Goal: Information Seeking & Learning: Learn about a topic

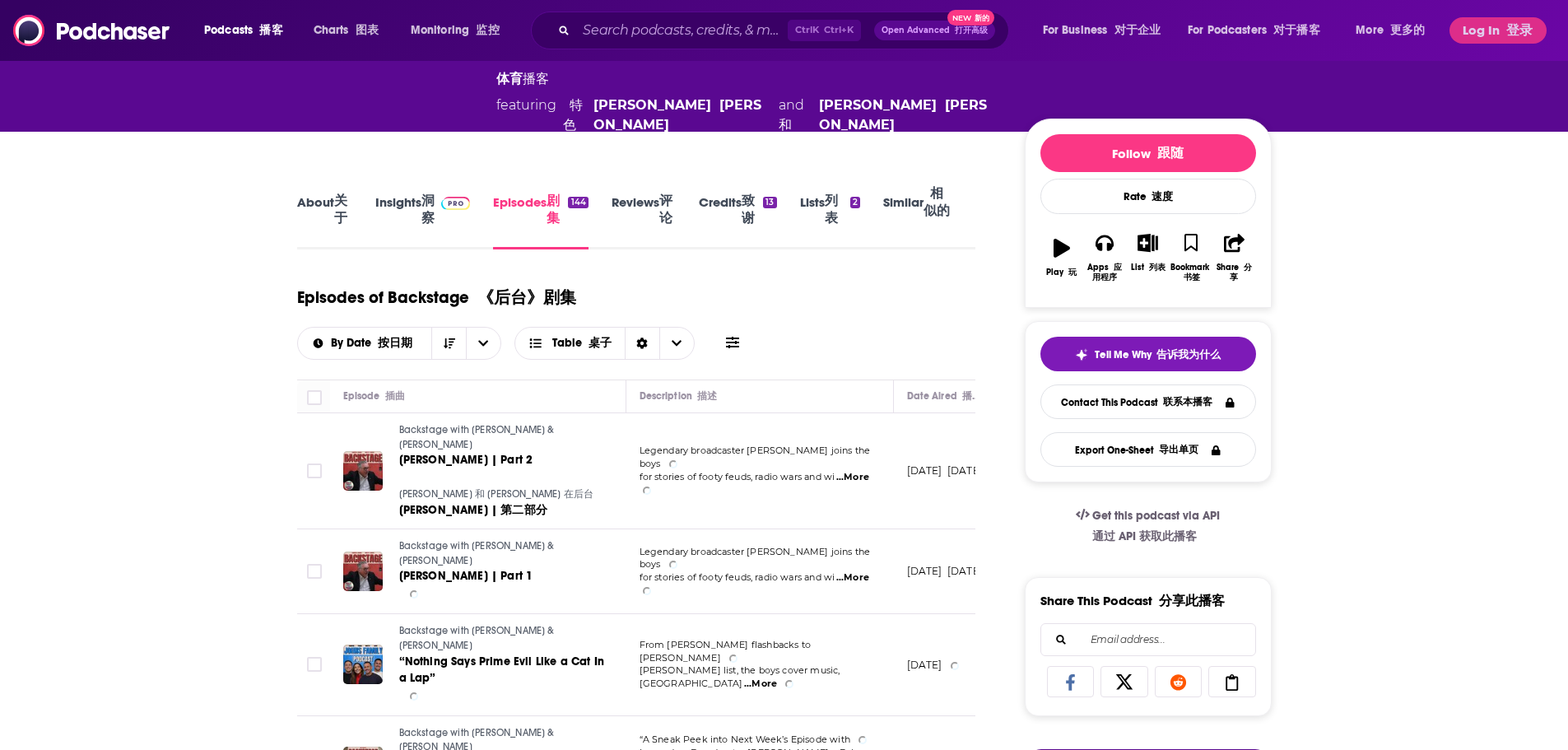
scroll to position [411, 0]
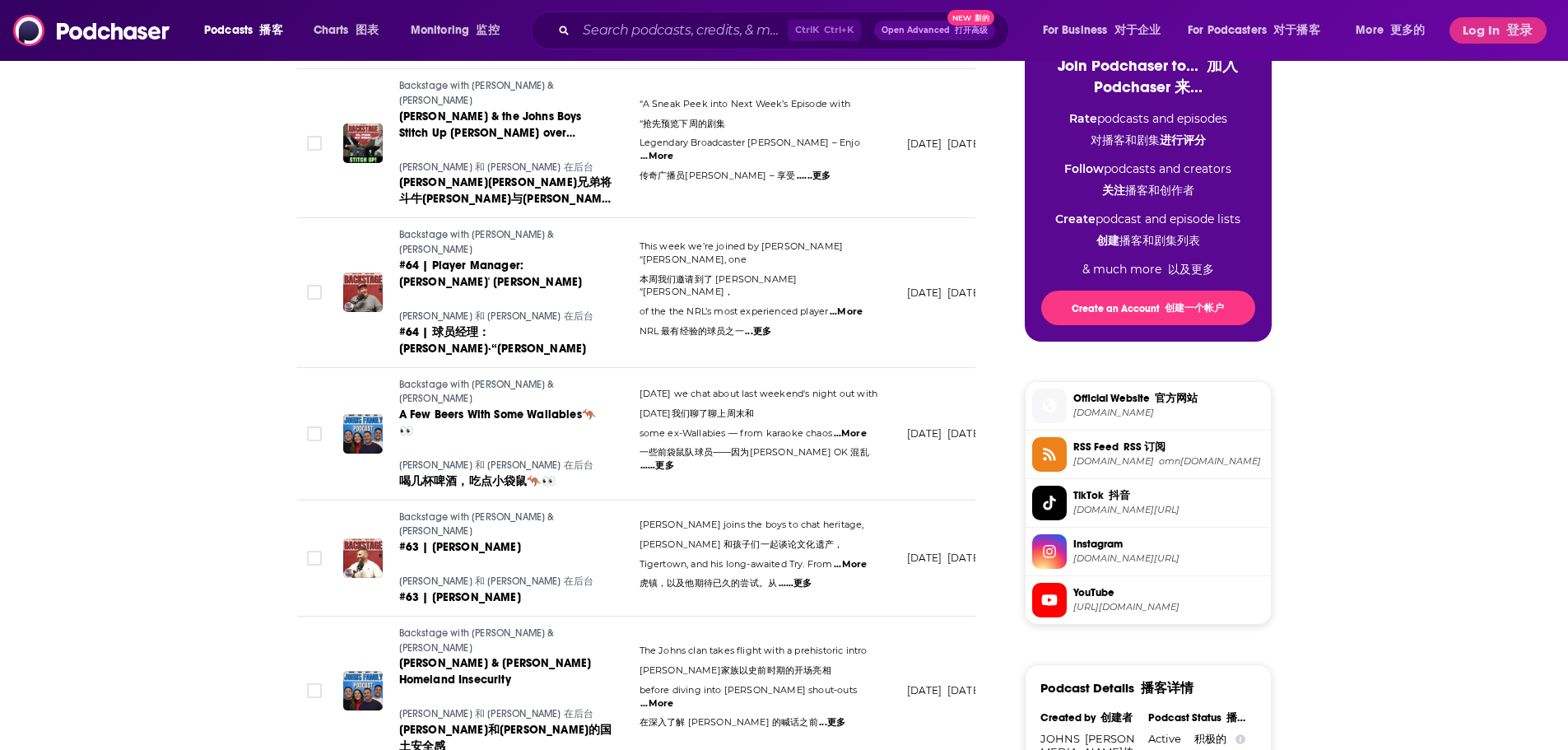
scroll to position [1069, 0]
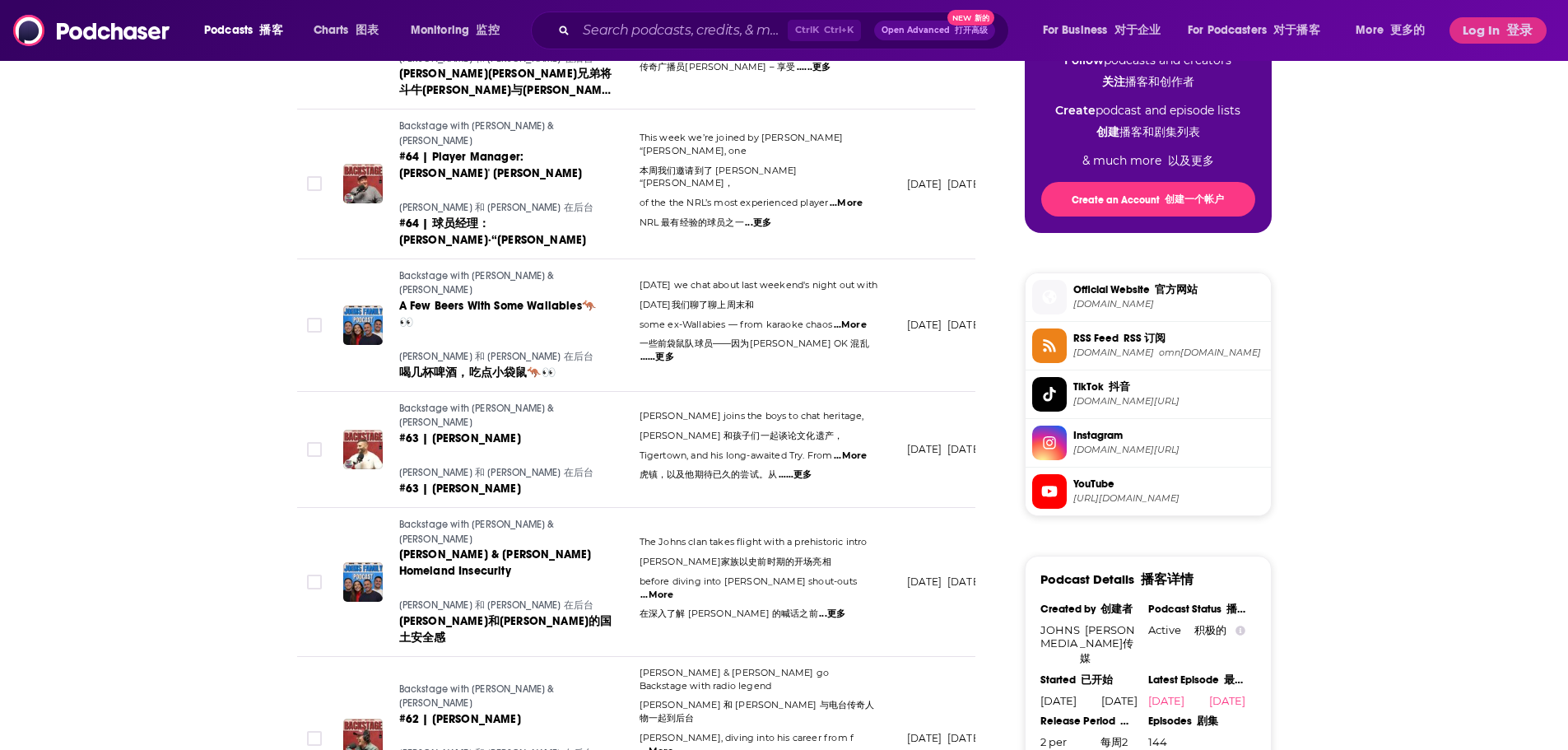
click at [673, 745] on span "...More" at bounding box center [657, 751] width 33 height 13
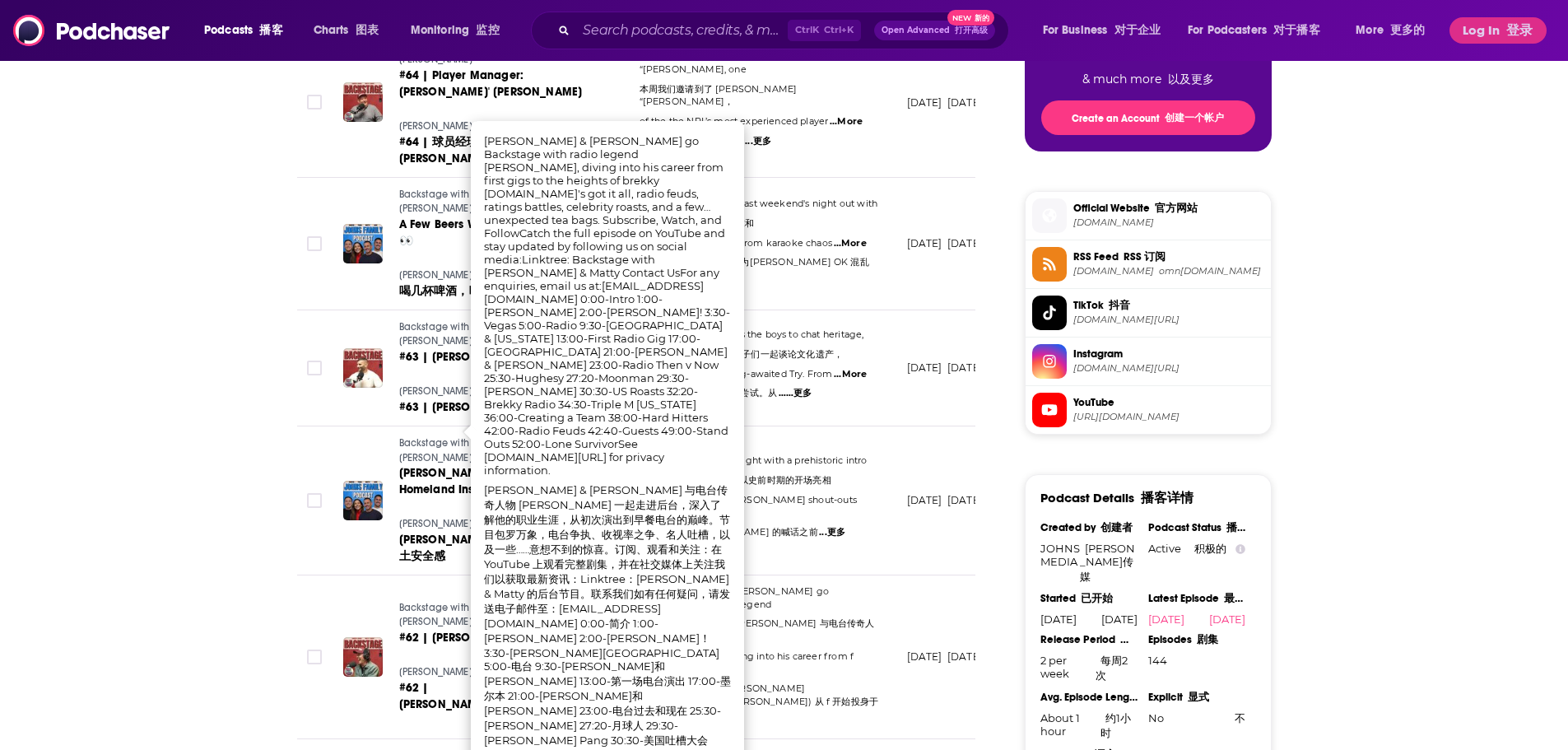
scroll to position [1152, 0]
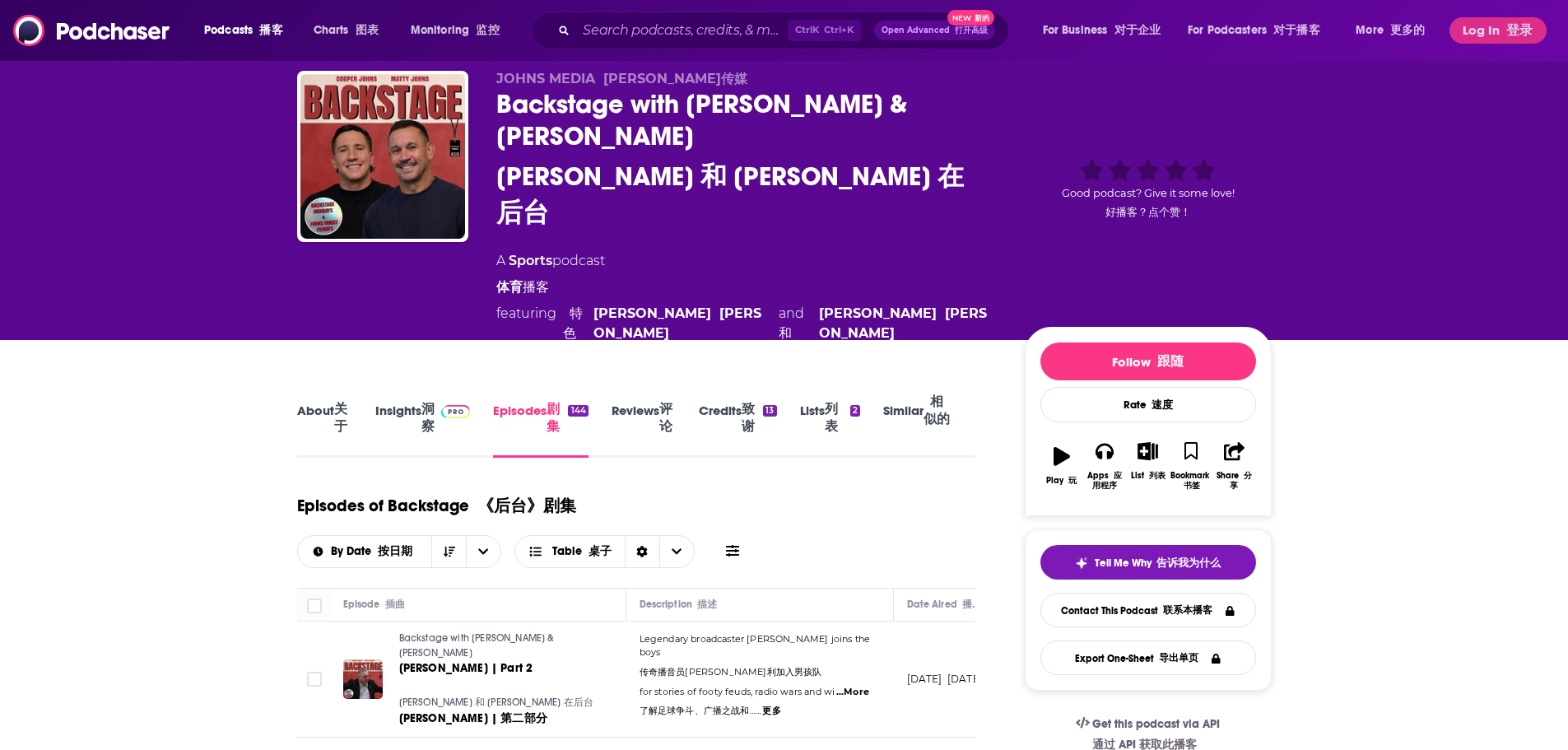
scroll to position [0, 0]
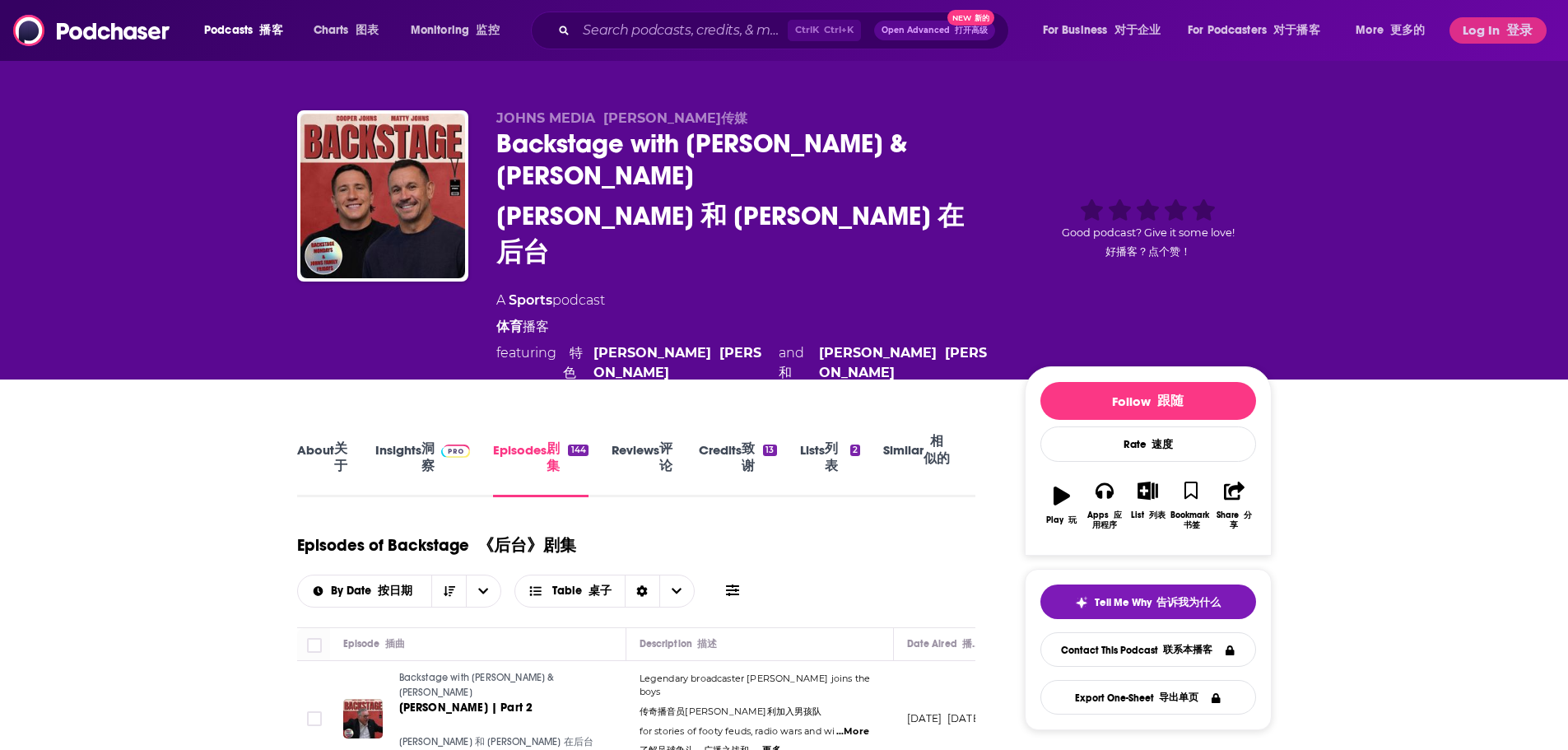
click at [432, 441] on font "洞察" at bounding box center [428, 457] width 13 height 33
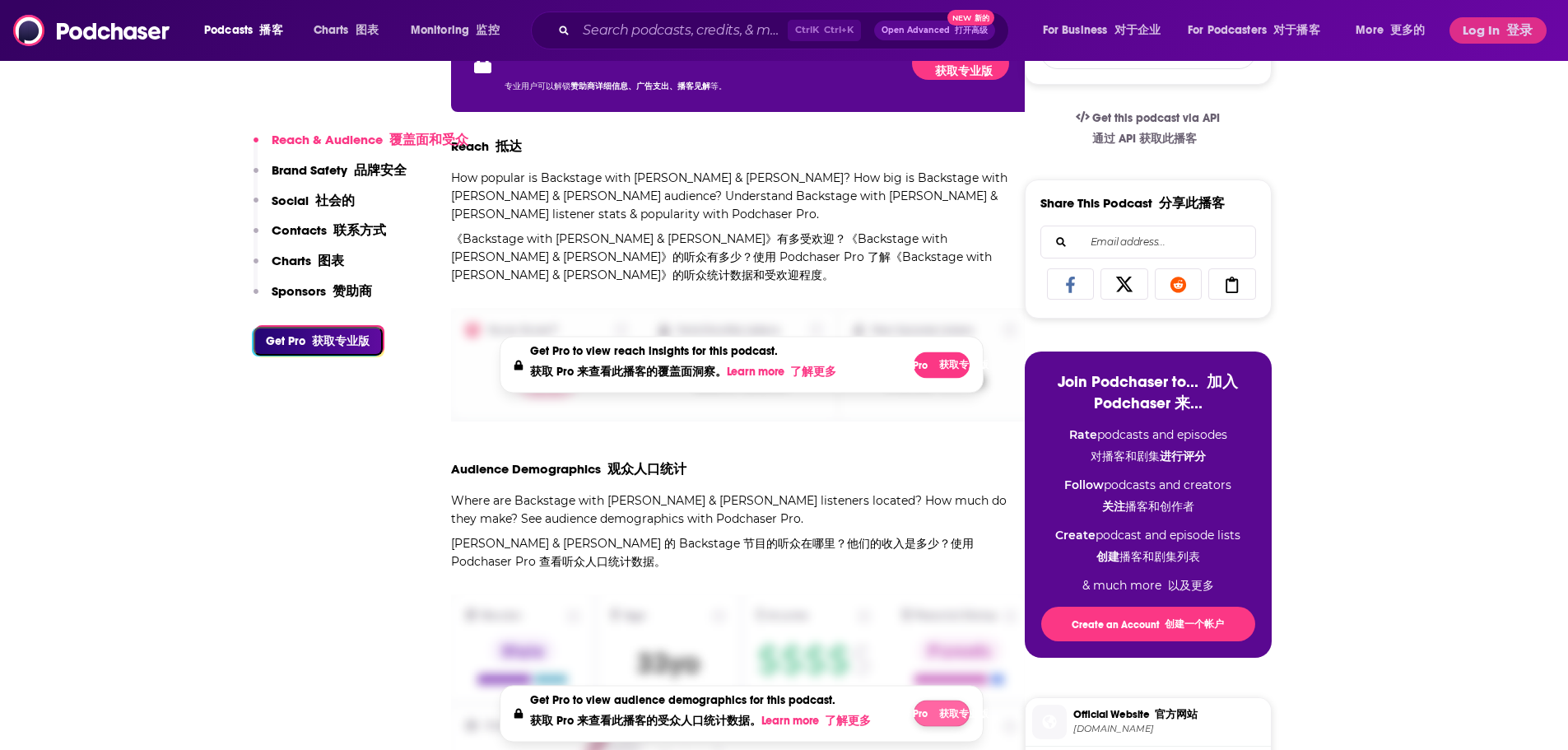
scroll to position [411, 0]
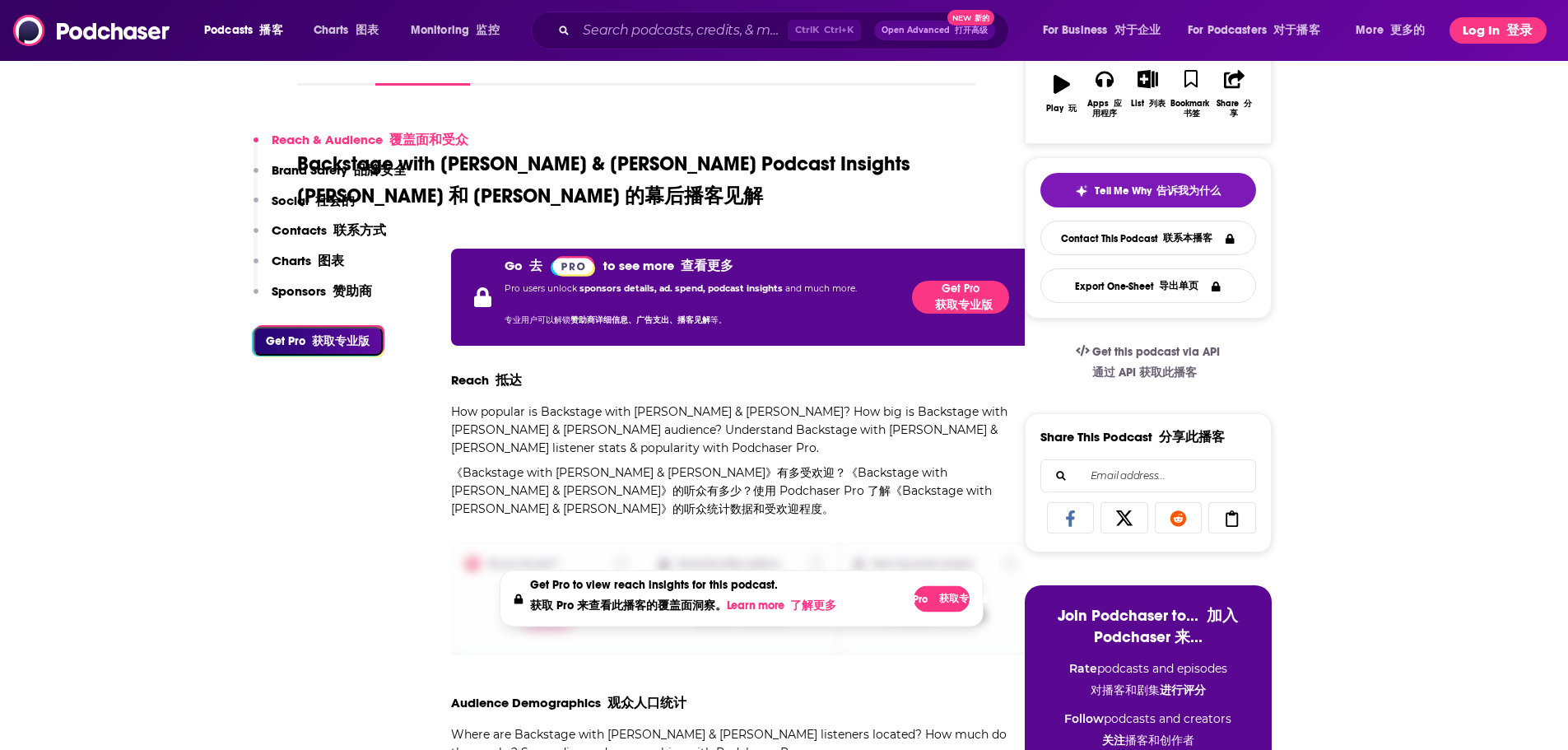
click at [1479, 27] on button "Log In 登录" at bounding box center [1498, 30] width 97 height 26
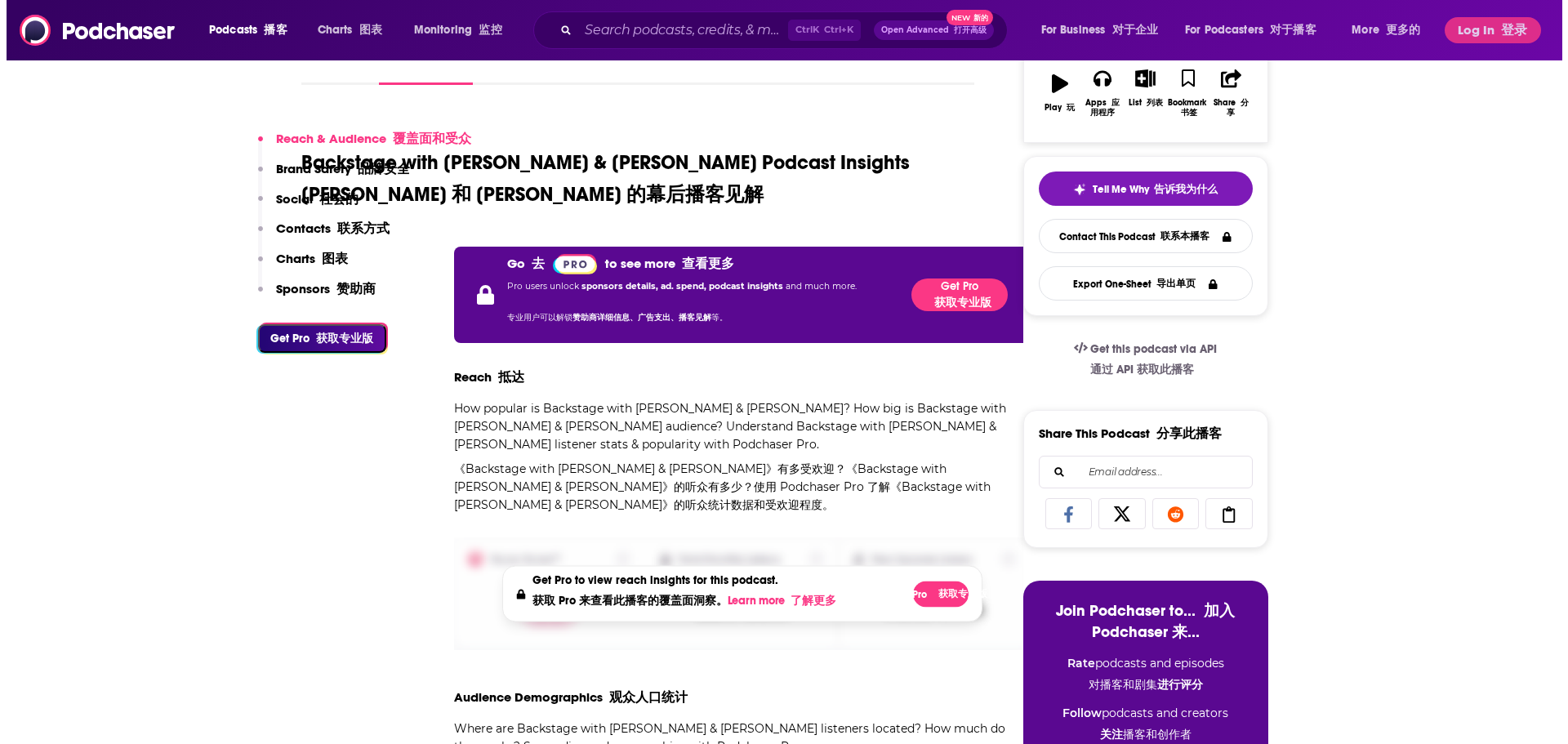
scroll to position [0, 0]
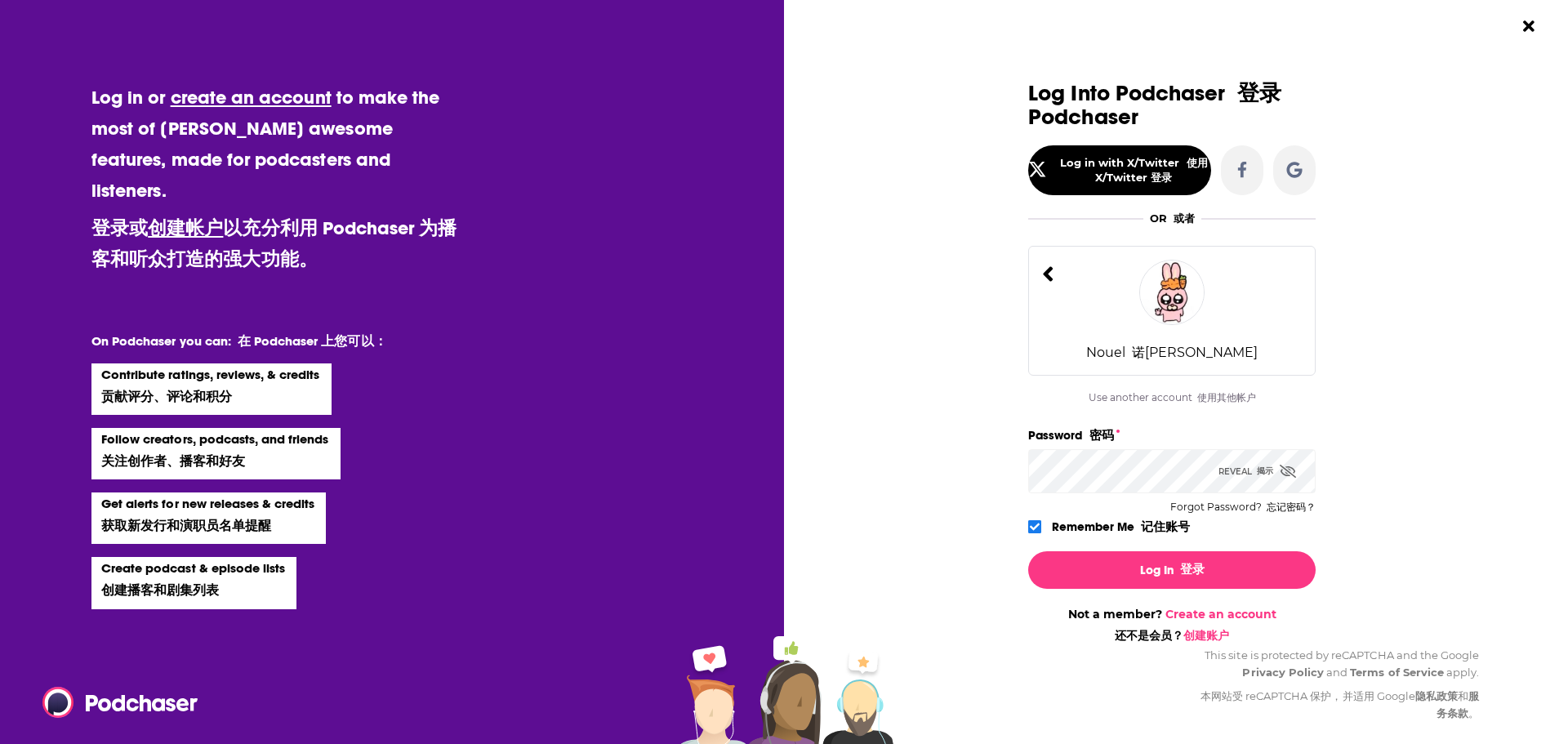
click at [1228, 294] on div "[PERSON_NAME]" at bounding box center [1171, 311] width 287 height 130
click at [1226, 302] on div "[PERSON_NAME]" at bounding box center [1171, 311] width 287 height 130
click at [1139, 298] on img "Dialog" at bounding box center [1171, 292] width 65 height 65
click at [1172, 356] on font "诺[PERSON_NAME]" at bounding box center [1194, 351] width 126 height 15
click at [1237, 360] on div "[PERSON_NAME]" at bounding box center [1171, 311] width 287 height 130
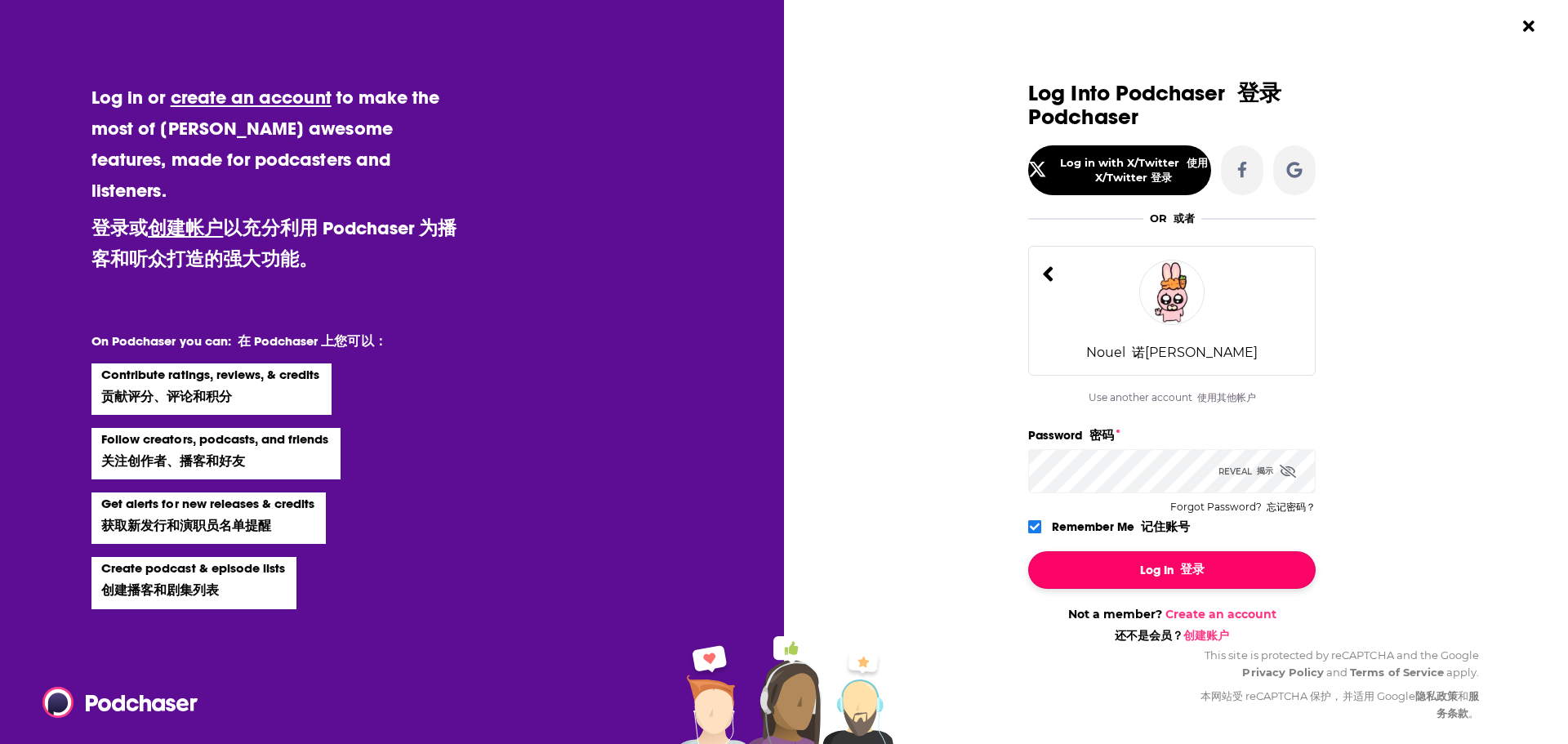
click at [1126, 569] on button "Log In 登录" at bounding box center [1171, 570] width 287 height 38
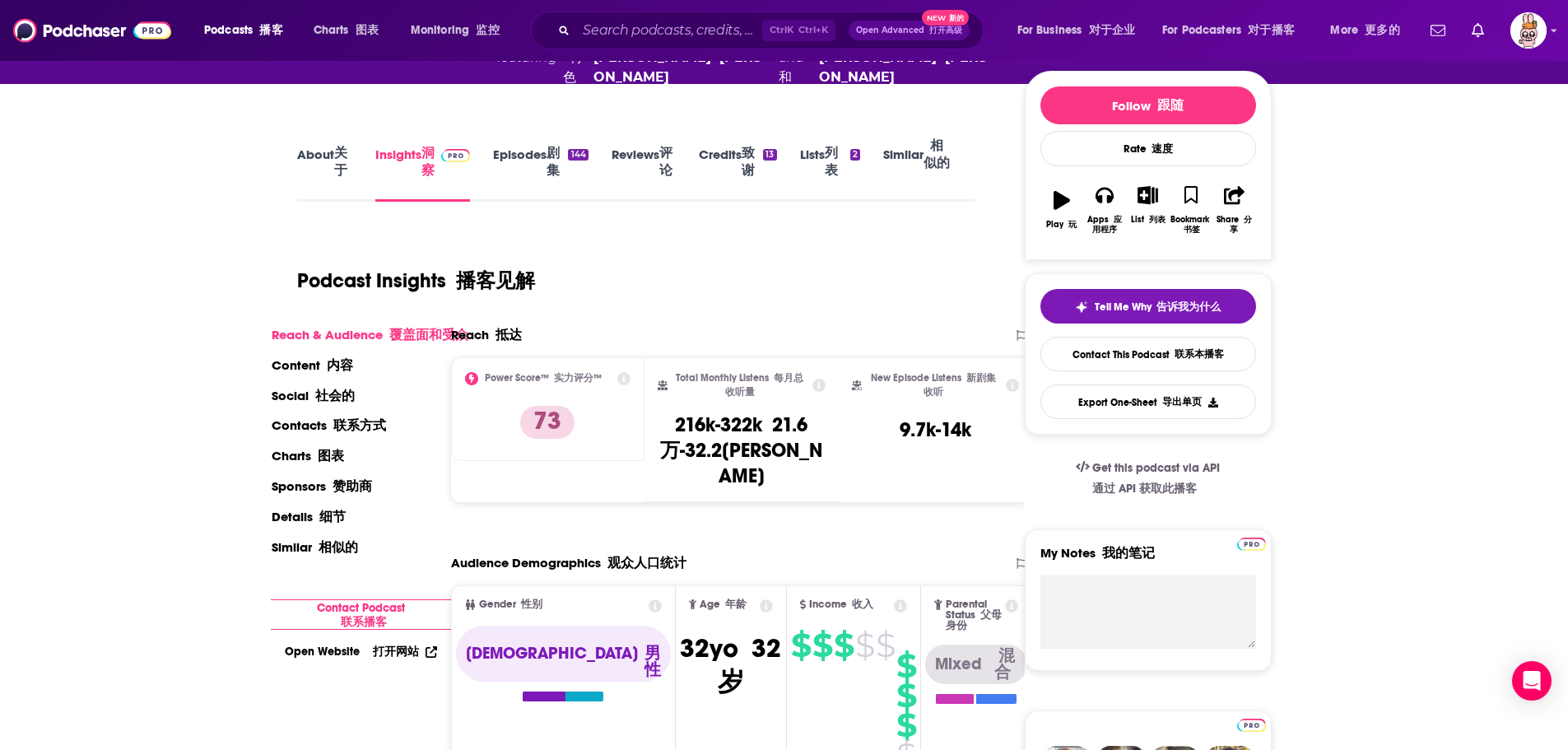
scroll to position [82, 0]
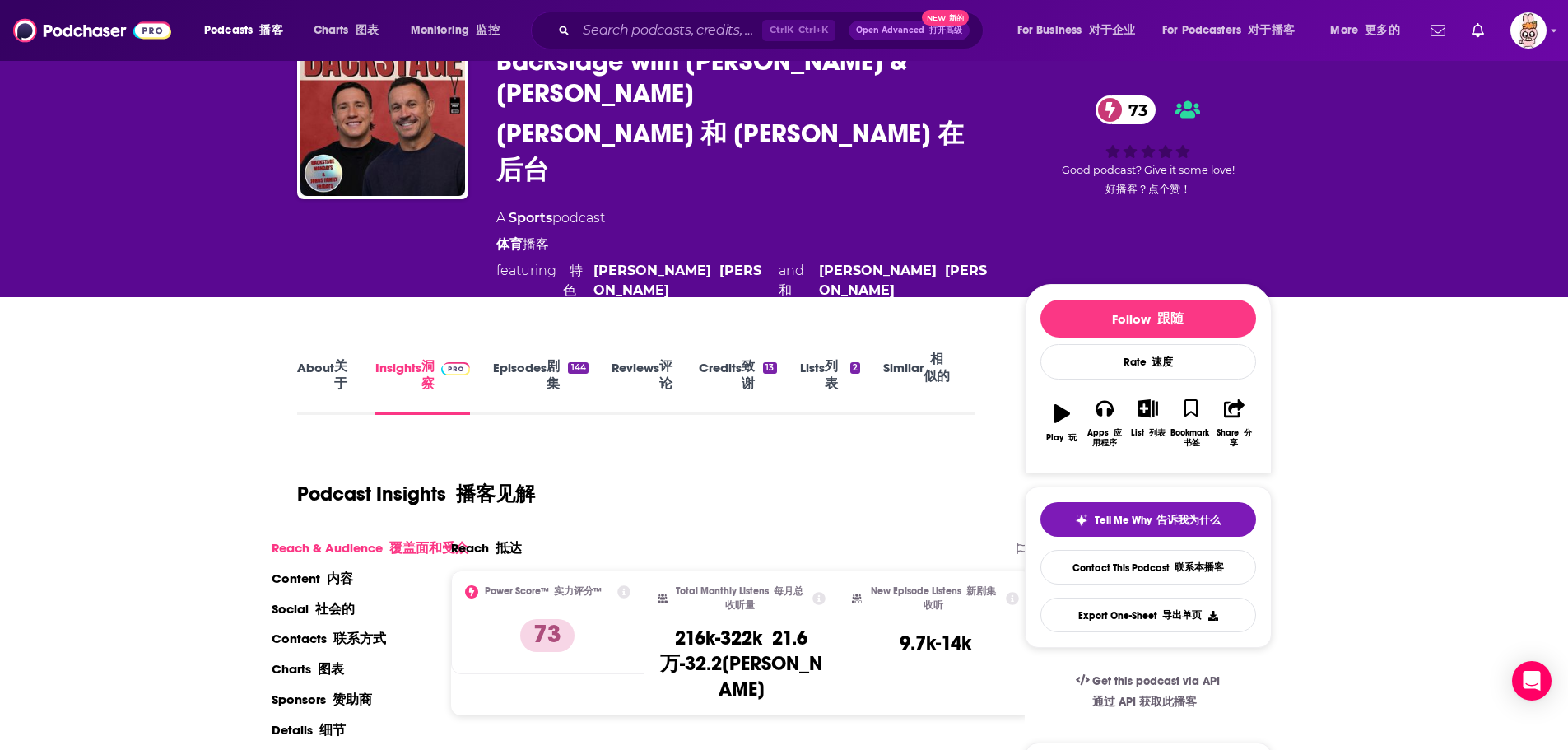
click at [546, 358] on font "剧集" at bounding box center [553, 374] width 13 height 33
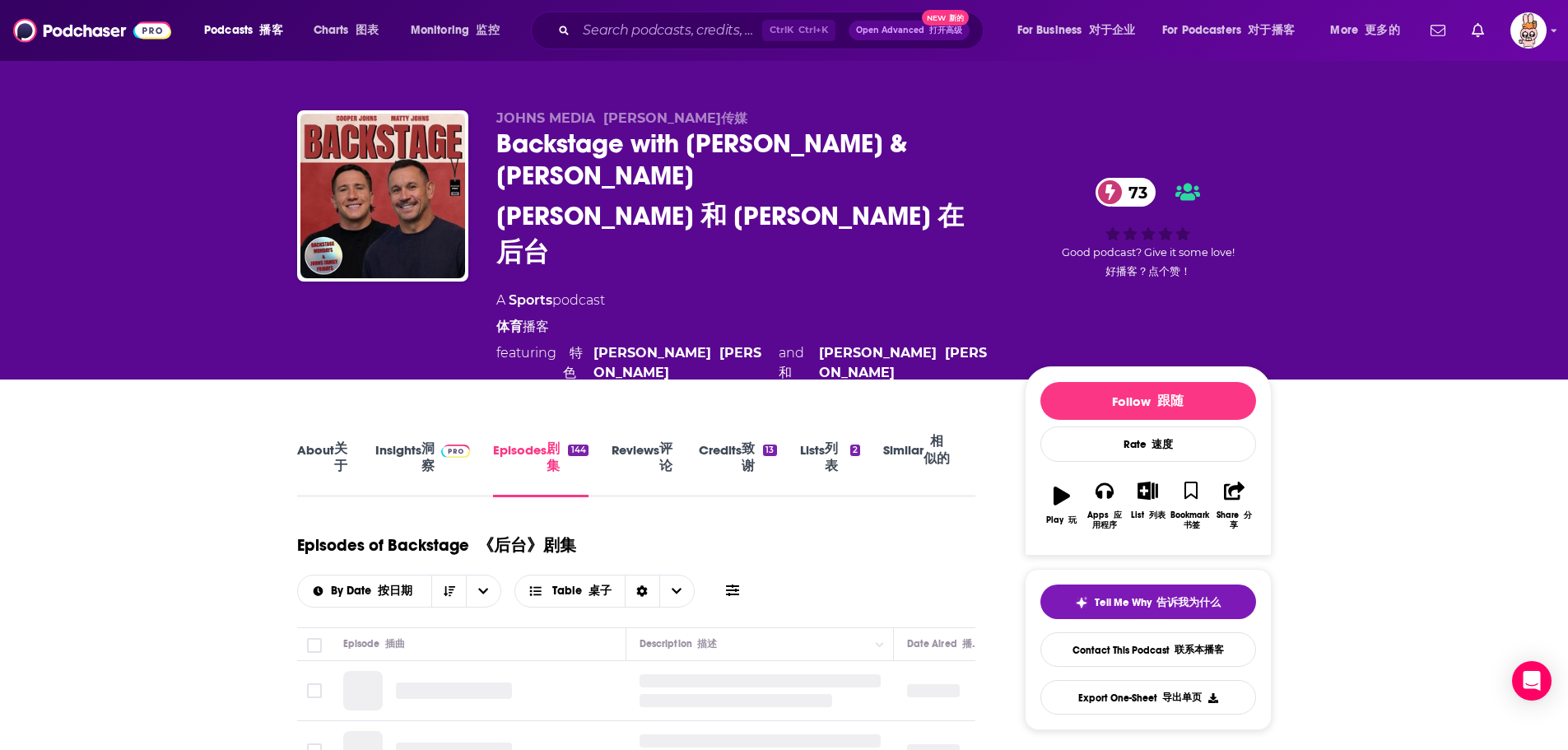
click at [543, 343] on span "featuring 特色 [PERSON_NAME] Johns [PERSON_NAME]·约翰斯 and 和 [PERSON_NAME] Johns [P…" at bounding box center [747, 362] width 502 height 39
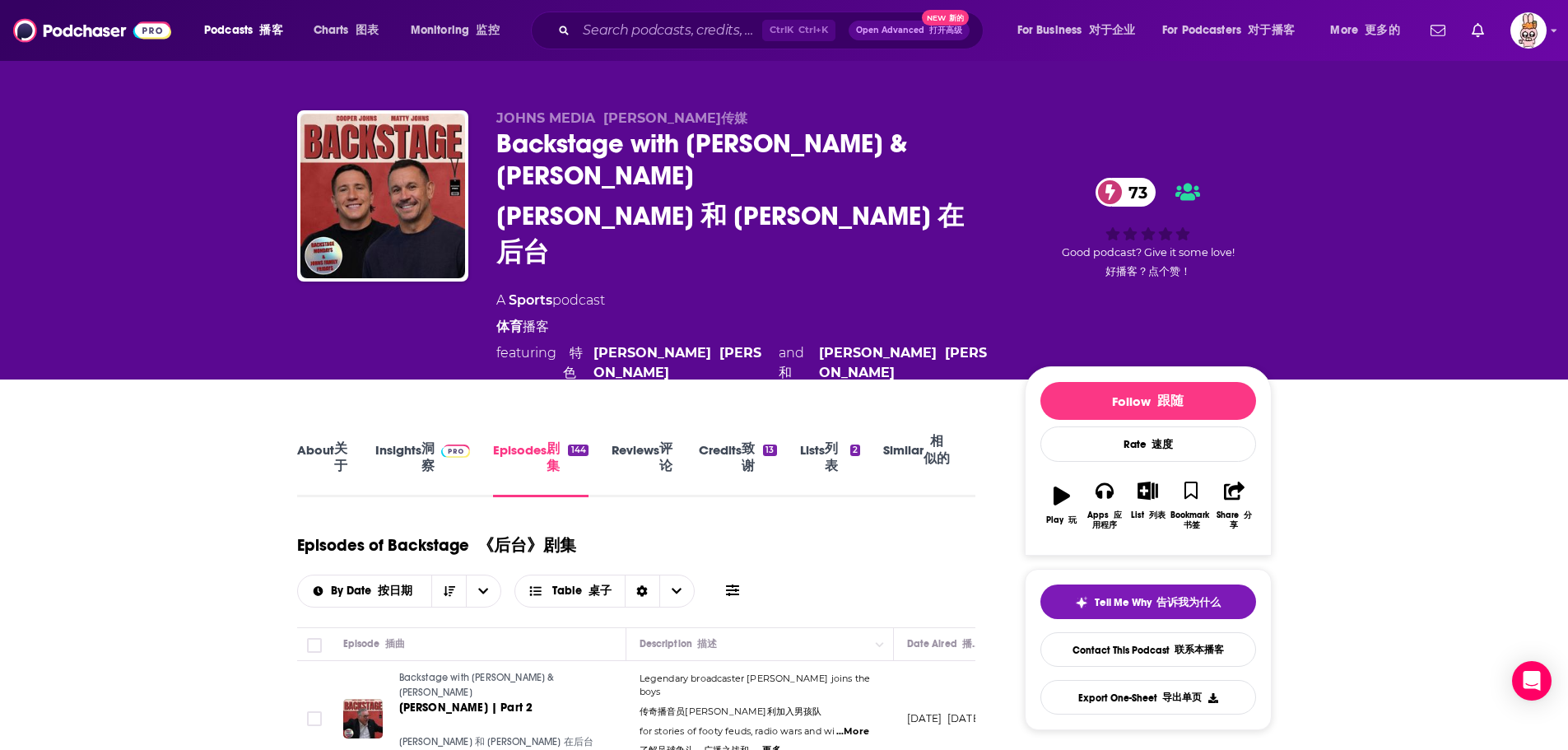
click at [540, 343] on span "featuring 特色 [PERSON_NAME] Johns [PERSON_NAME]·约翰斯 and 和 [PERSON_NAME] Johns [P…" at bounding box center [747, 362] width 502 height 39
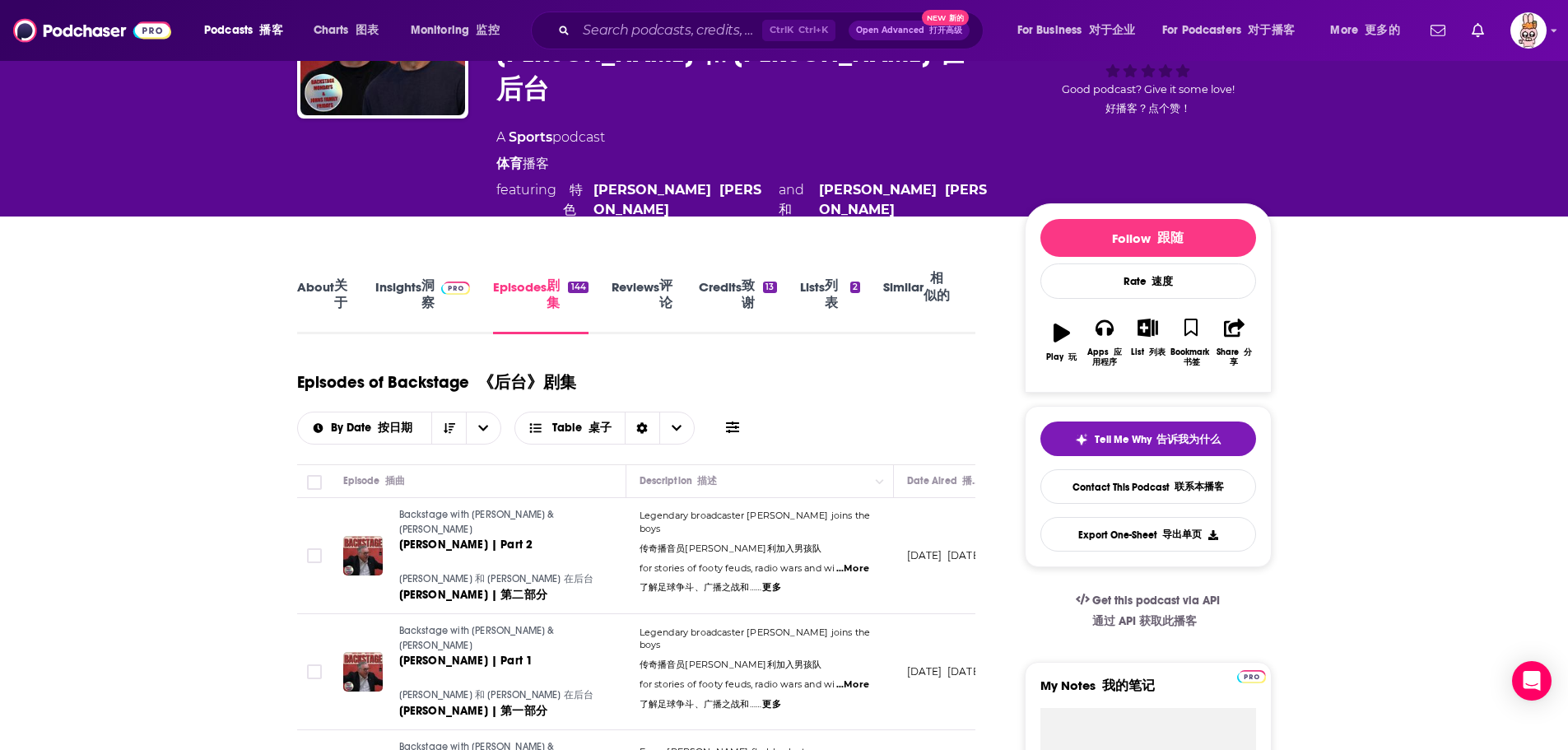
scroll to position [411, 0]
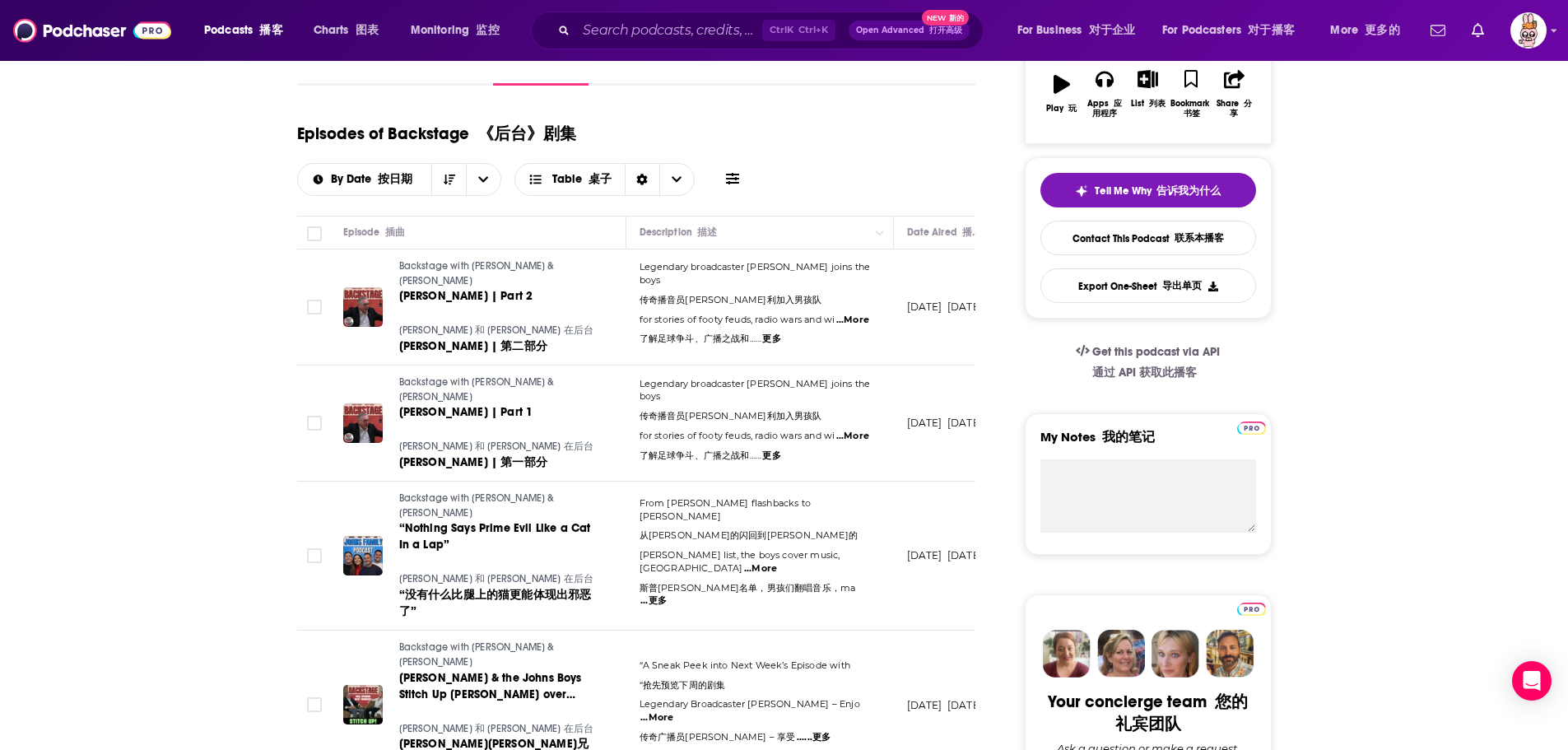
click at [861, 430] on span "...More" at bounding box center [852, 436] width 33 height 13
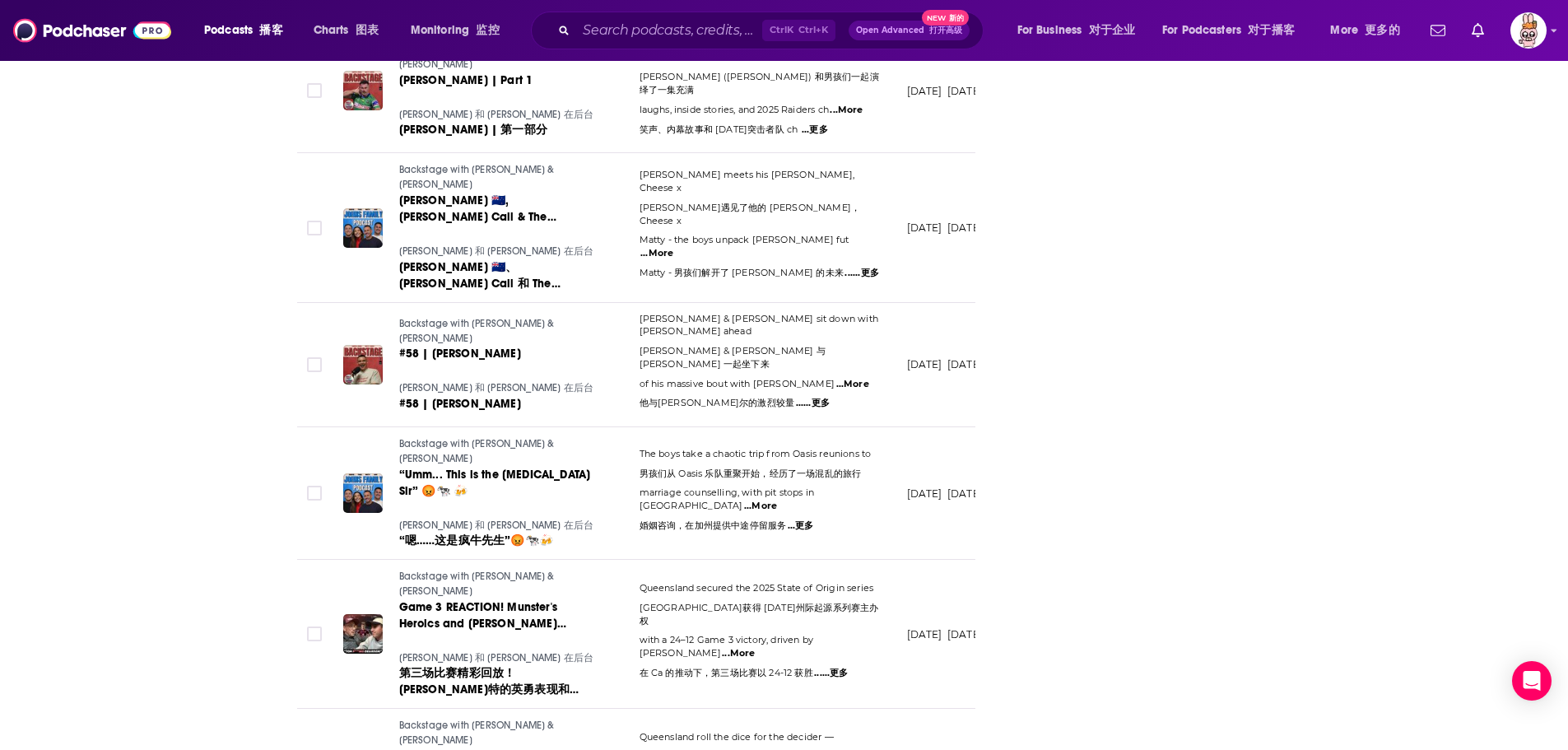
scroll to position [2854, 0]
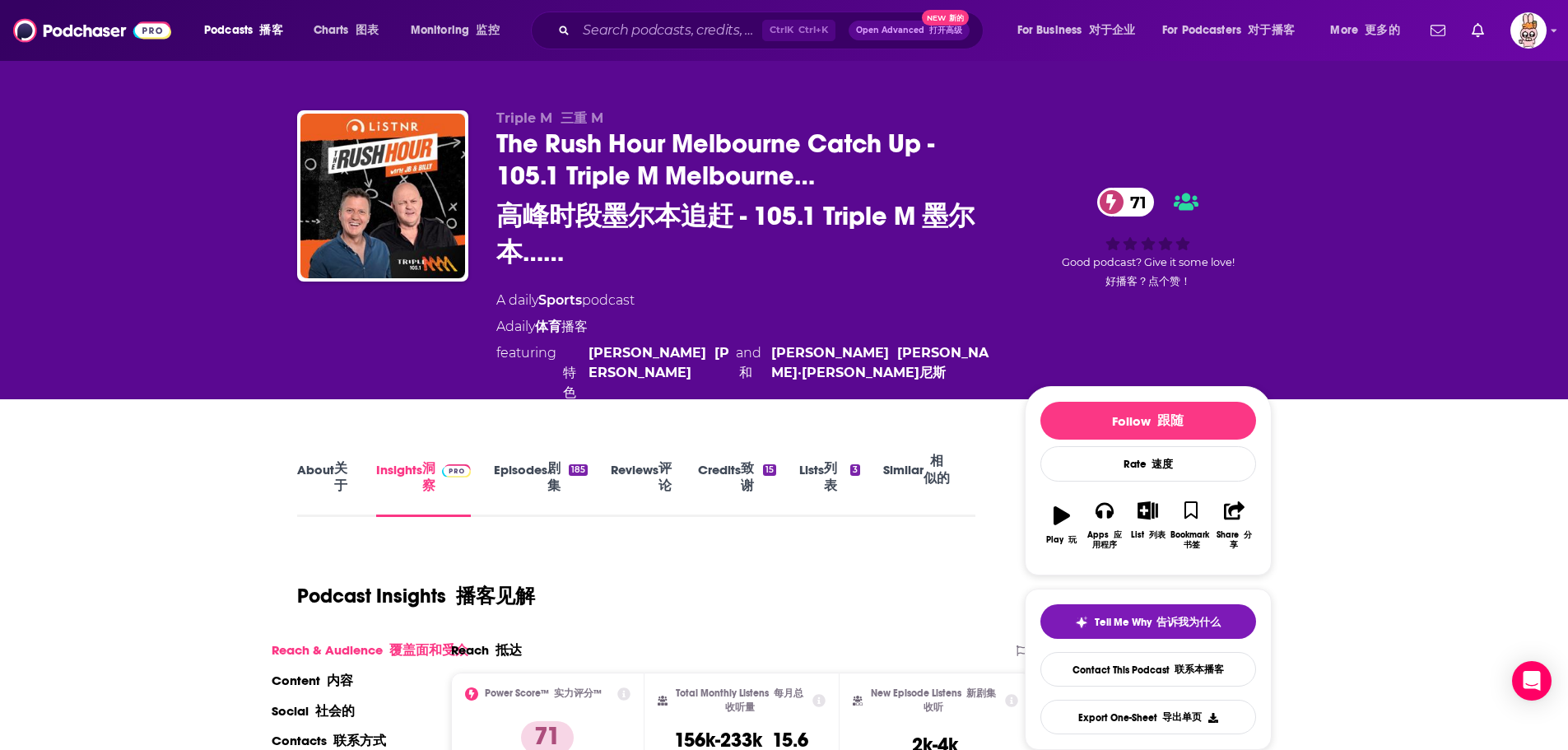
click at [541, 476] on link "Episodes 剧集 185" at bounding box center [540, 481] width 94 height 73
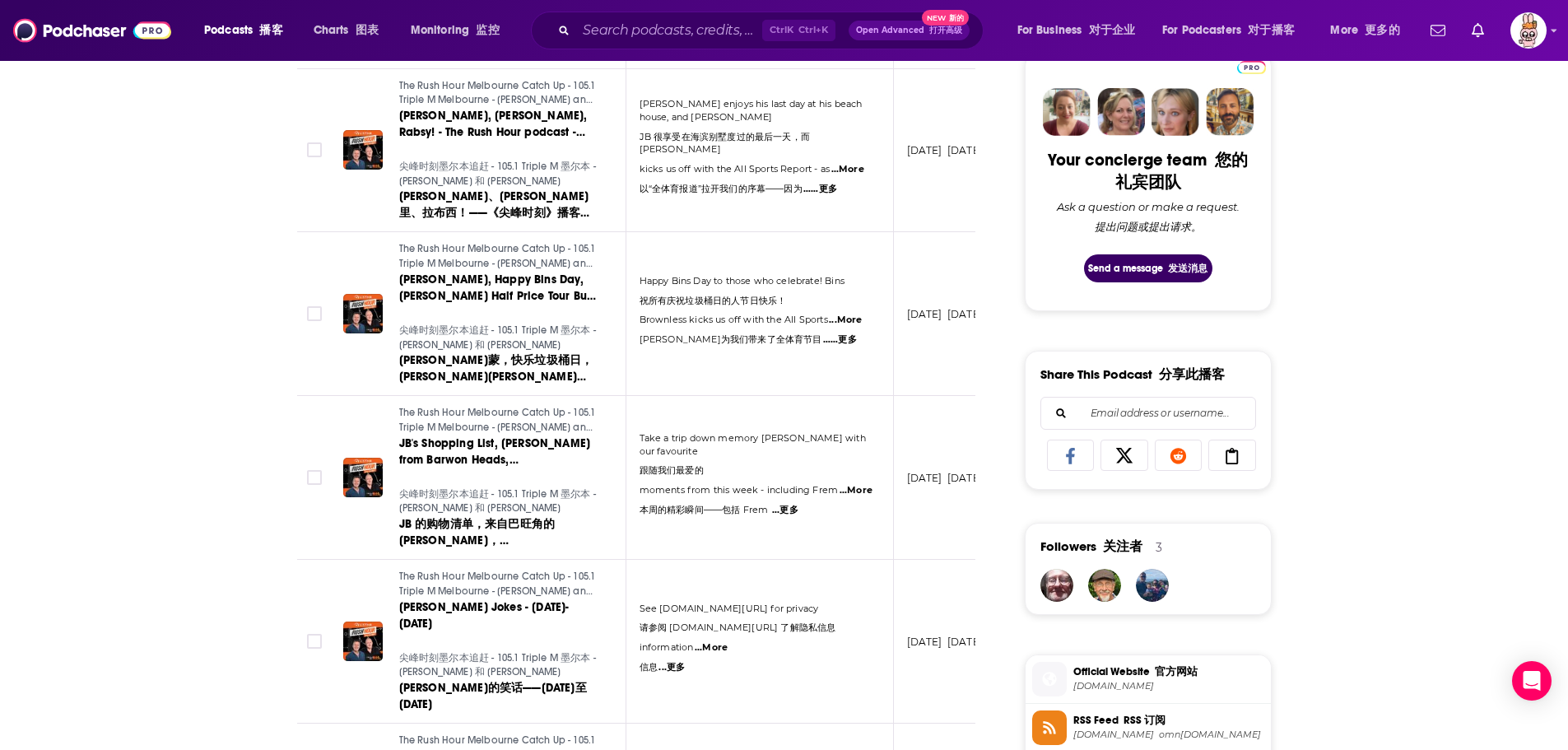
scroll to position [988, 0]
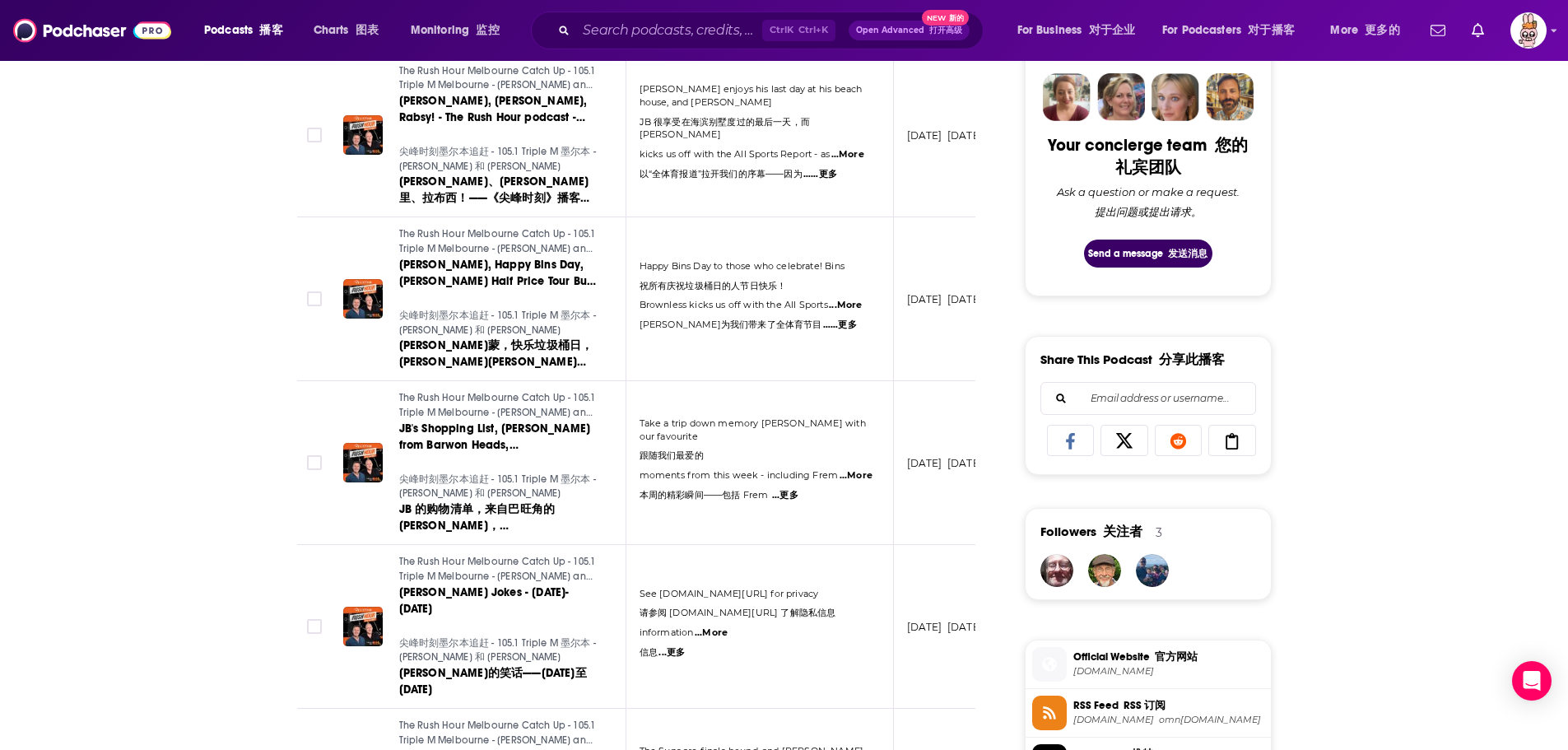
click at [788, 489] on span "...更多" at bounding box center [785, 495] width 26 height 13
click at [855, 469] on span "...More" at bounding box center [856, 475] width 33 height 13
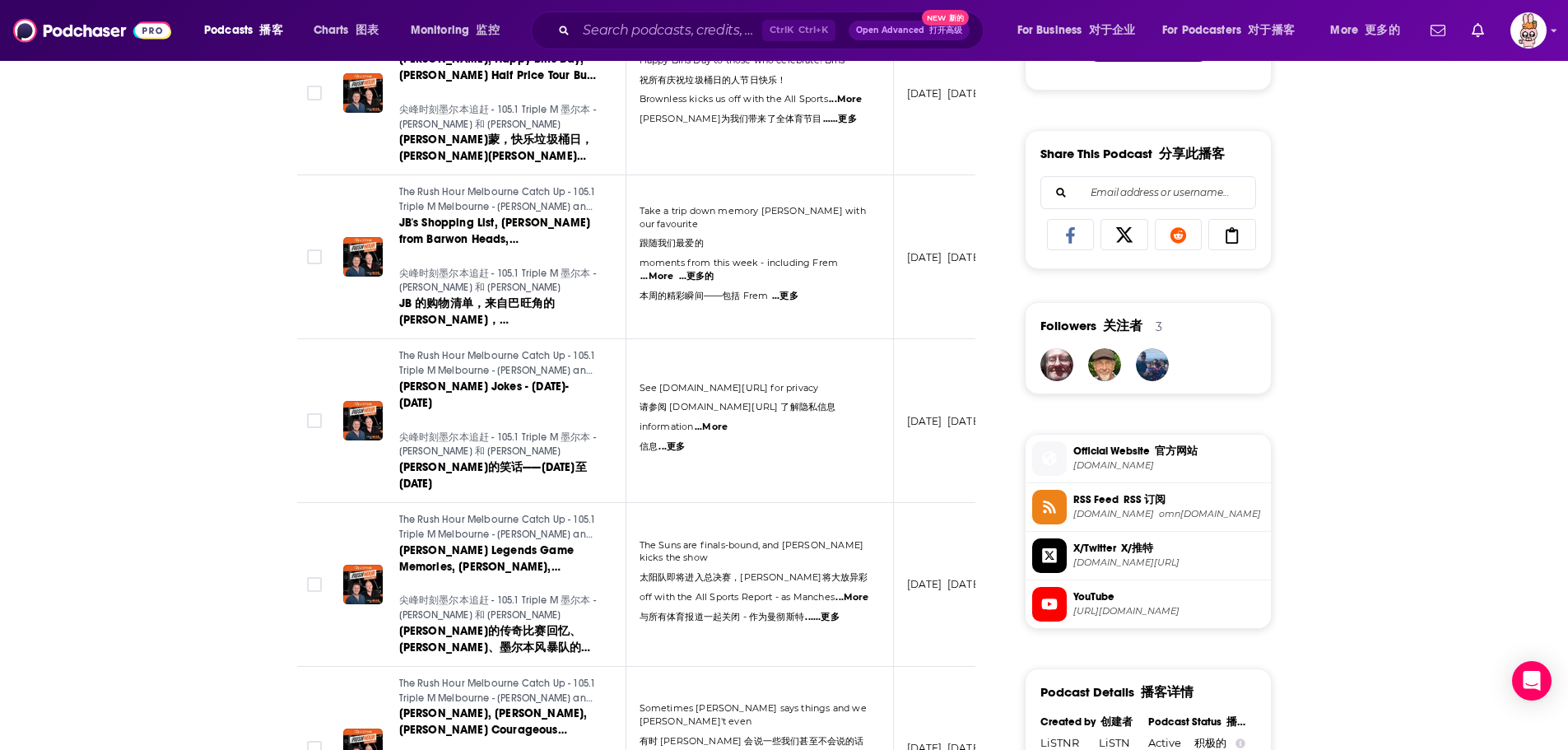
scroll to position [1234, 0]
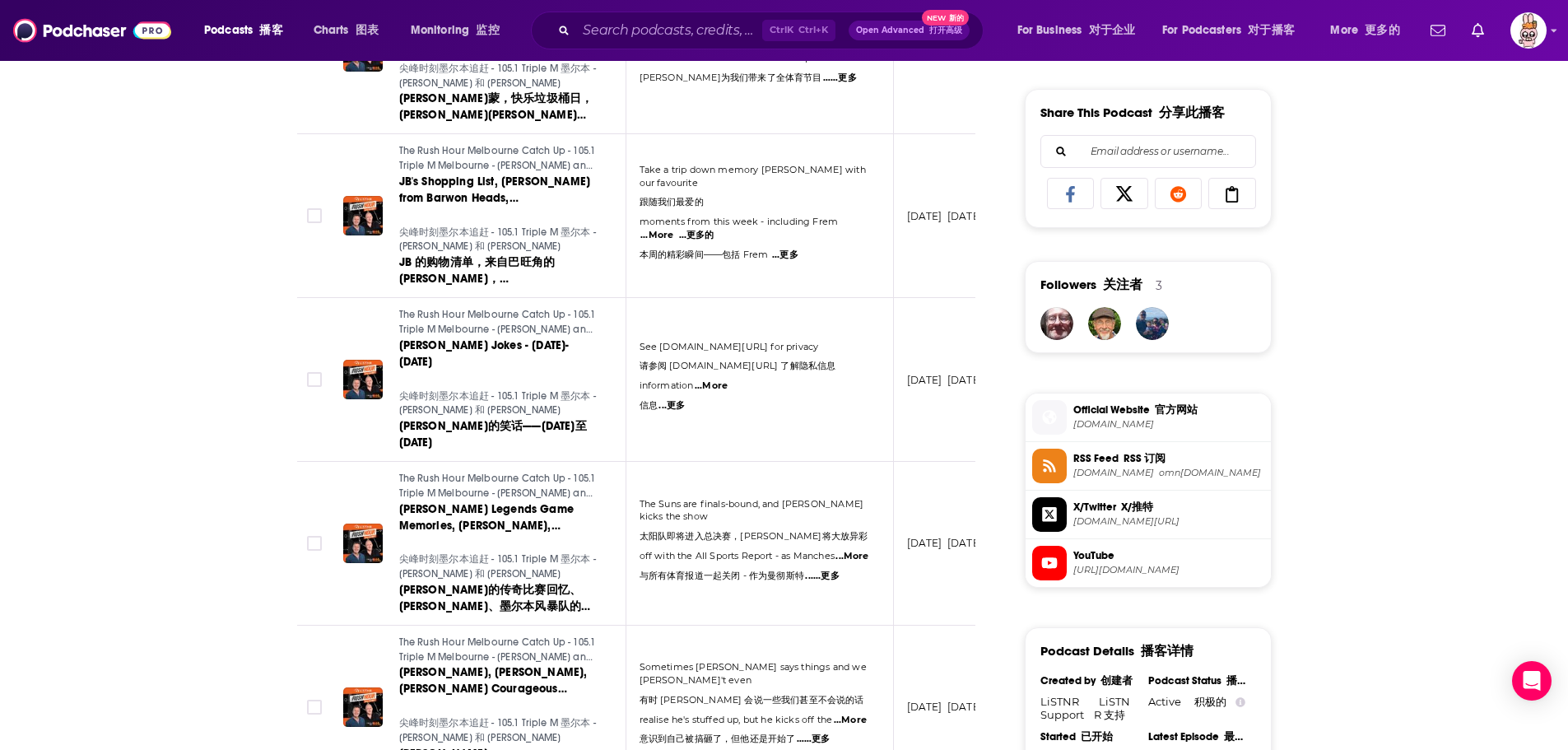
click at [828, 570] on span "......更多" at bounding box center [821, 576] width 34 height 13
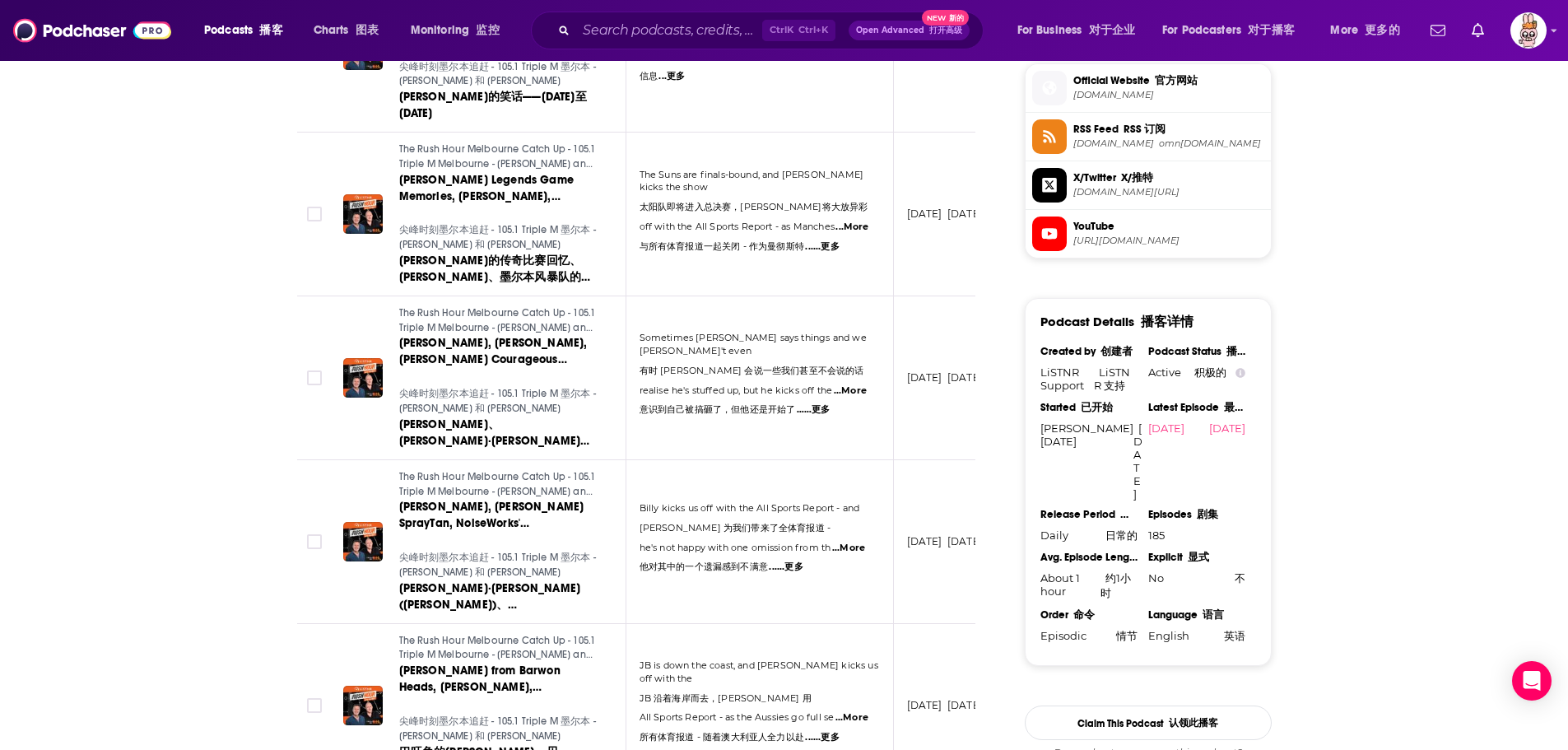
scroll to position [1728, 0]
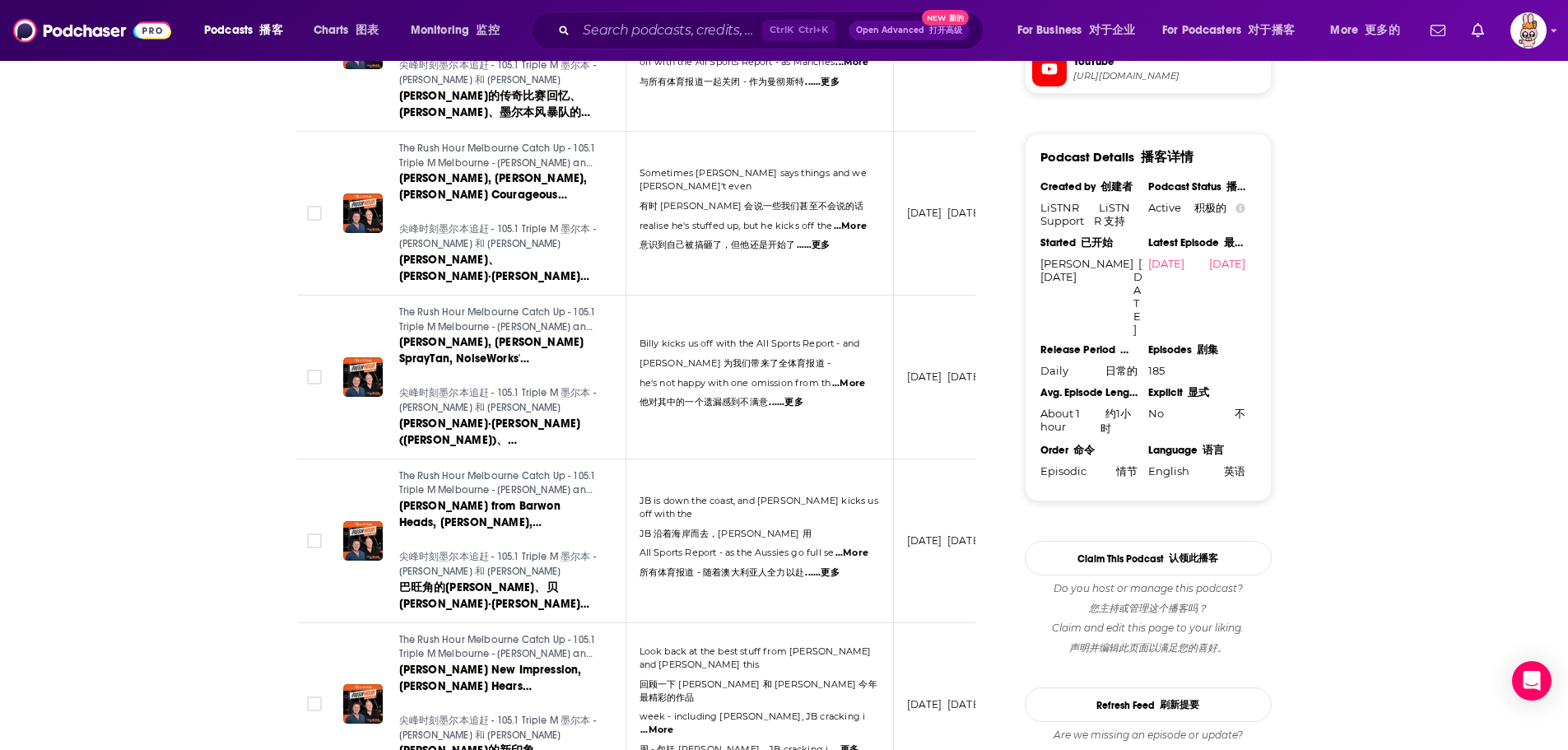
click at [798, 396] on span "......更多" at bounding box center [785, 402] width 34 height 13
click at [854, 377] on span "...More" at bounding box center [849, 383] width 33 height 13
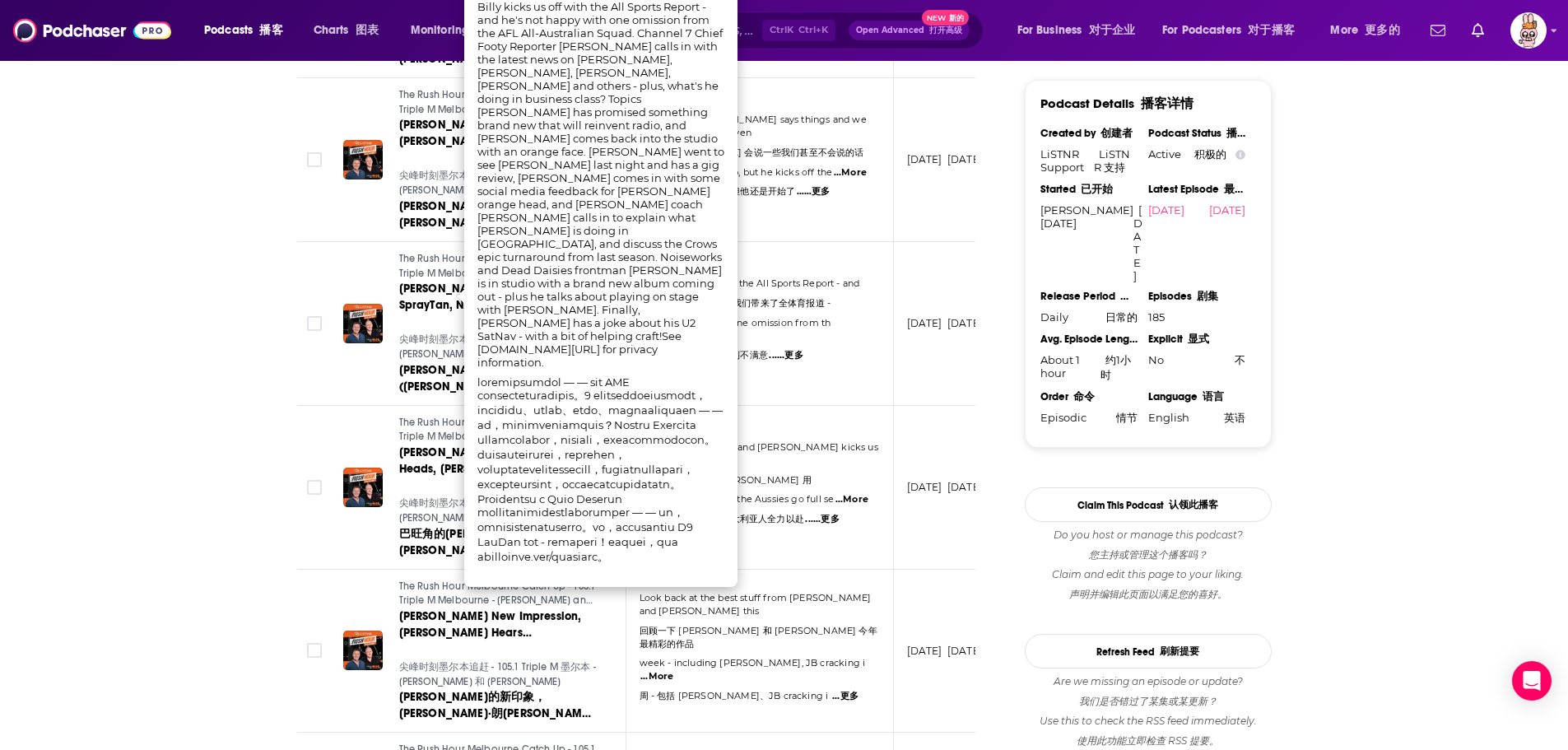
scroll to position [1810, 0]
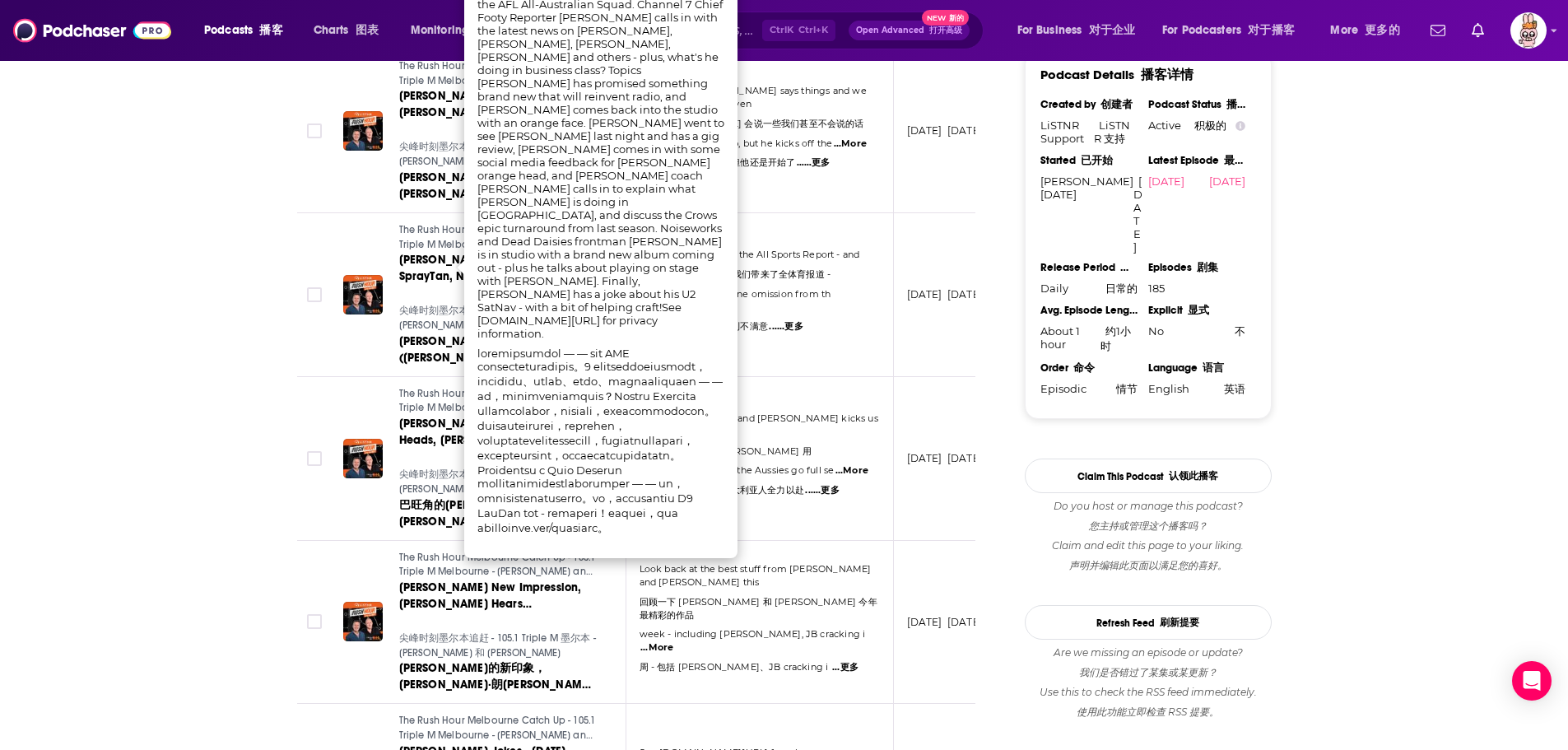
click at [135, 348] on div "About 关于 Insights 洞察 Episodes 剧集 185 Reviews 评论 Credits 致谢 15 Lists 列表 3 Simila…" at bounding box center [784, 704] width 1568 height 4230
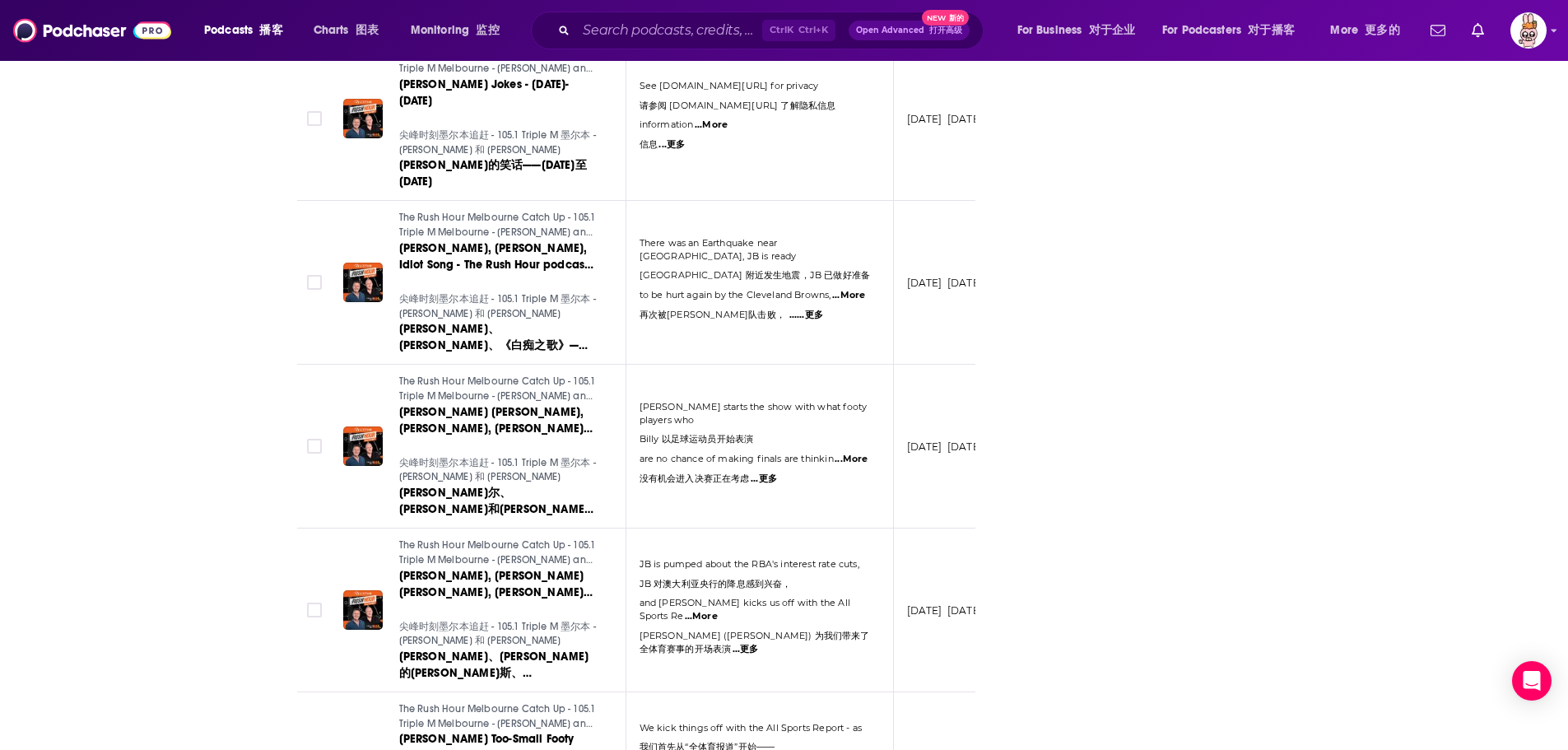
scroll to position [3703, 0]
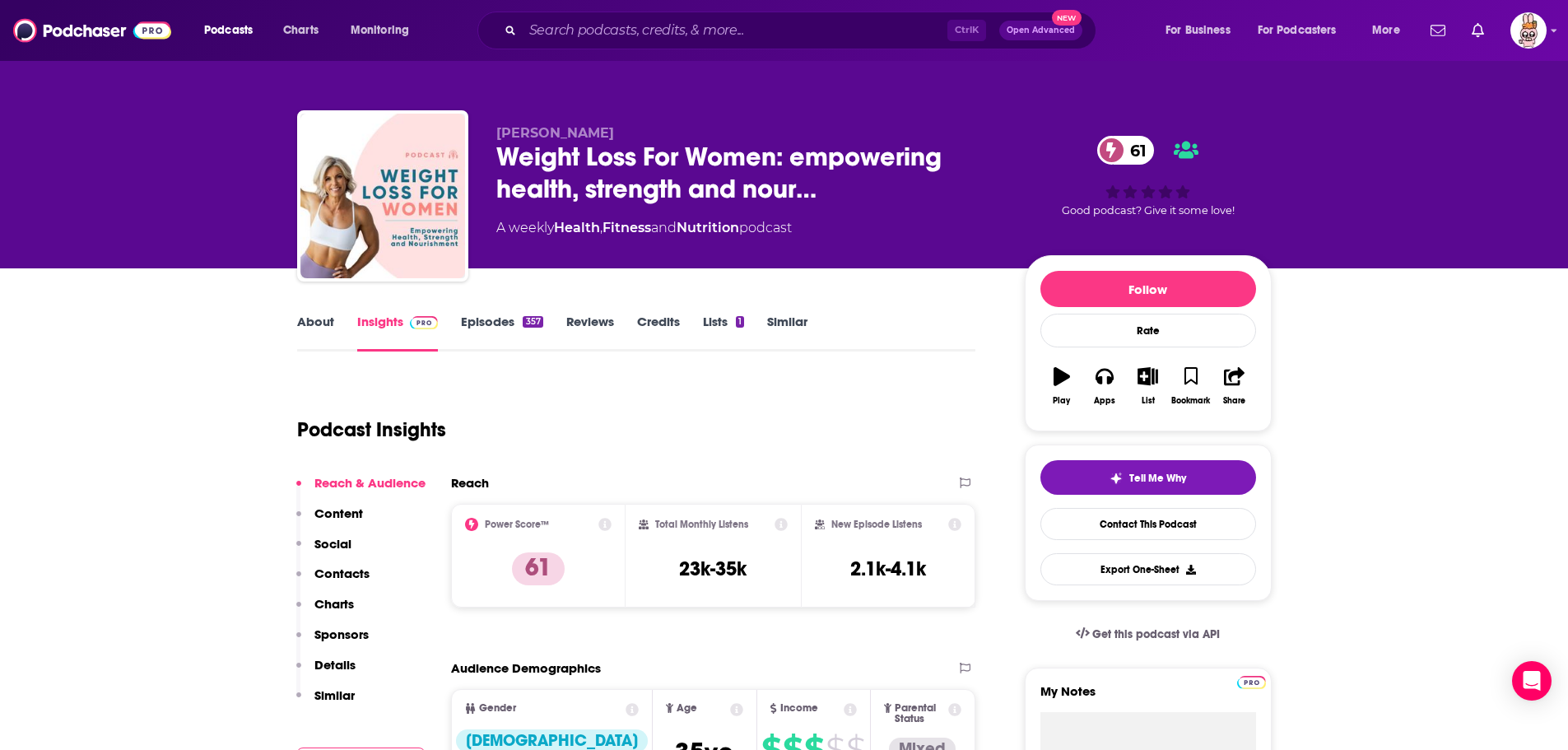
click at [494, 327] on link "Episodes 357" at bounding box center [501, 332] width 81 height 38
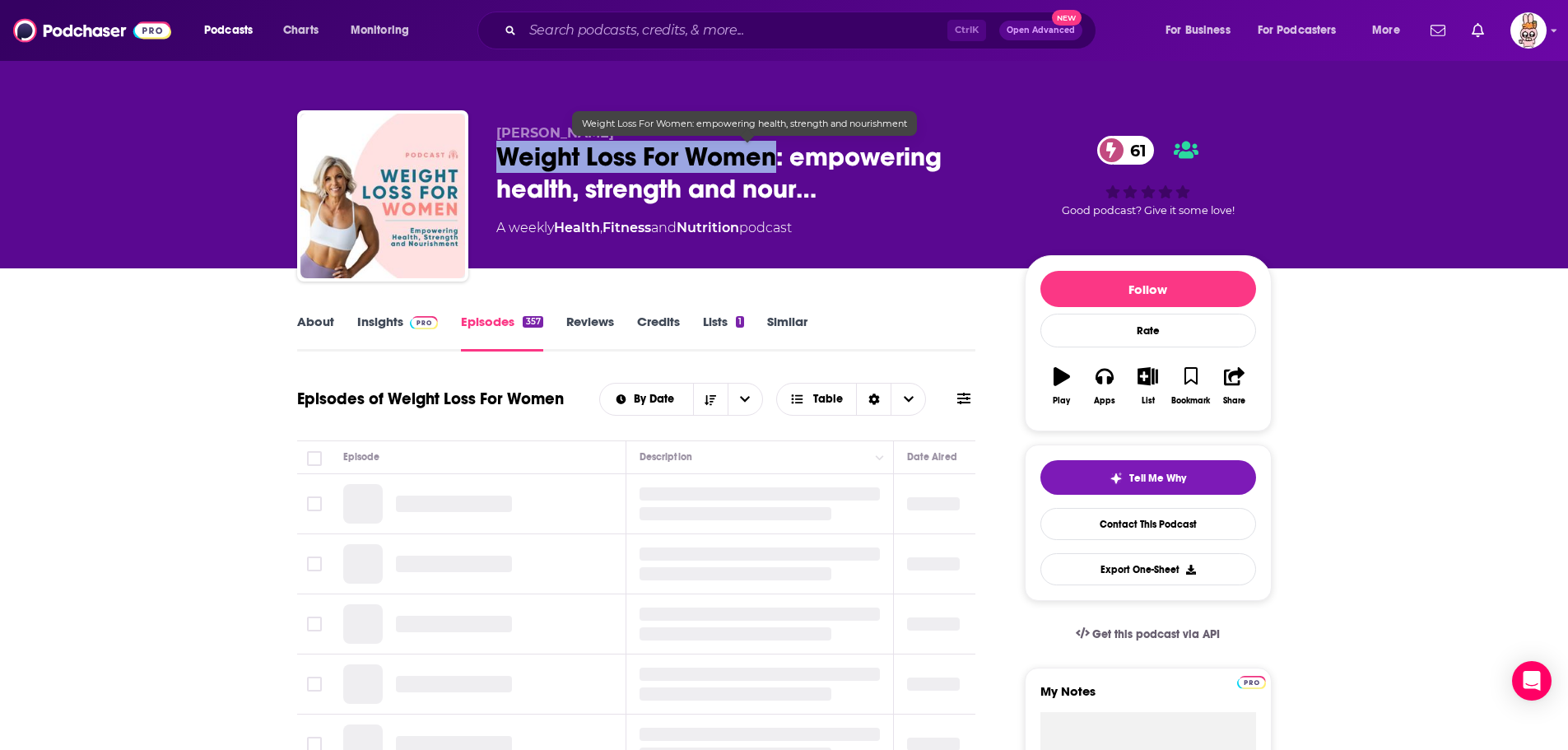
drag, startPoint x: 488, startPoint y: 157, endPoint x: 778, endPoint y: 152, distance: 290.0
click at [778, 152] on div "Kitty Blomfield Weight Loss For Women: empowering health, strength and nour… 61…" at bounding box center [784, 198] width 974 height 177
copy h2 "Weight Loss For Women"
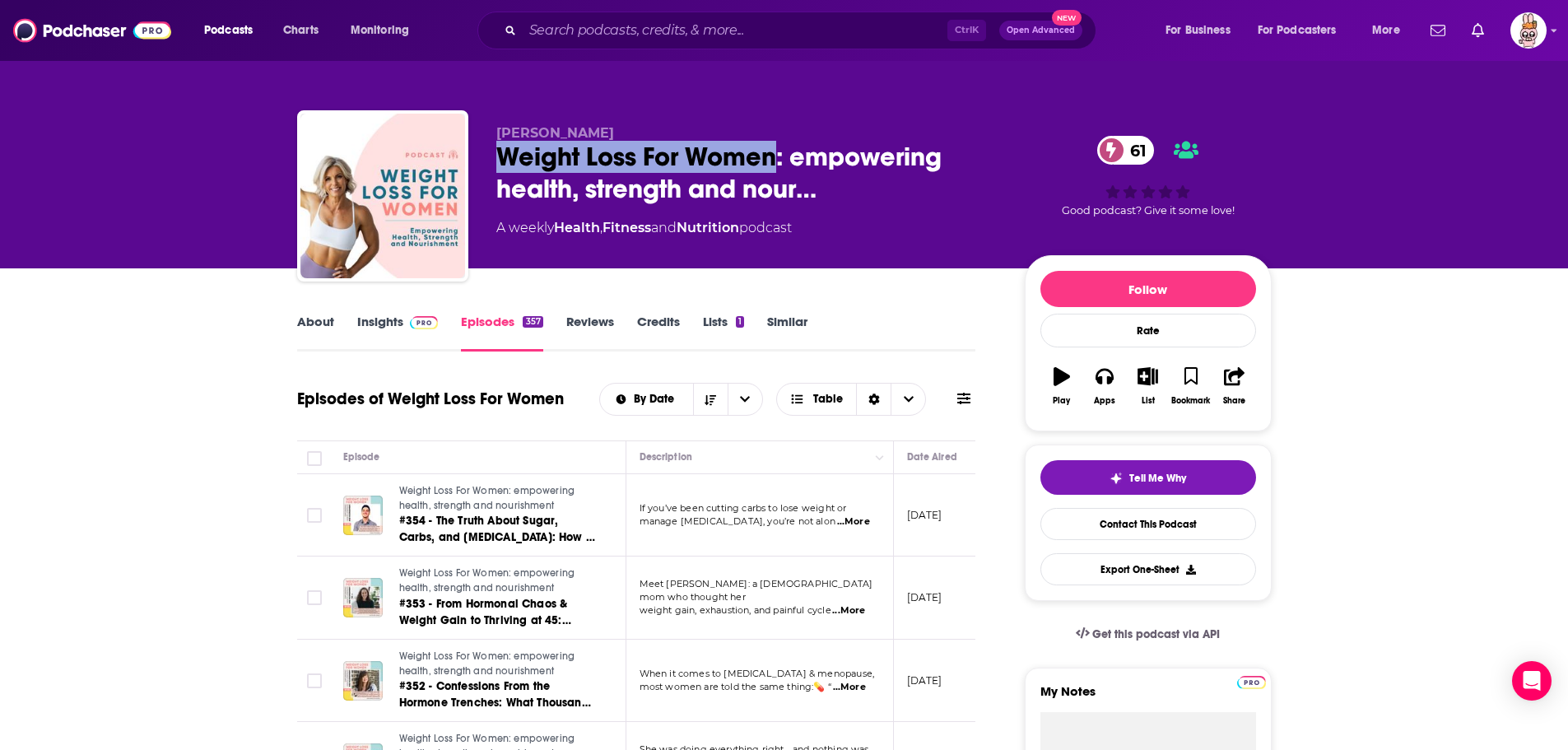
click at [416, 338] on link "Insights" at bounding box center [397, 332] width 81 height 38
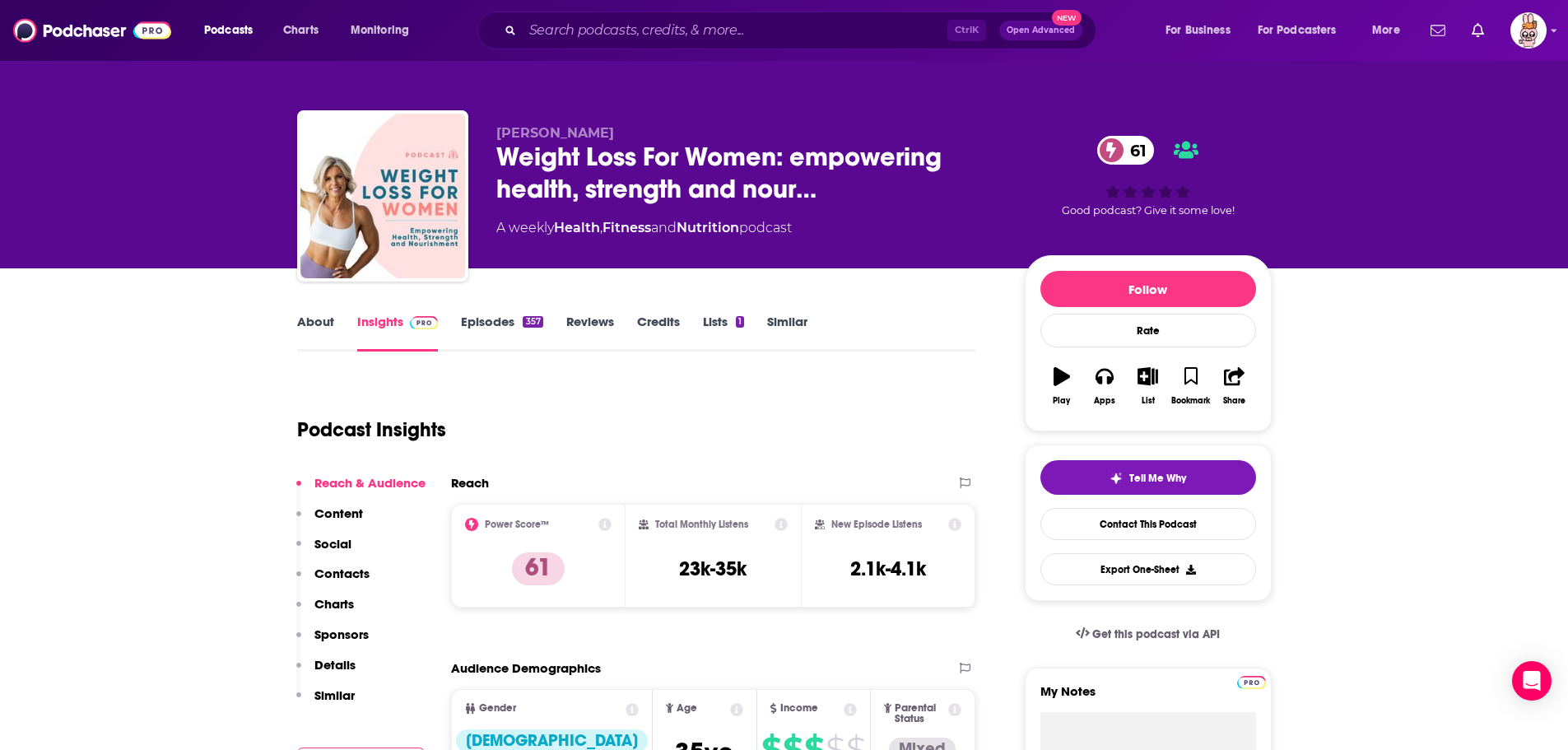
click at [495, 326] on link "Episodes 357" at bounding box center [501, 332] width 81 height 38
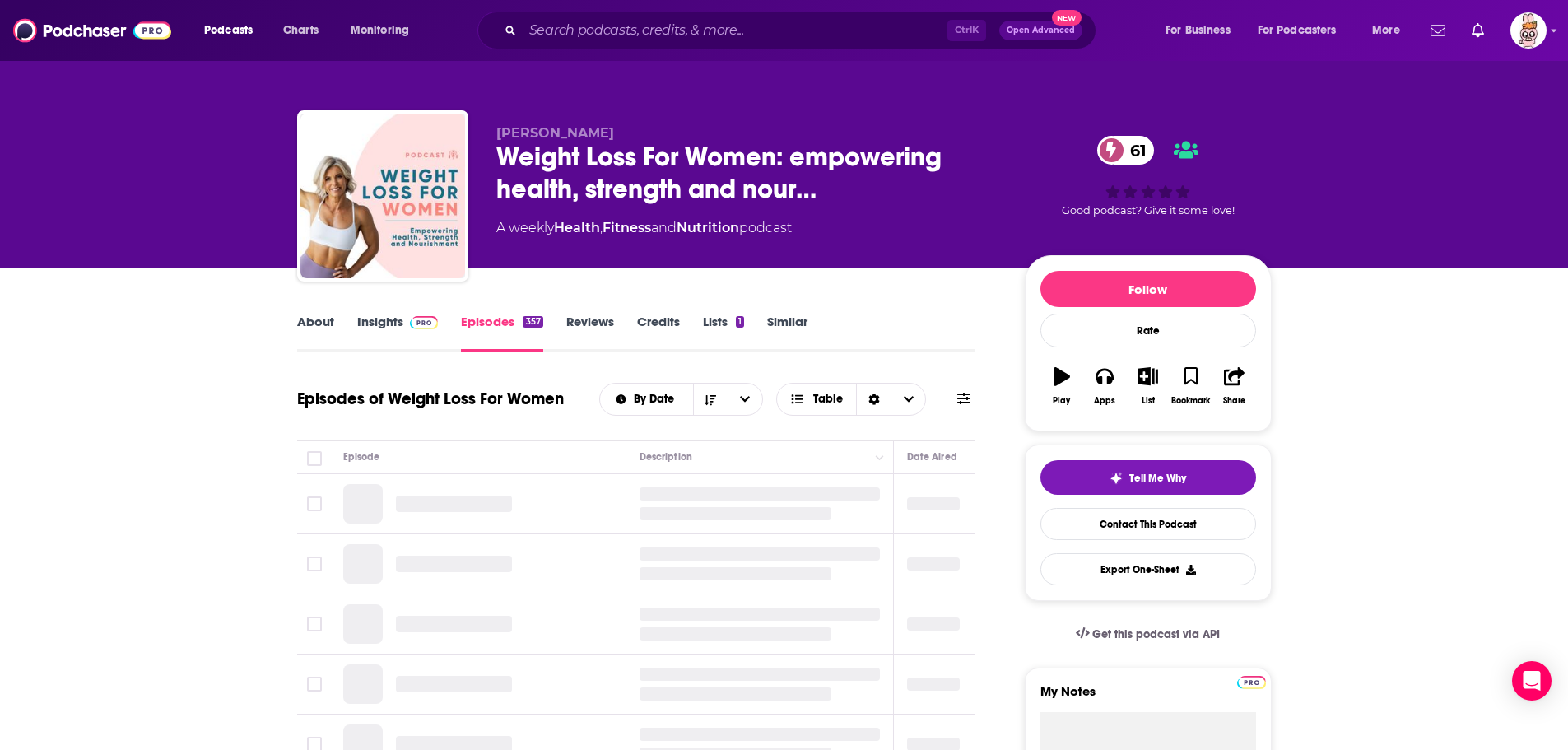
click at [403, 326] on span at bounding box center [421, 320] width 36 height 15
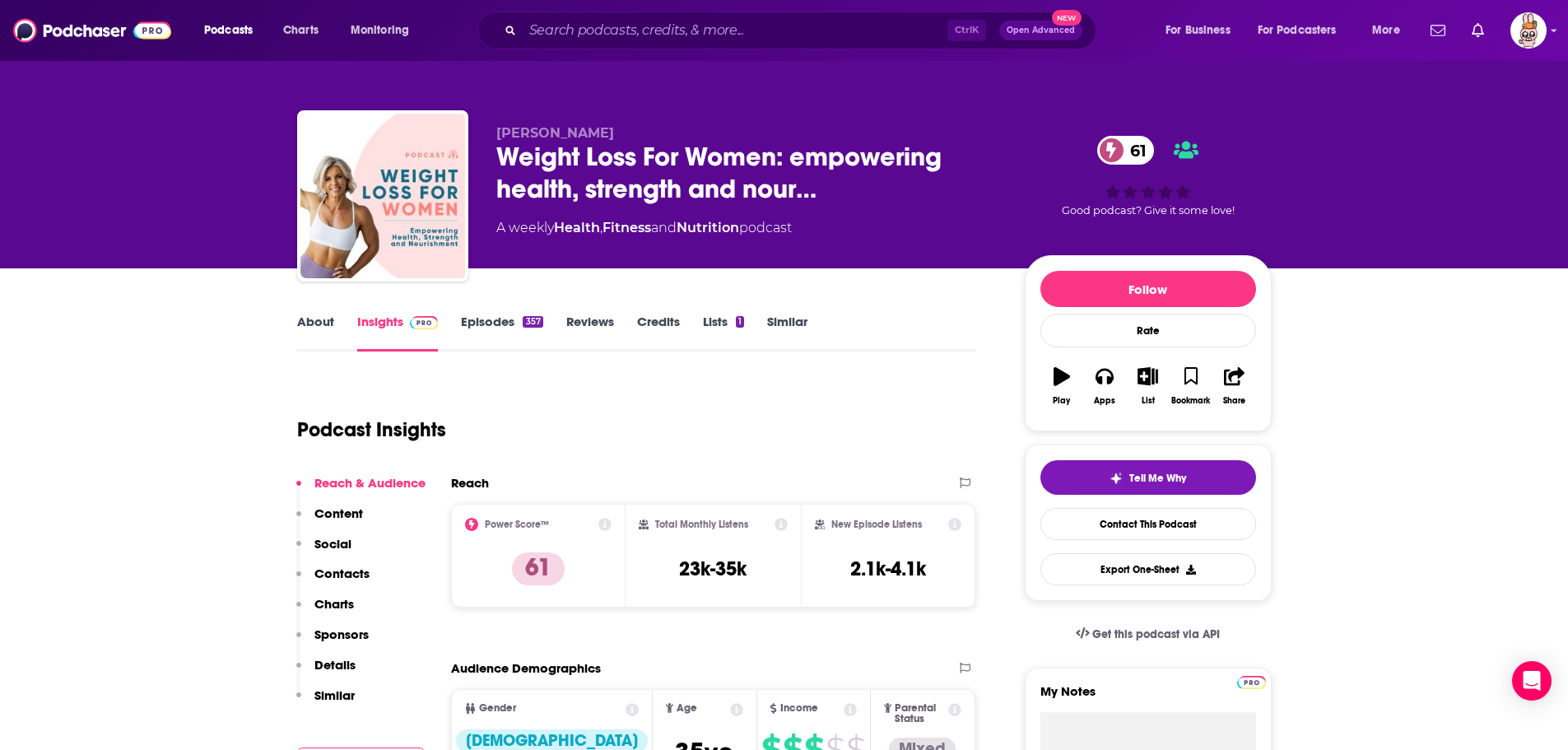
click at [510, 342] on link "Episodes 357" at bounding box center [501, 332] width 81 height 38
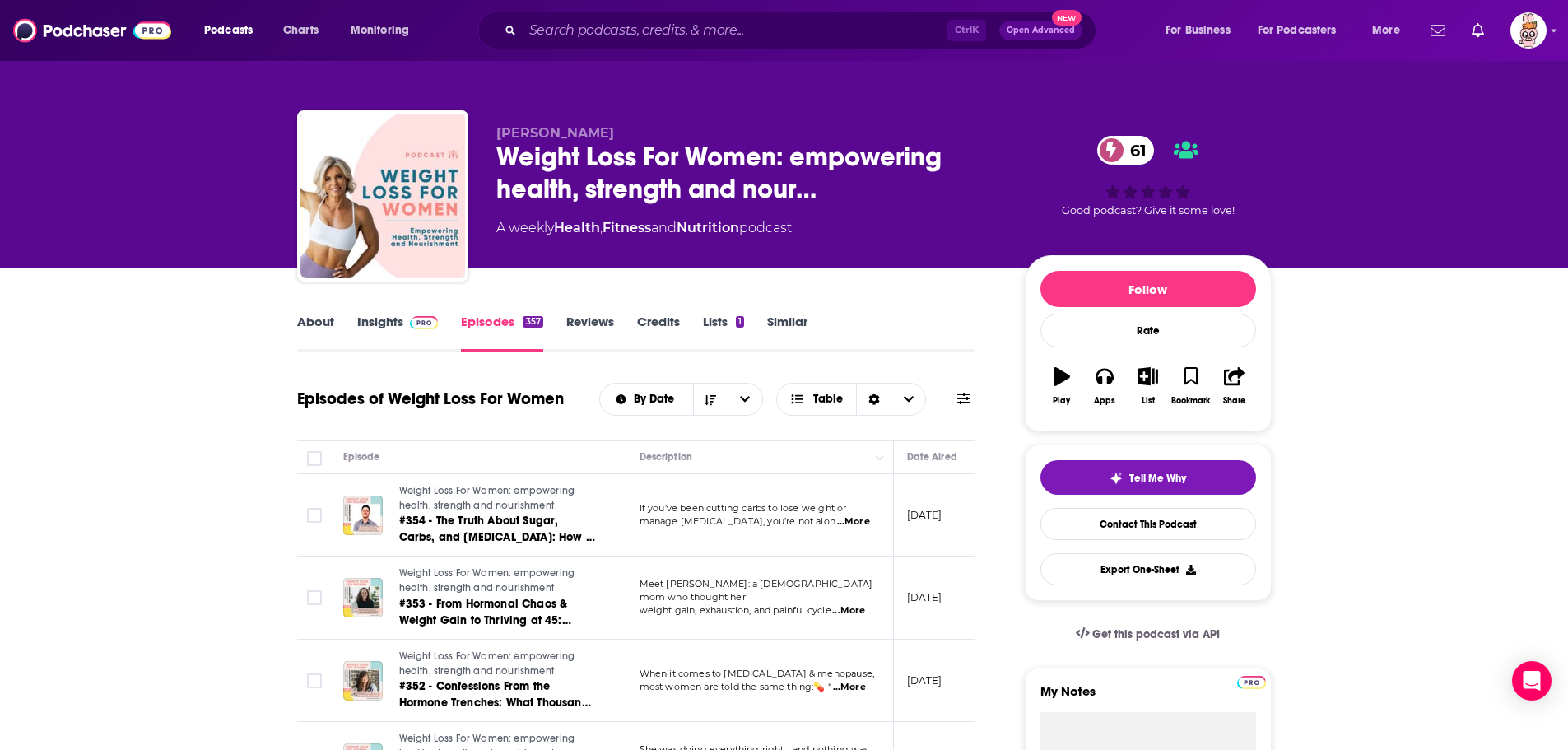
click at [403, 326] on span at bounding box center [421, 320] width 36 height 15
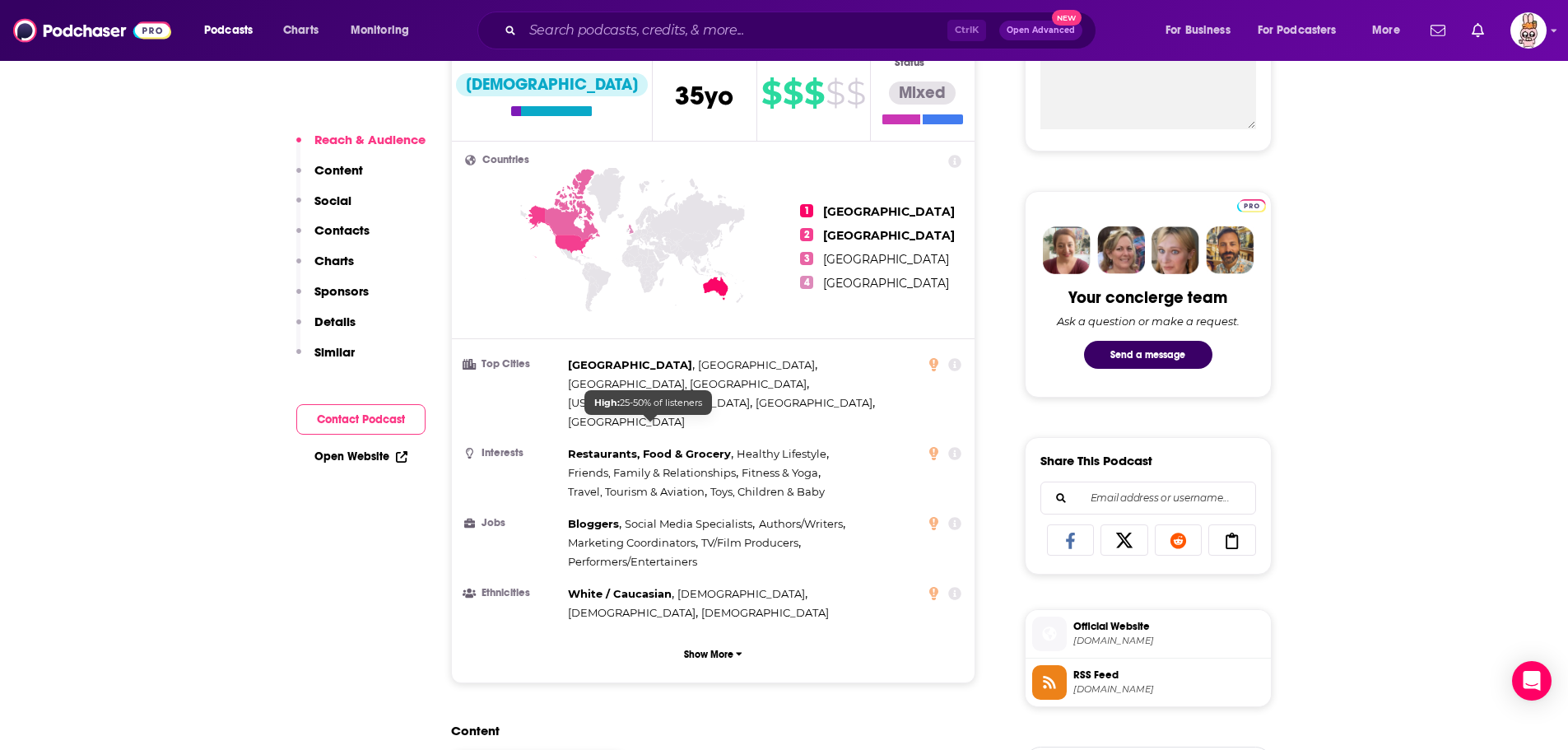
scroll to position [658, 0]
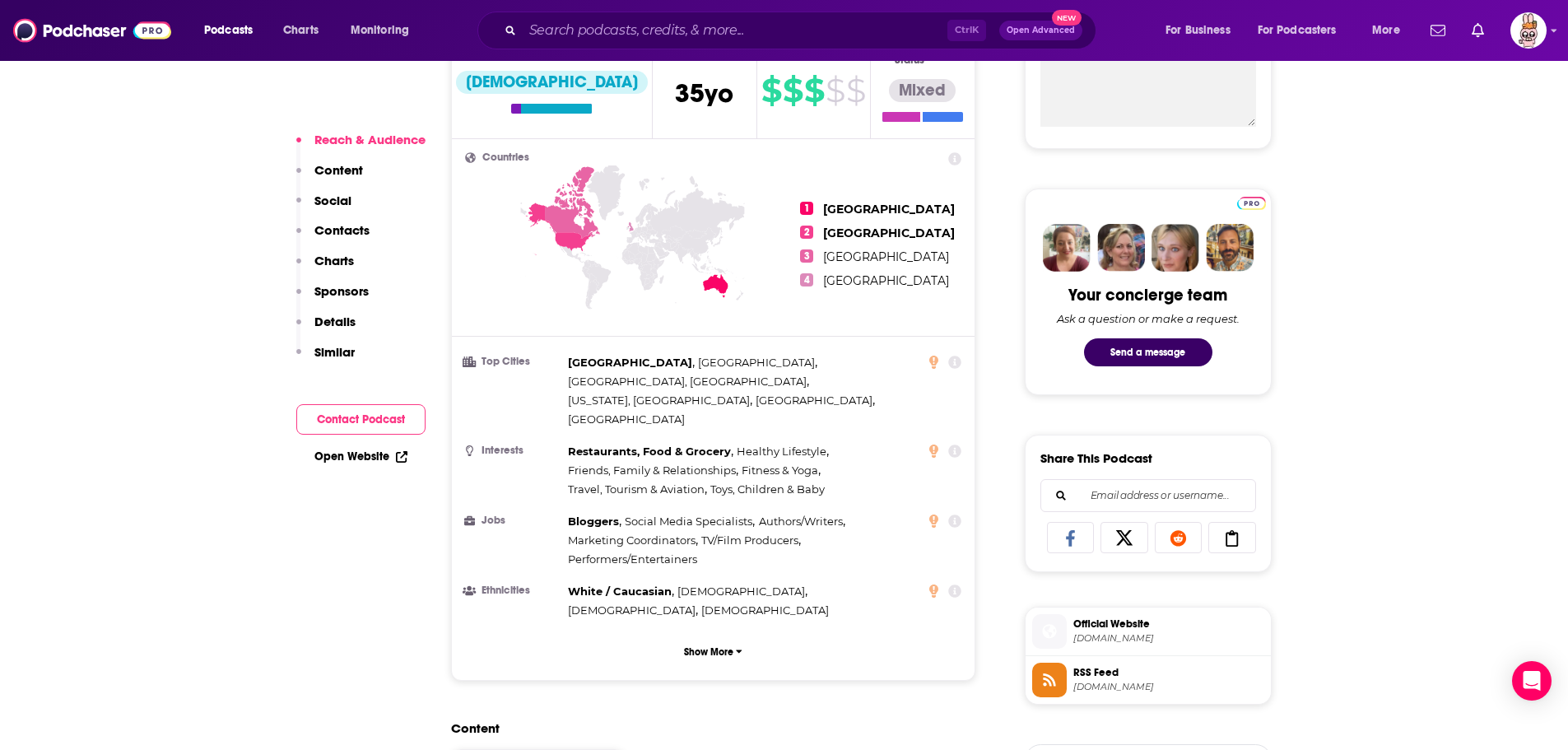
click at [351, 292] on p "Sponsors" at bounding box center [341, 290] width 55 height 15
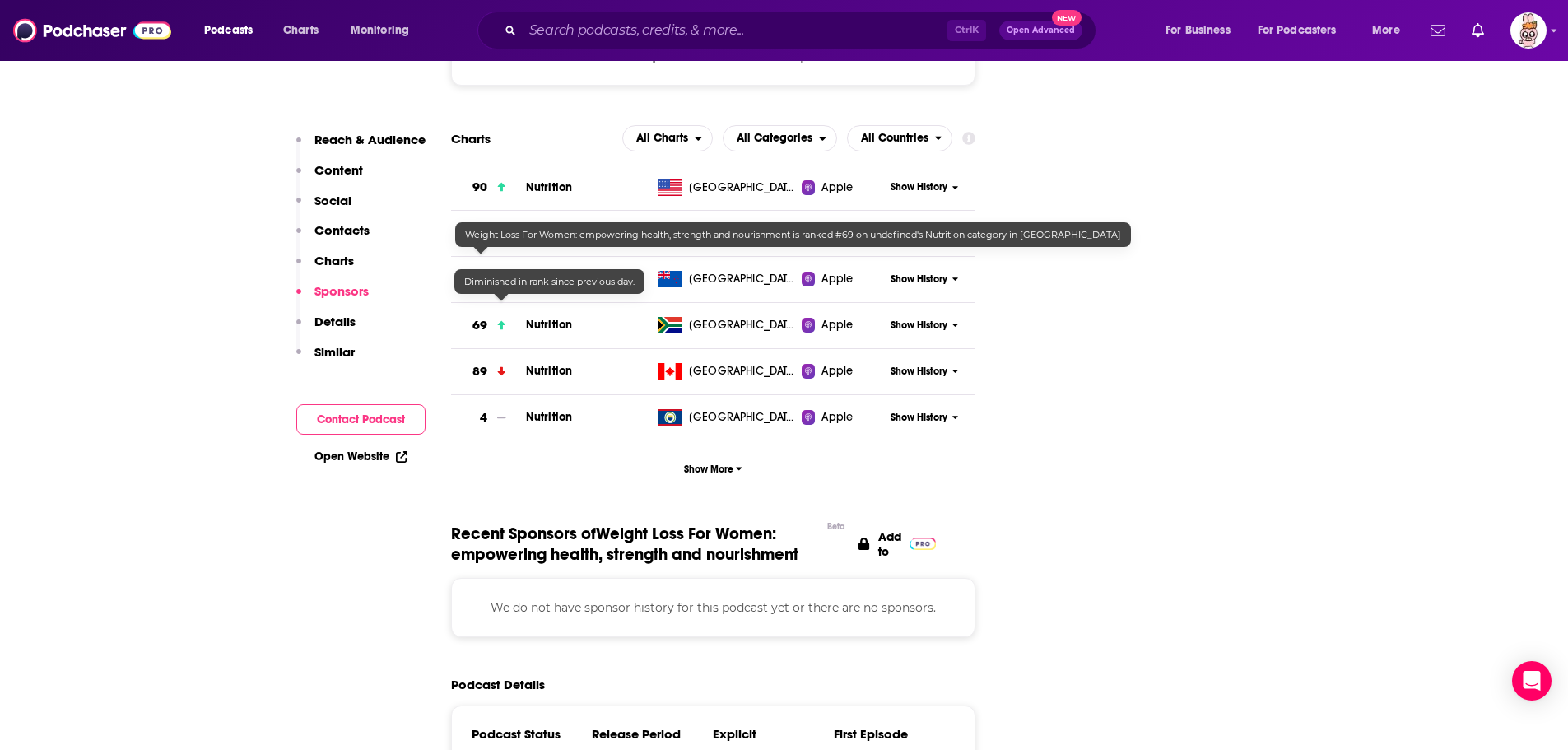
scroll to position [1885, 0]
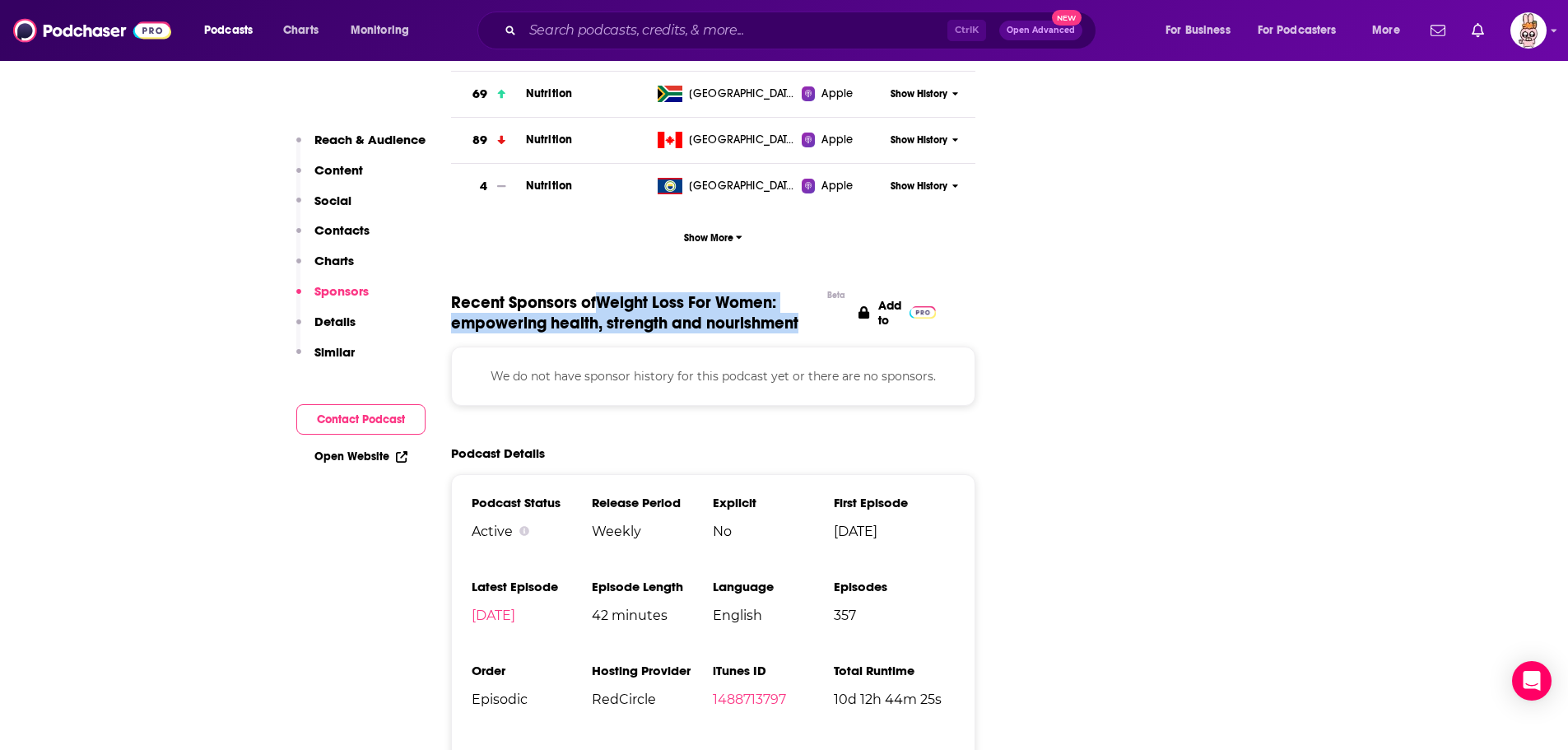
drag, startPoint x: 603, startPoint y: 241, endPoint x: 804, endPoint y: 269, distance: 202.9
click at [804, 292] on span "Recent Sponsors of Weight Loss For Women: empowering health, strength and nouri…" at bounding box center [635, 312] width 369 height 41
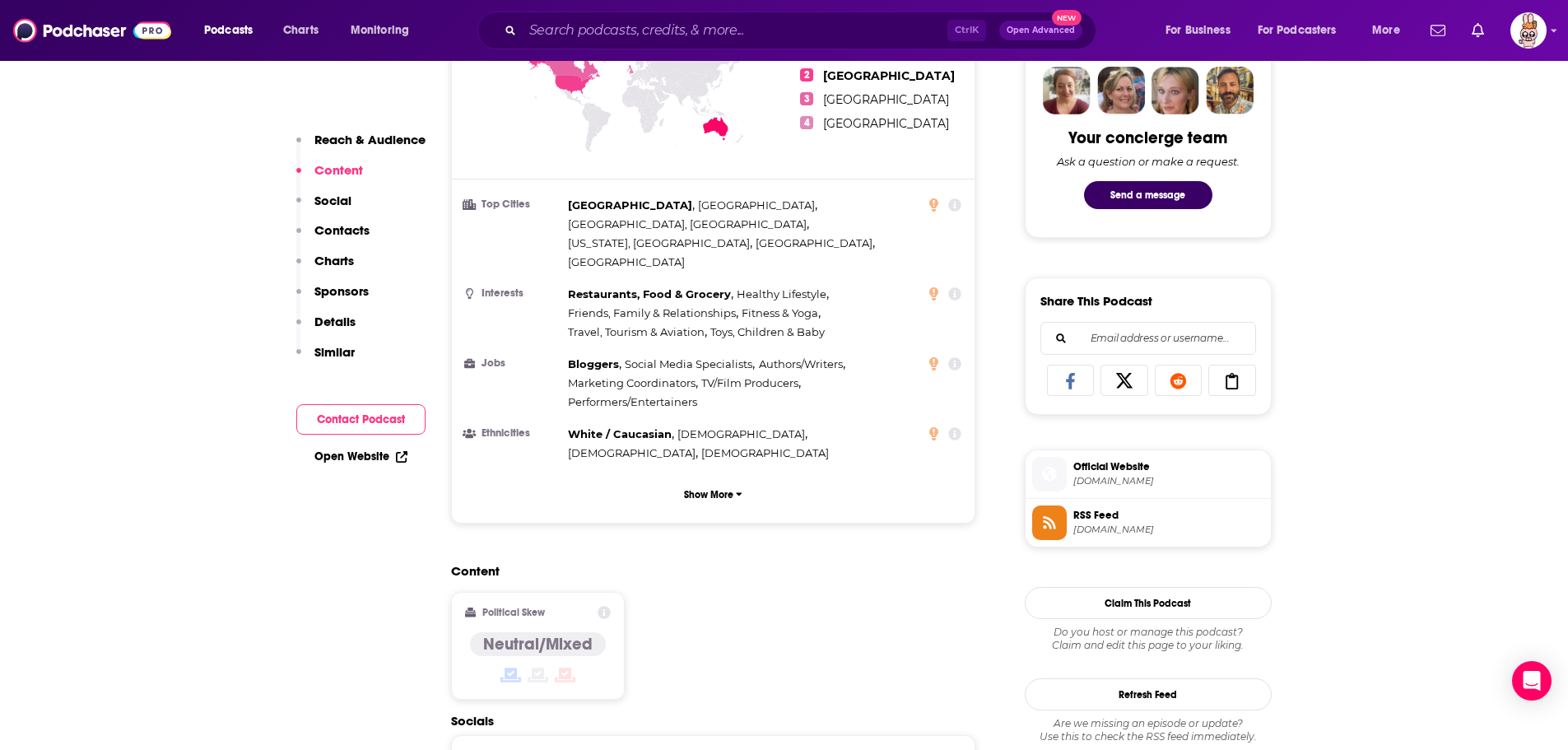
scroll to position [404, 0]
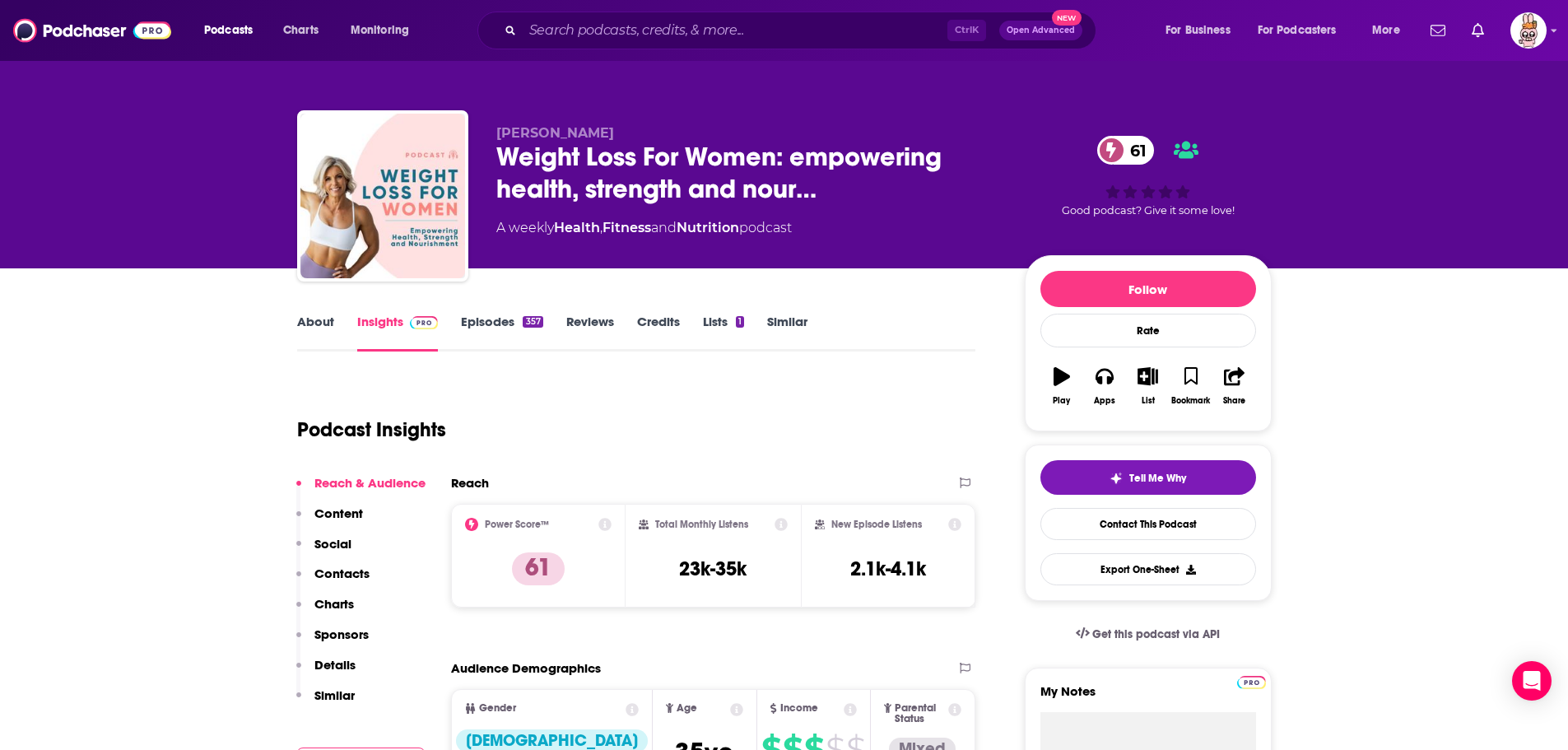
click at [471, 328] on link "Episodes 357" at bounding box center [501, 332] width 81 height 38
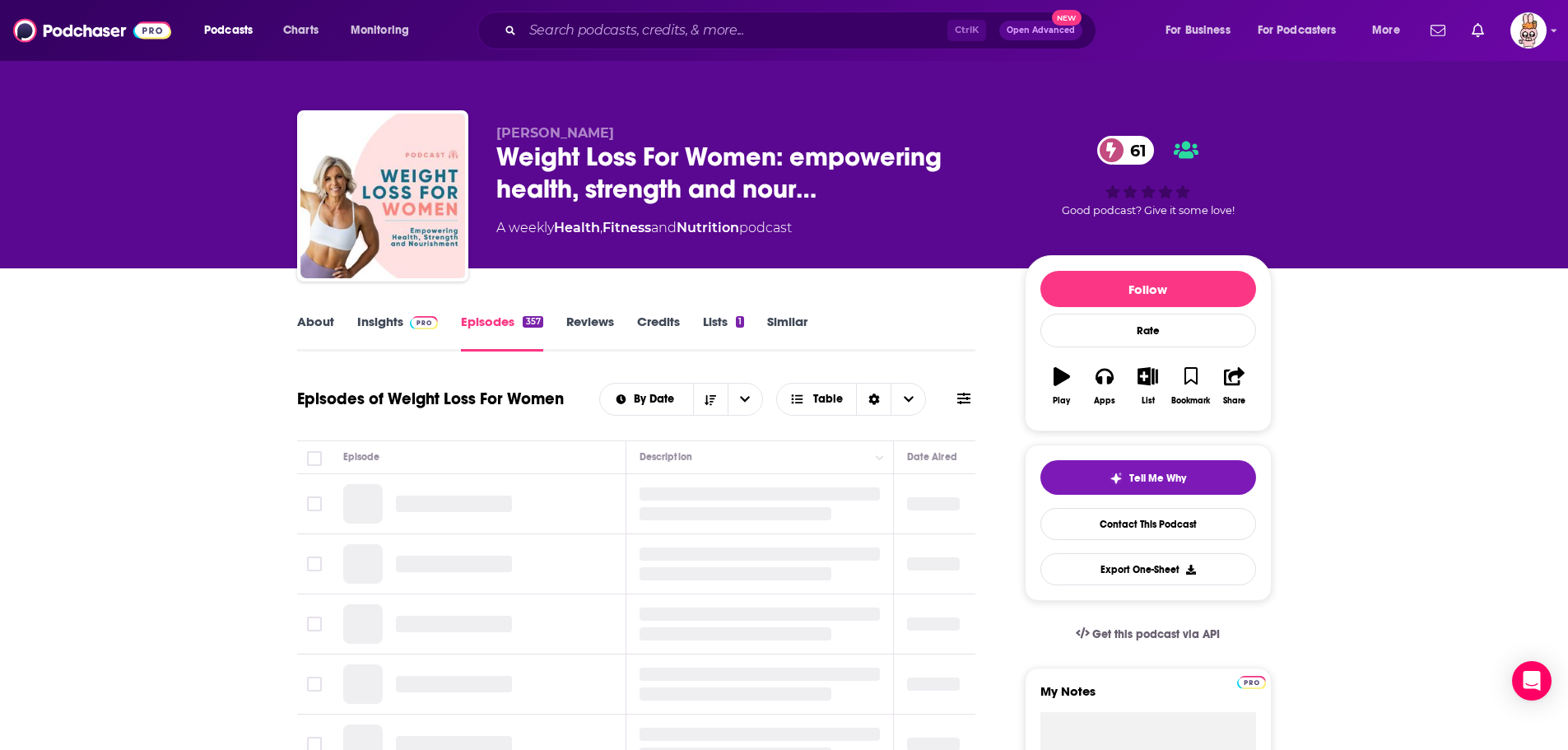
click at [388, 321] on link "Insights" at bounding box center [397, 332] width 81 height 38
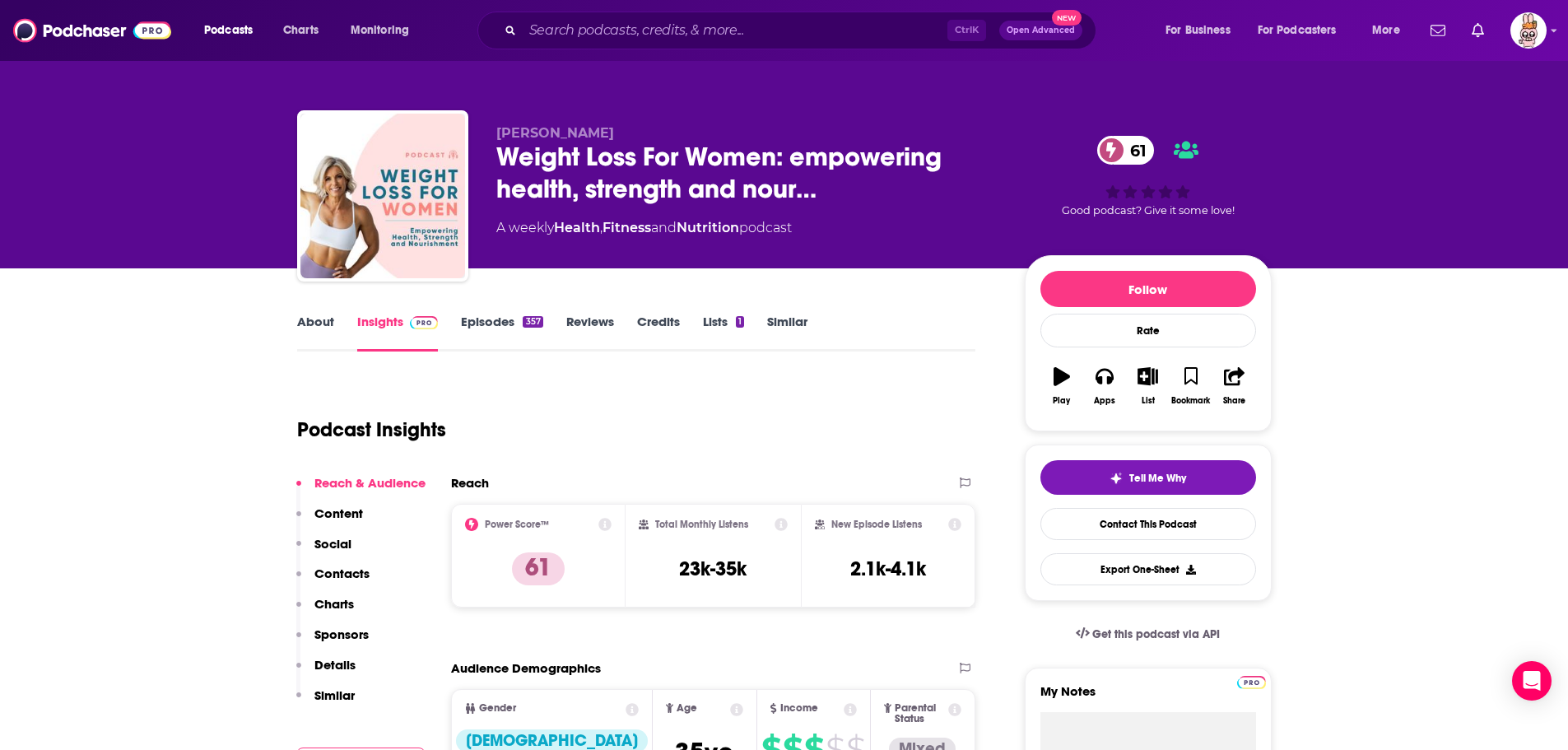
click at [474, 323] on link "Episodes 357" at bounding box center [501, 332] width 81 height 38
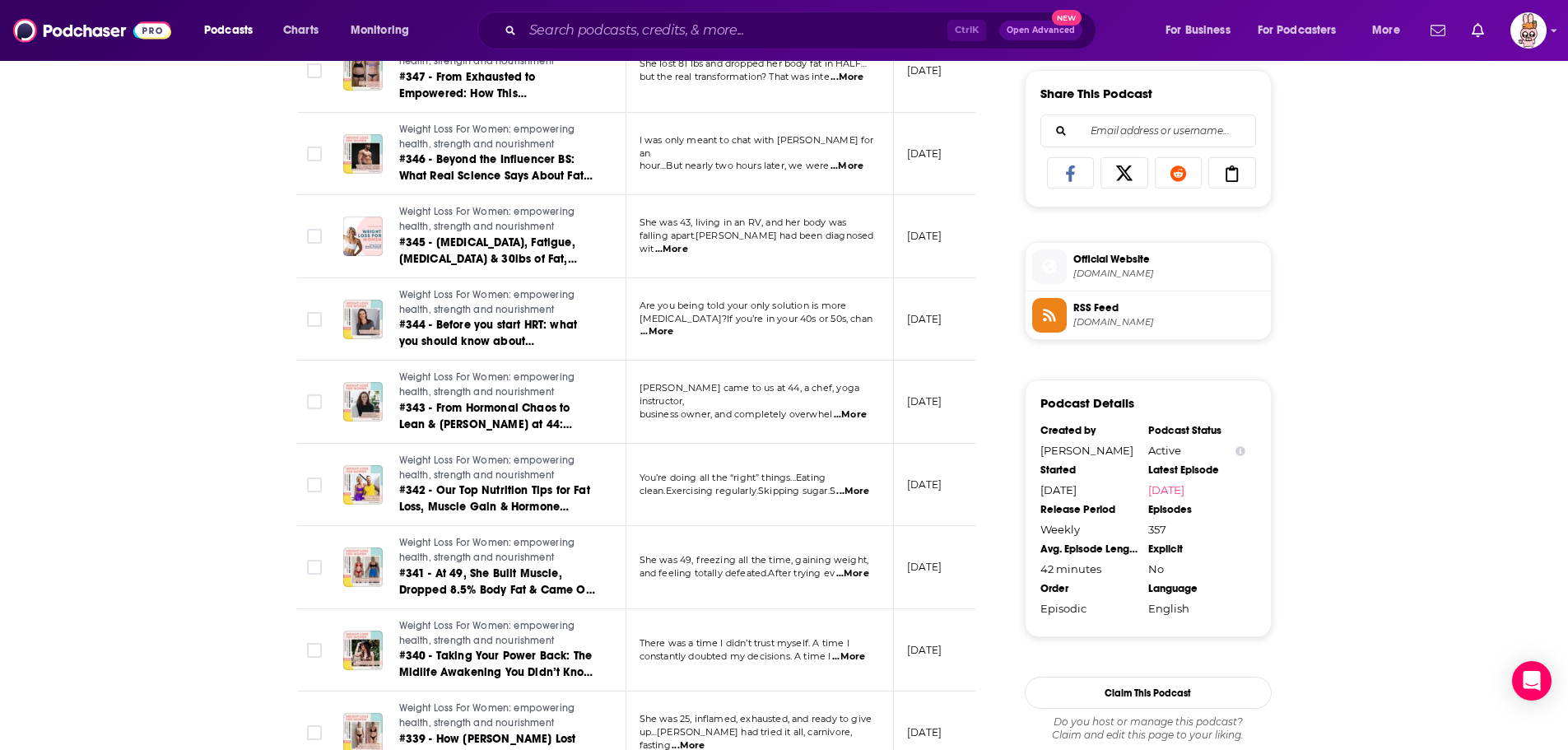
scroll to position [1152, 0]
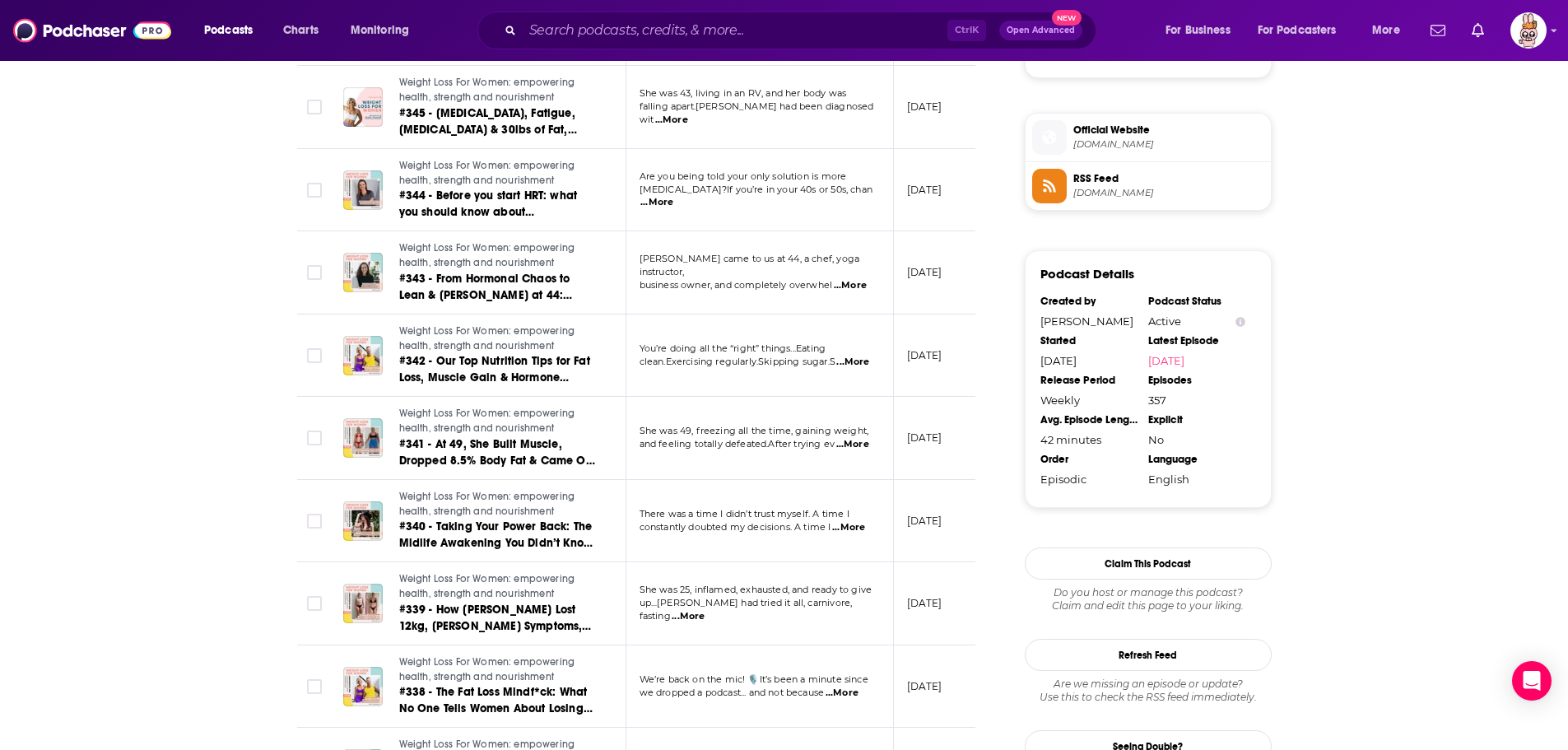
click at [860, 444] on span "...More" at bounding box center [852, 444] width 33 height 13
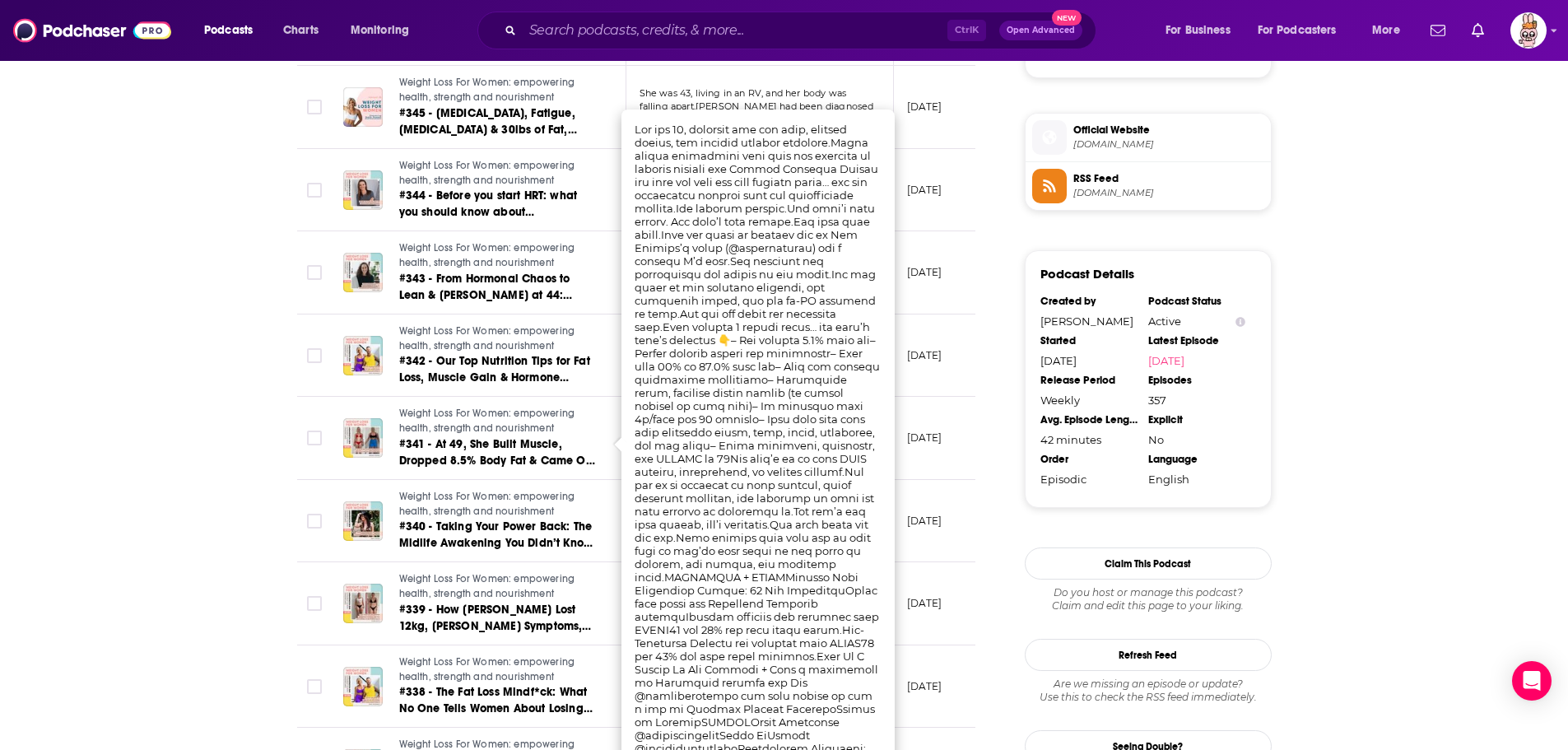
click at [127, 292] on div "About Insights Episodes 357 Reviews Credits Lists 1 Similar Episodes of Weight …" at bounding box center [784, 294] width 1568 height 2356
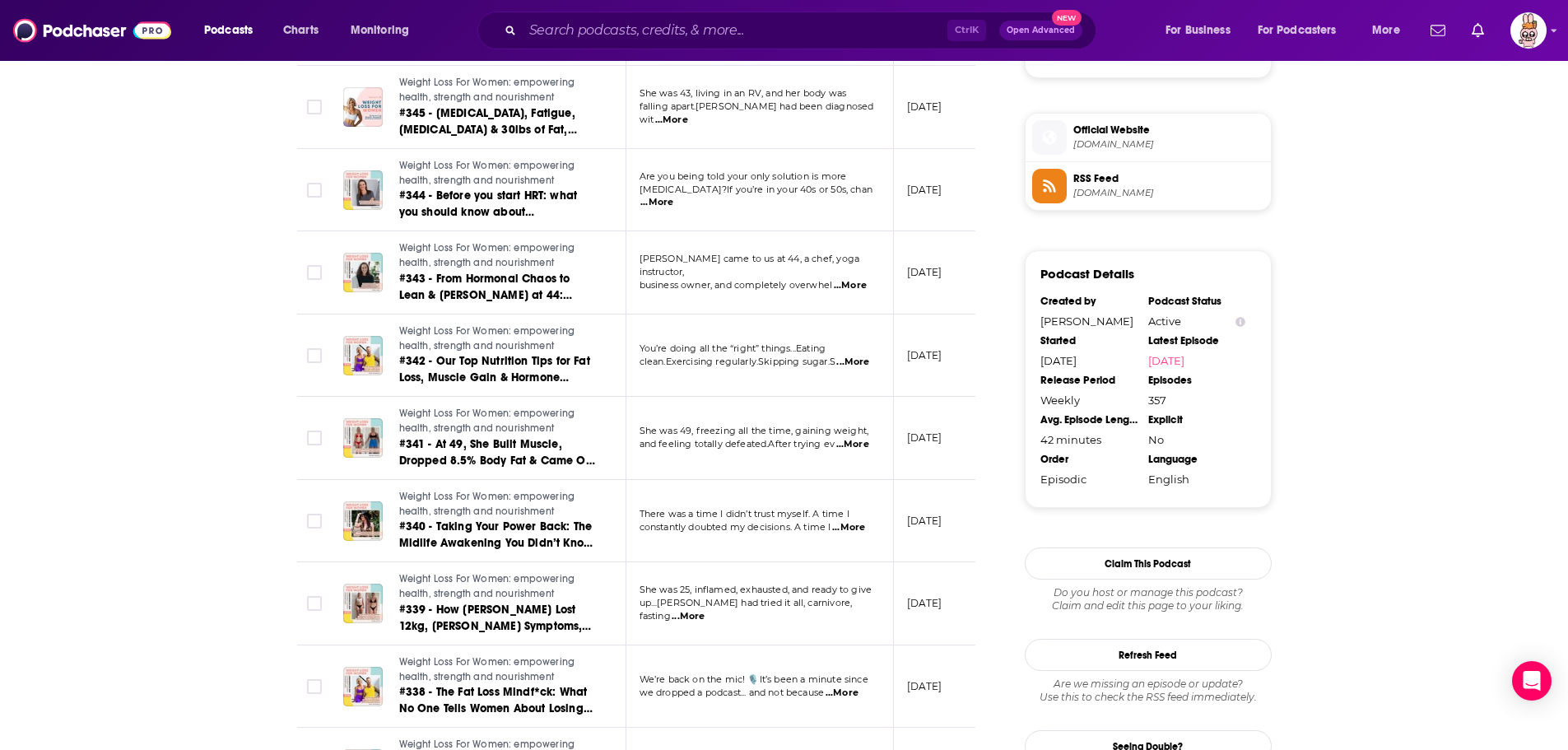
scroll to position [1161, 0]
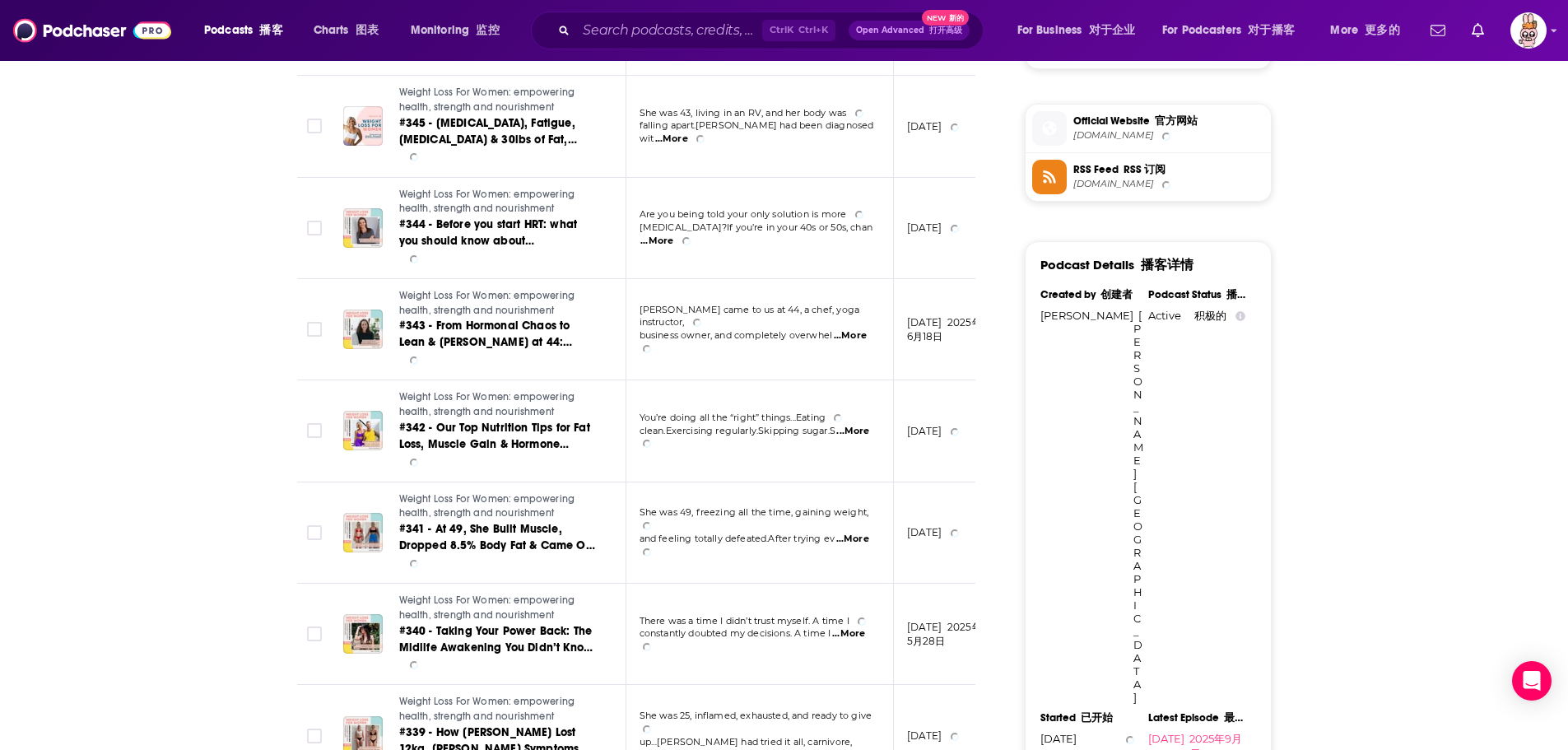
click at [673, 235] on span "...More" at bounding box center [657, 241] width 33 height 13
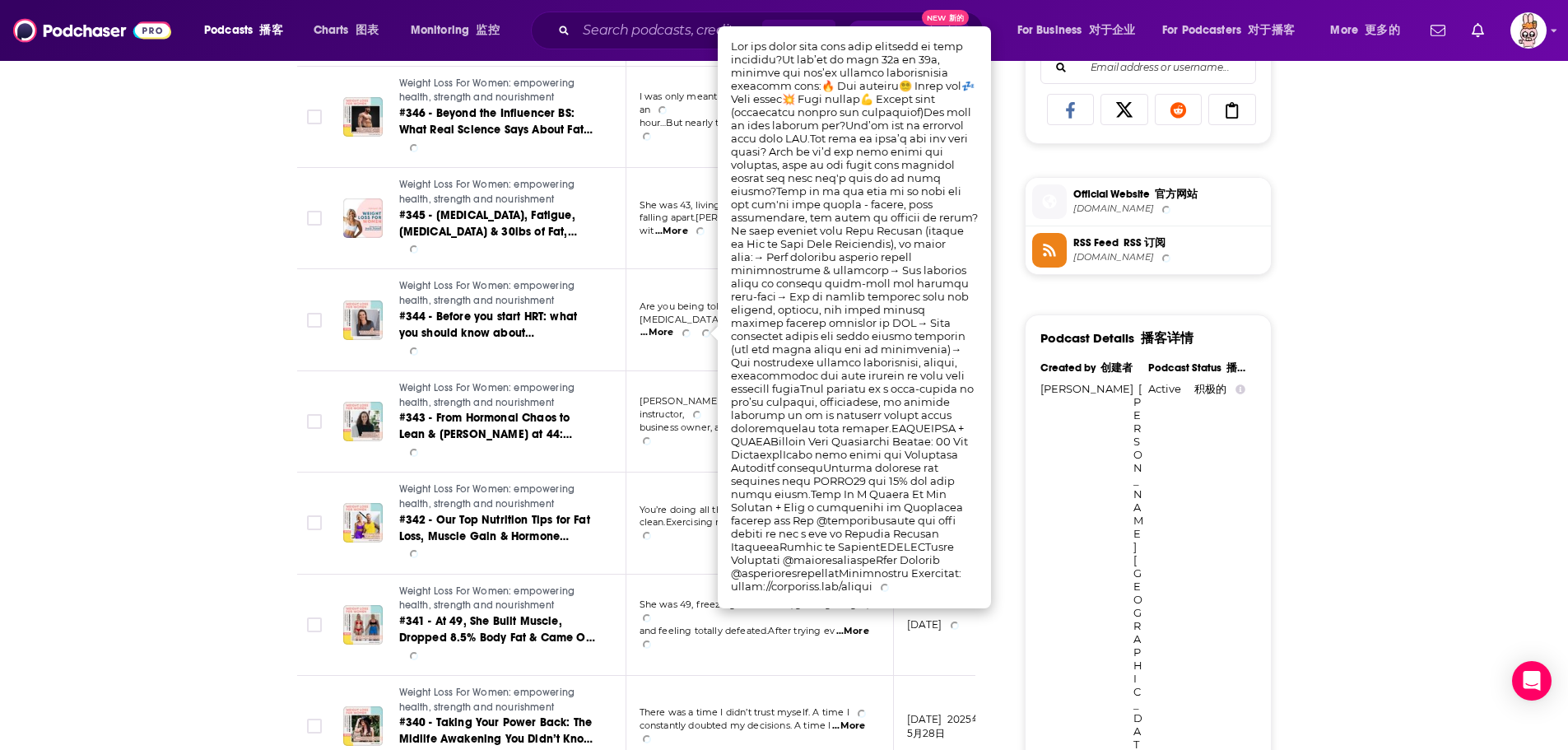
scroll to position [1006, 0]
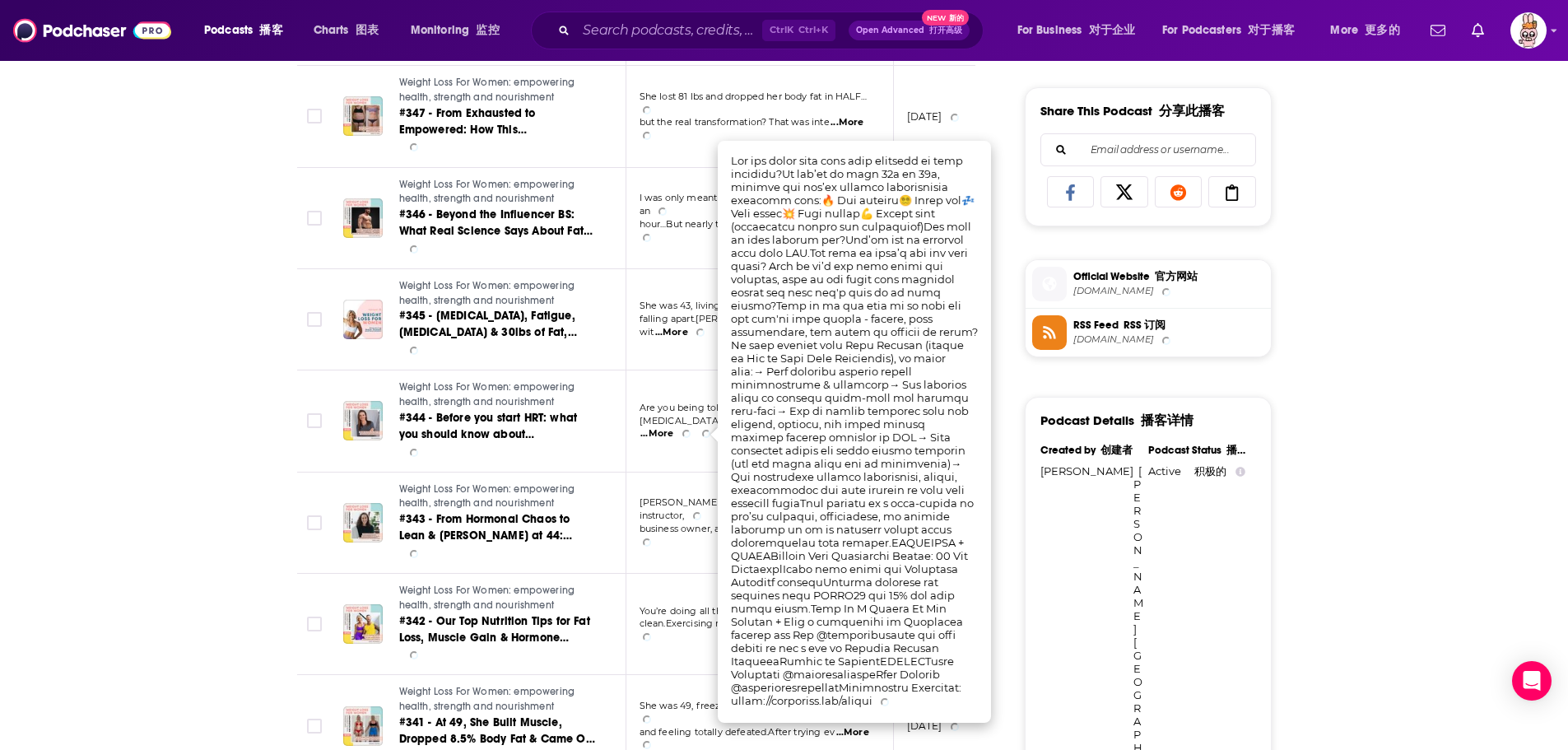
click at [158, 284] on div "About Insights Episodes 357 Reviews Credits Lists 1 Similar Episodes of Weight …" at bounding box center [784, 619] width 1568 height 2713
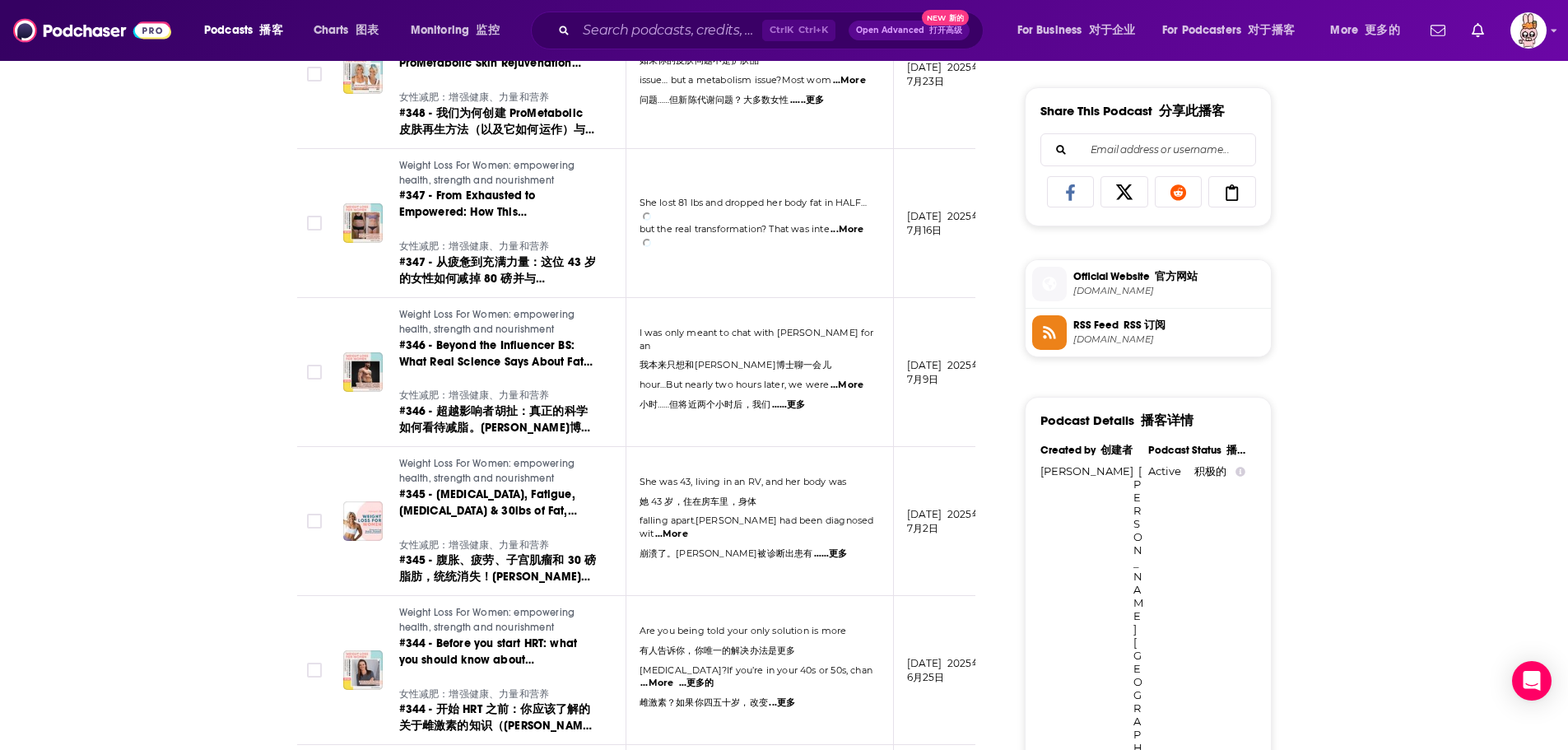
scroll to position [1067, 0]
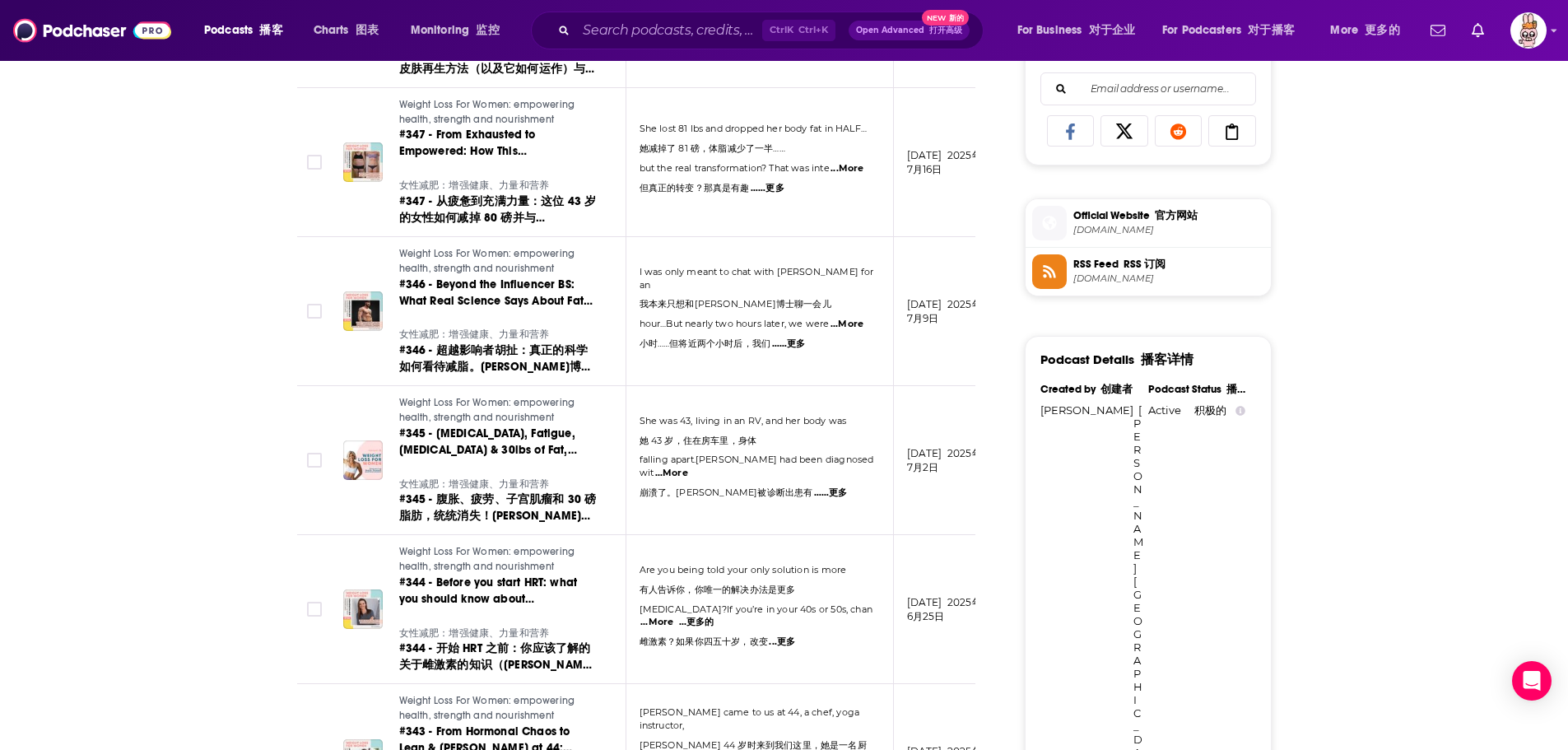
click at [851, 319] on span "...More" at bounding box center [847, 324] width 33 height 13
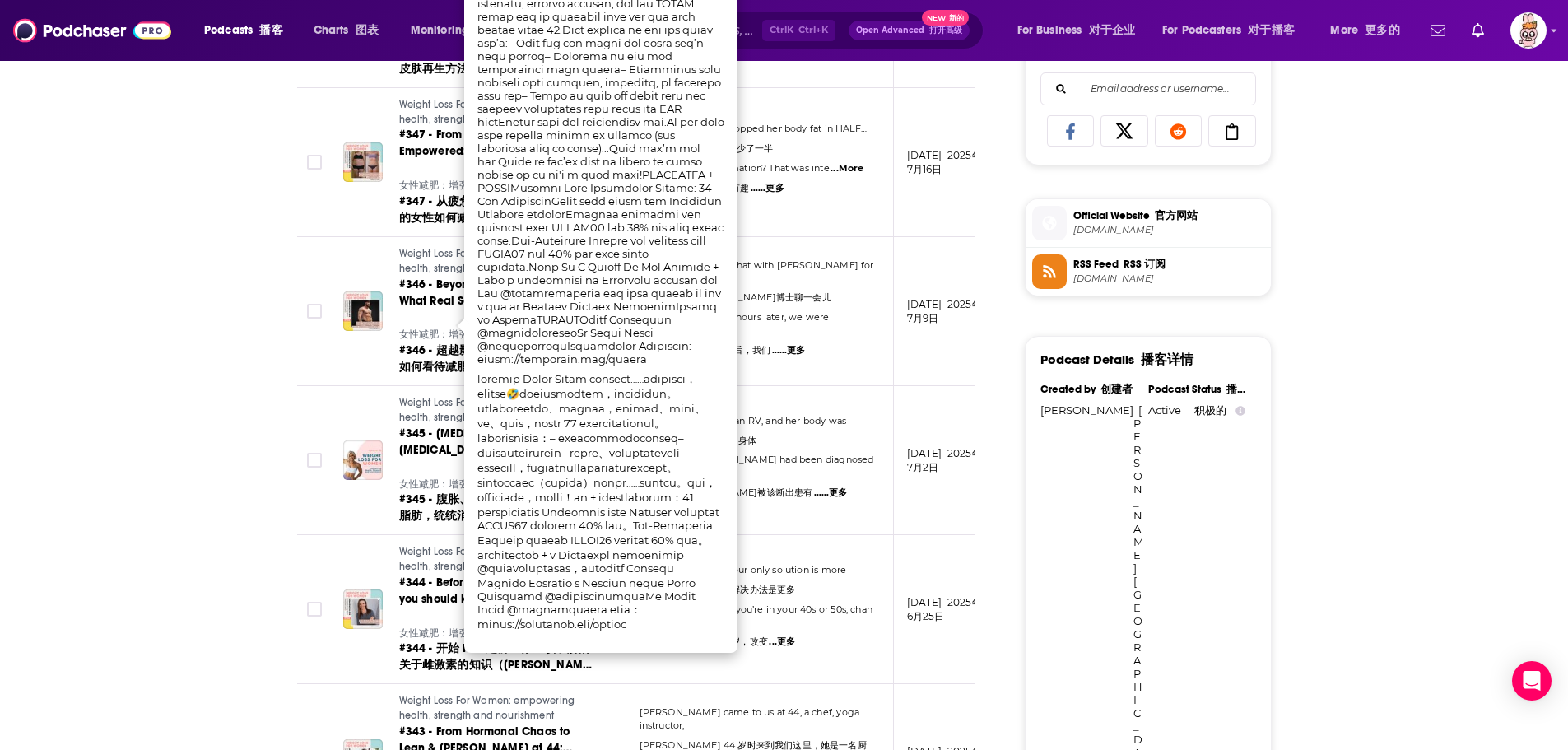
scroll to position [1149, 0]
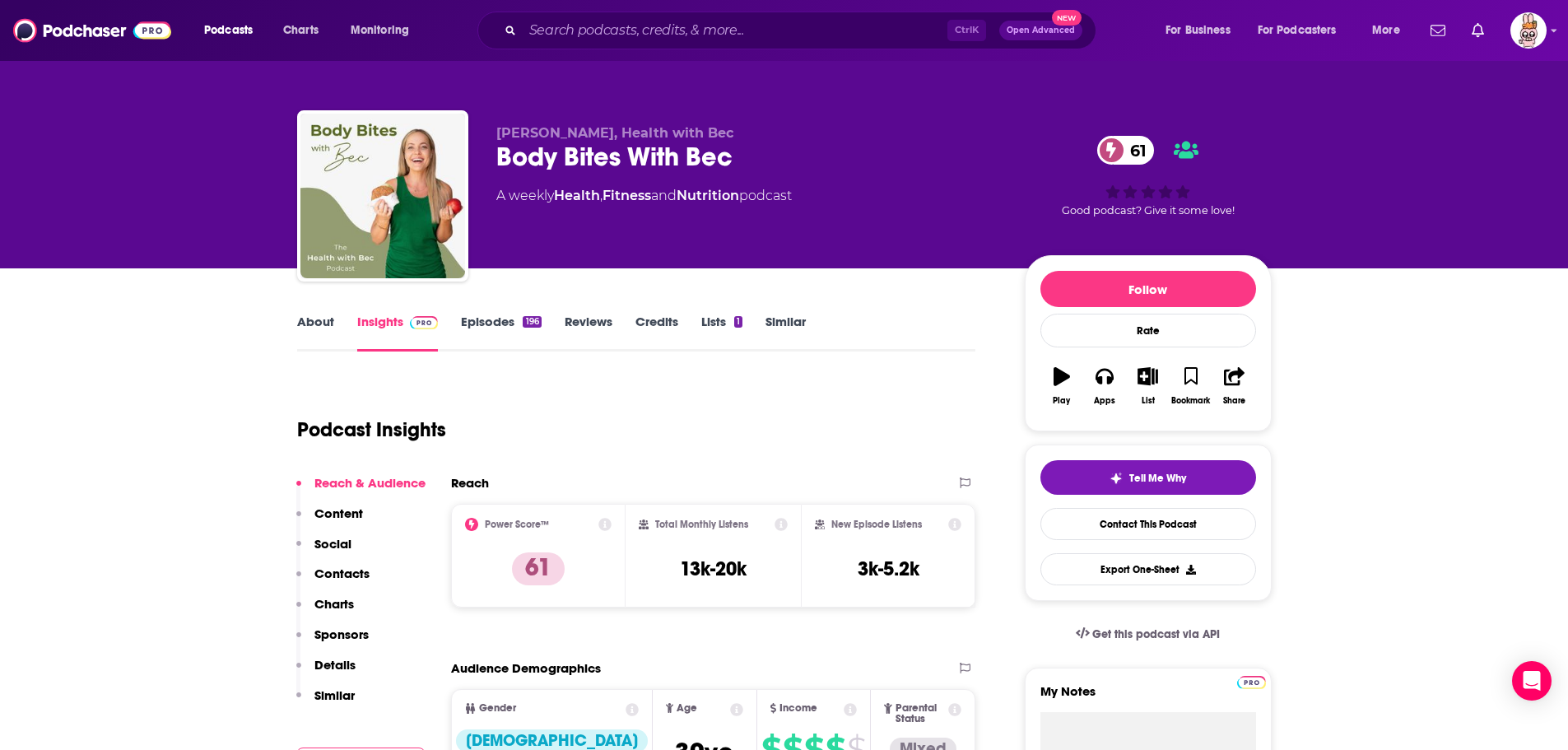
click at [569, 157] on div "Body Bites With Bec 61" at bounding box center [747, 157] width 502 height 32
drag, startPoint x: 501, startPoint y: 157, endPoint x: 734, endPoint y: 160, distance: 233.0
click at [734, 160] on div "Body Bites With Bec 61" at bounding box center [747, 157] width 502 height 32
copy h2 "Body Bites With Bec"
click at [655, 434] on div "Podcast Insights" at bounding box center [629, 420] width 666 height 84
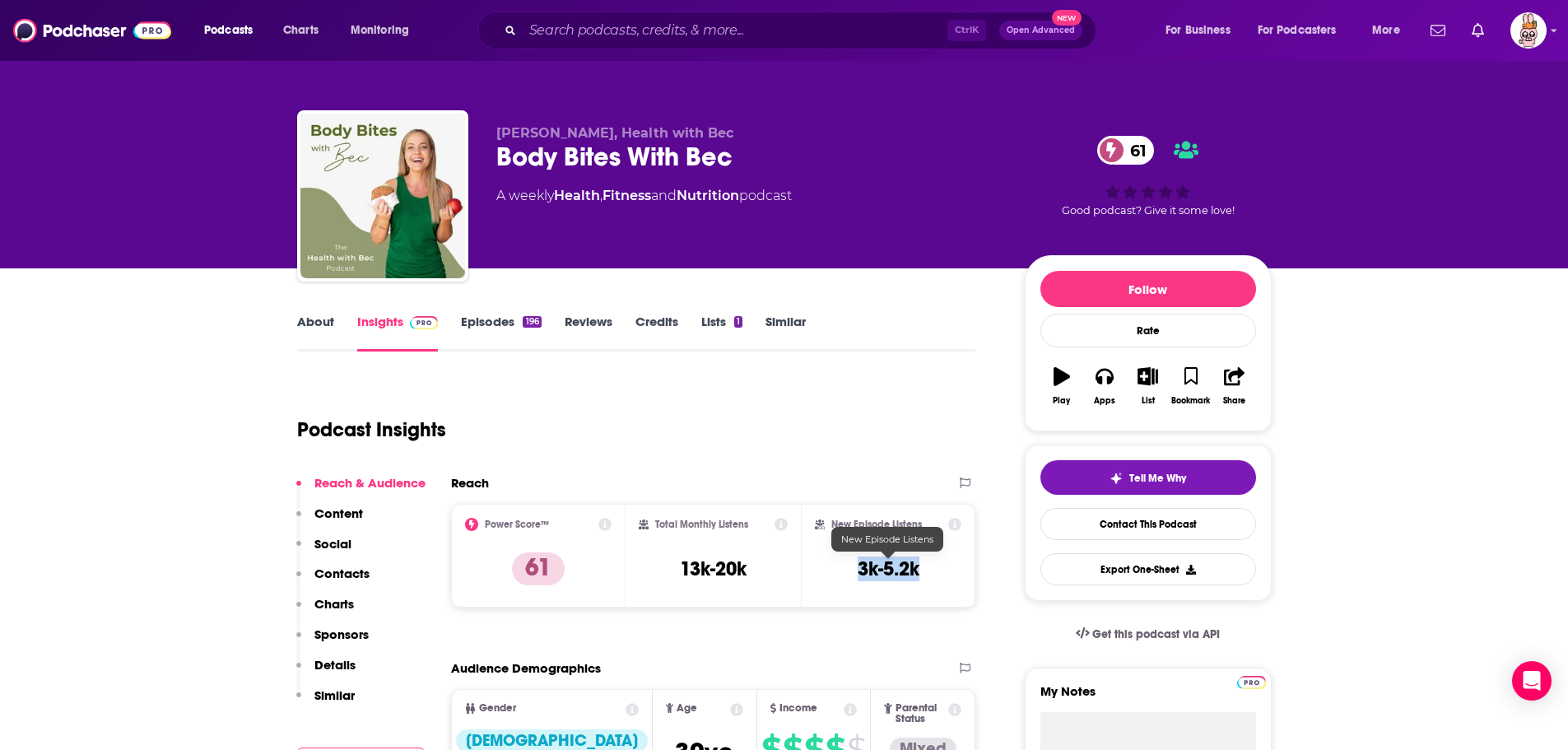
drag, startPoint x: 861, startPoint y: 573, endPoint x: 921, endPoint y: 572, distance: 60.0
click at [921, 572] on div "New Episode Listens 3k-5.2k" at bounding box center [889, 555] width 148 height 76
copy h3 "3k-5.2k"
click at [687, 421] on div "Podcast Insights" at bounding box center [629, 420] width 666 height 84
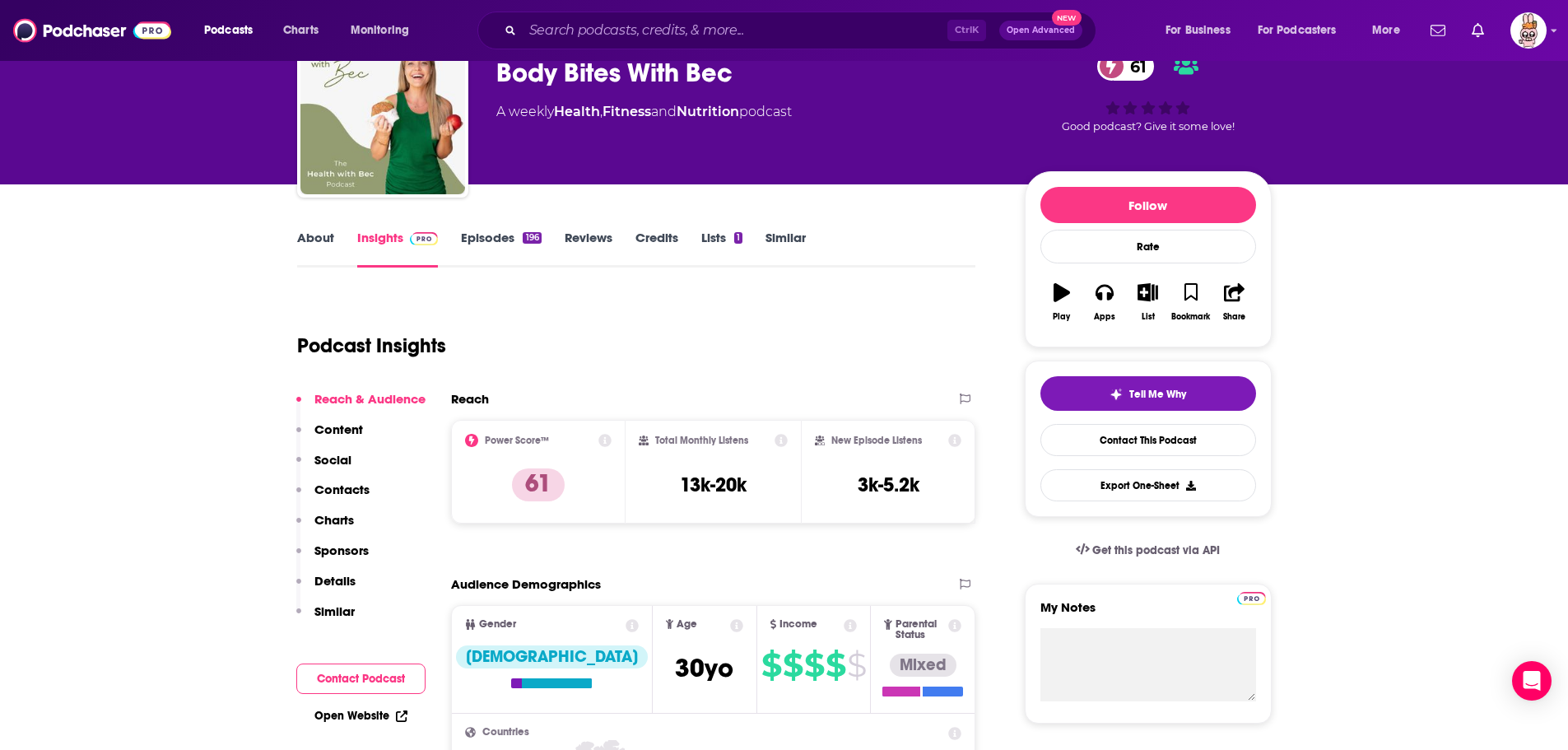
scroll to position [82, 0]
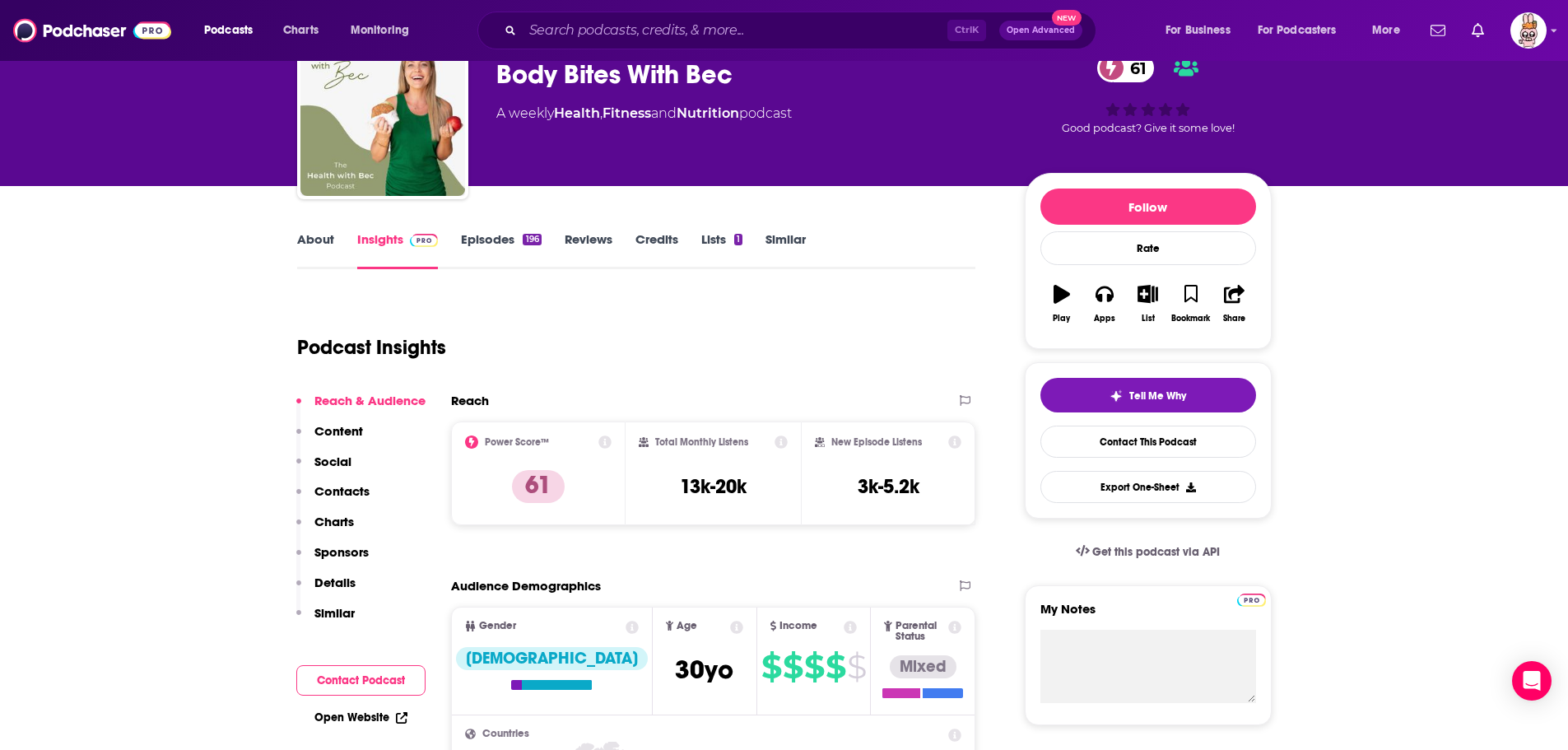
click at [508, 247] on link "Episodes 196" at bounding box center [501, 250] width 80 height 38
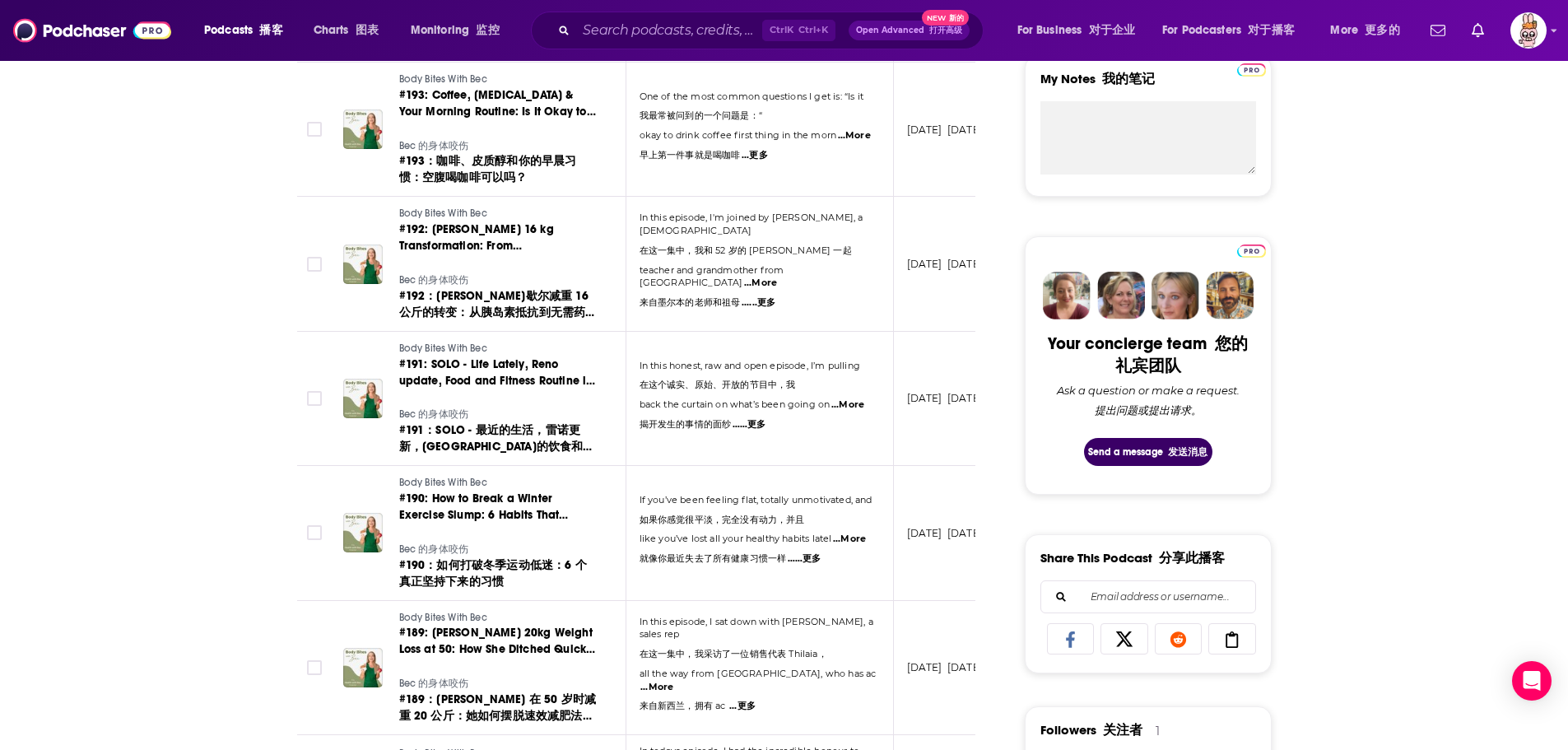
scroll to position [741, 0]
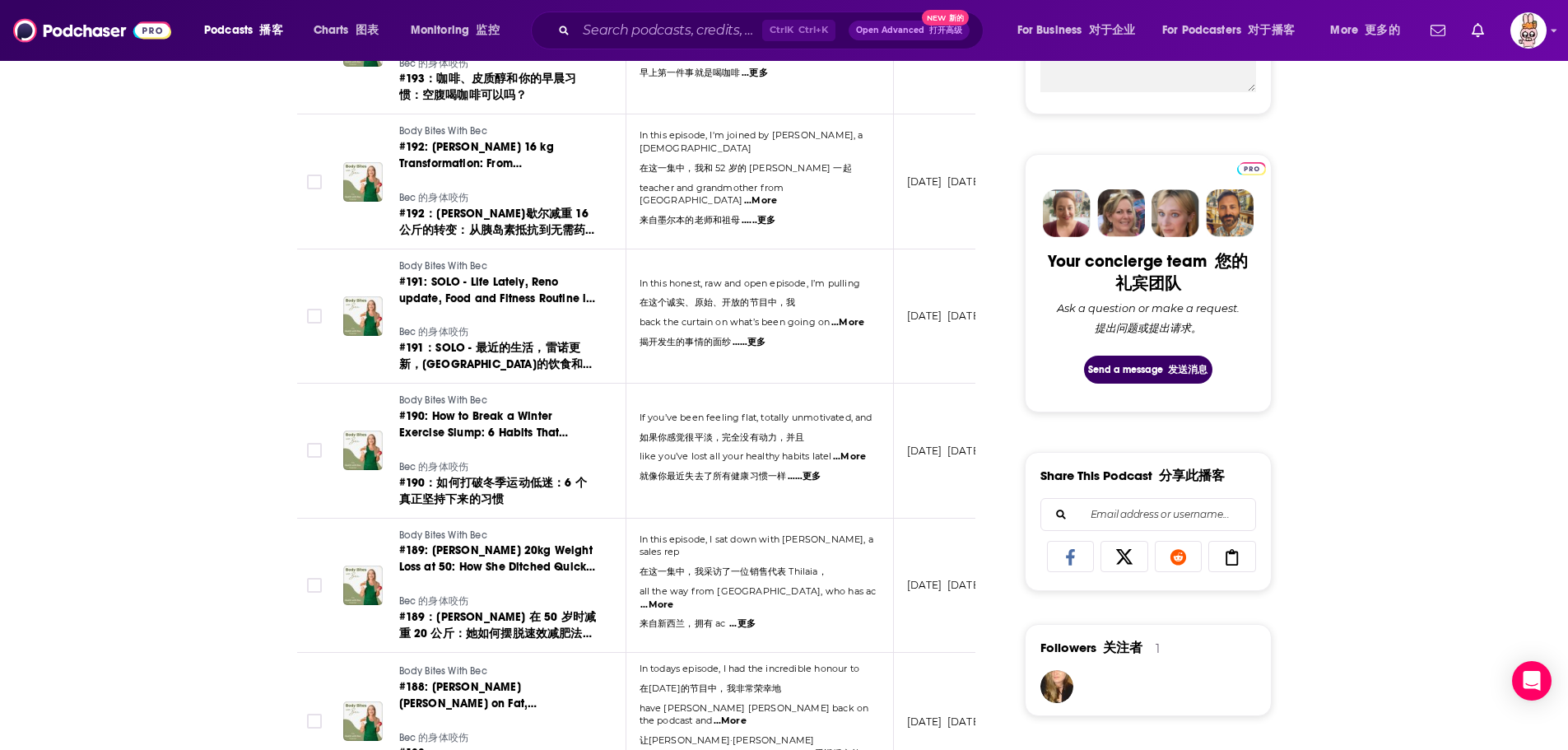
click at [857, 458] on span "...More" at bounding box center [850, 456] width 33 height 13
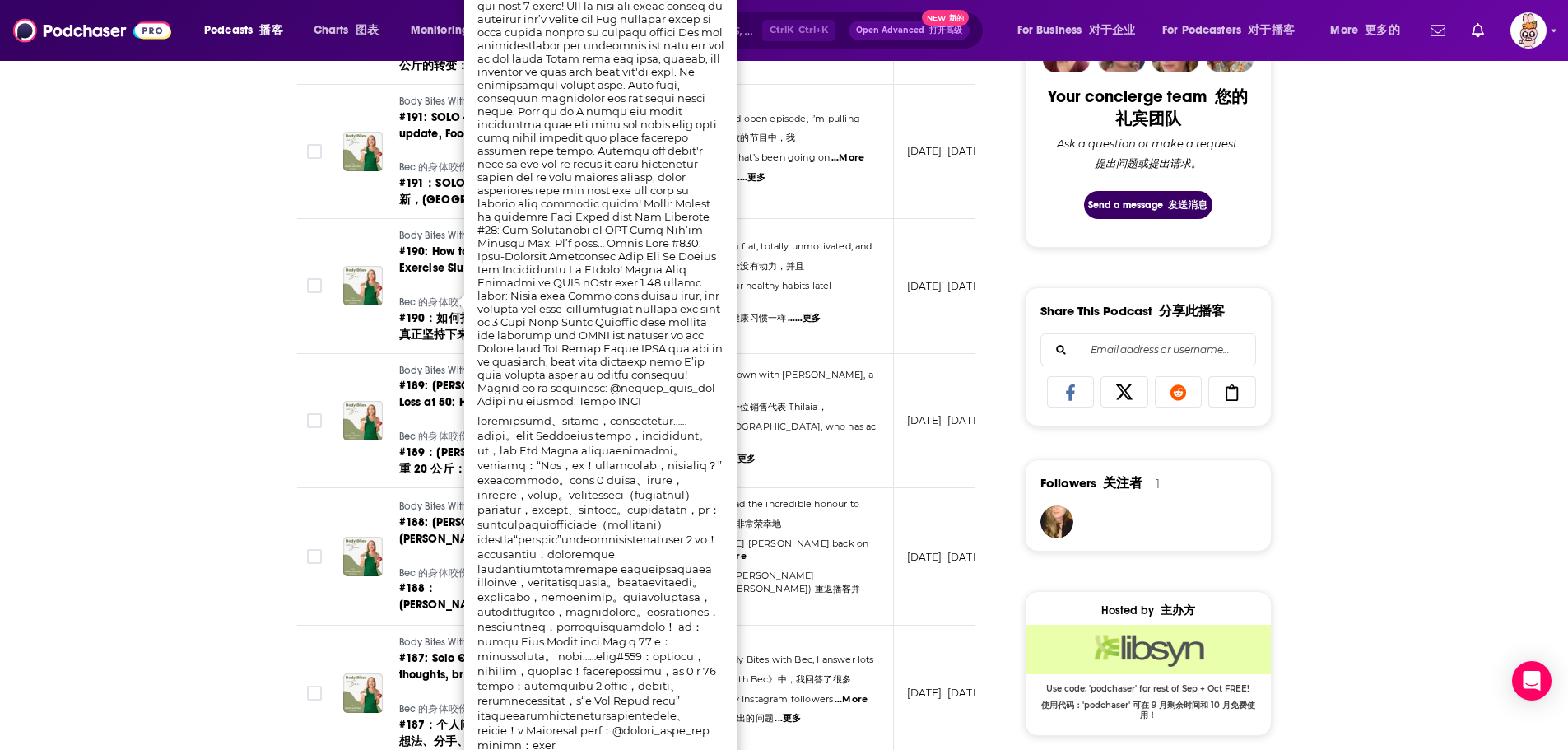
scroll to position [823, 0]
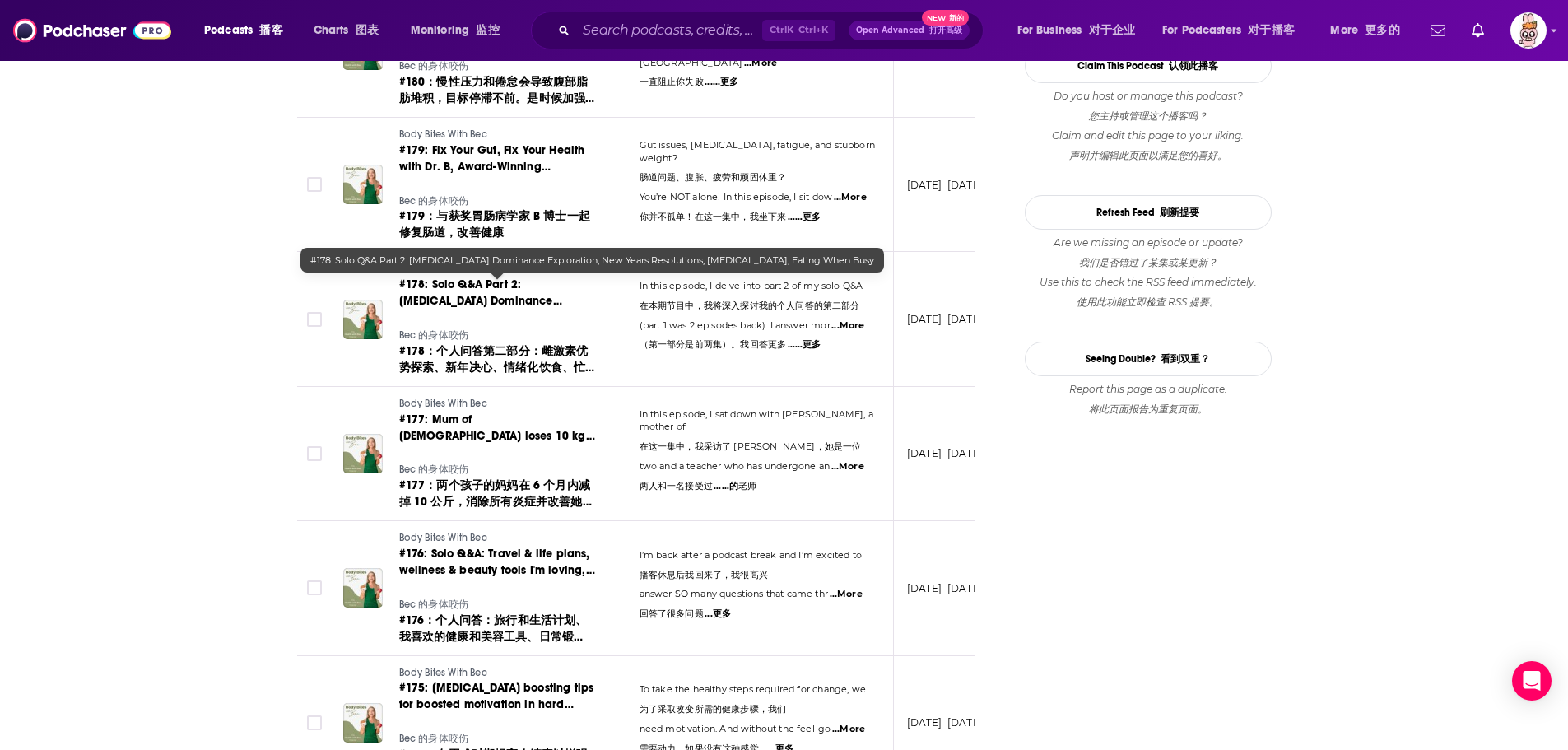
scroll to position [2633, 0]
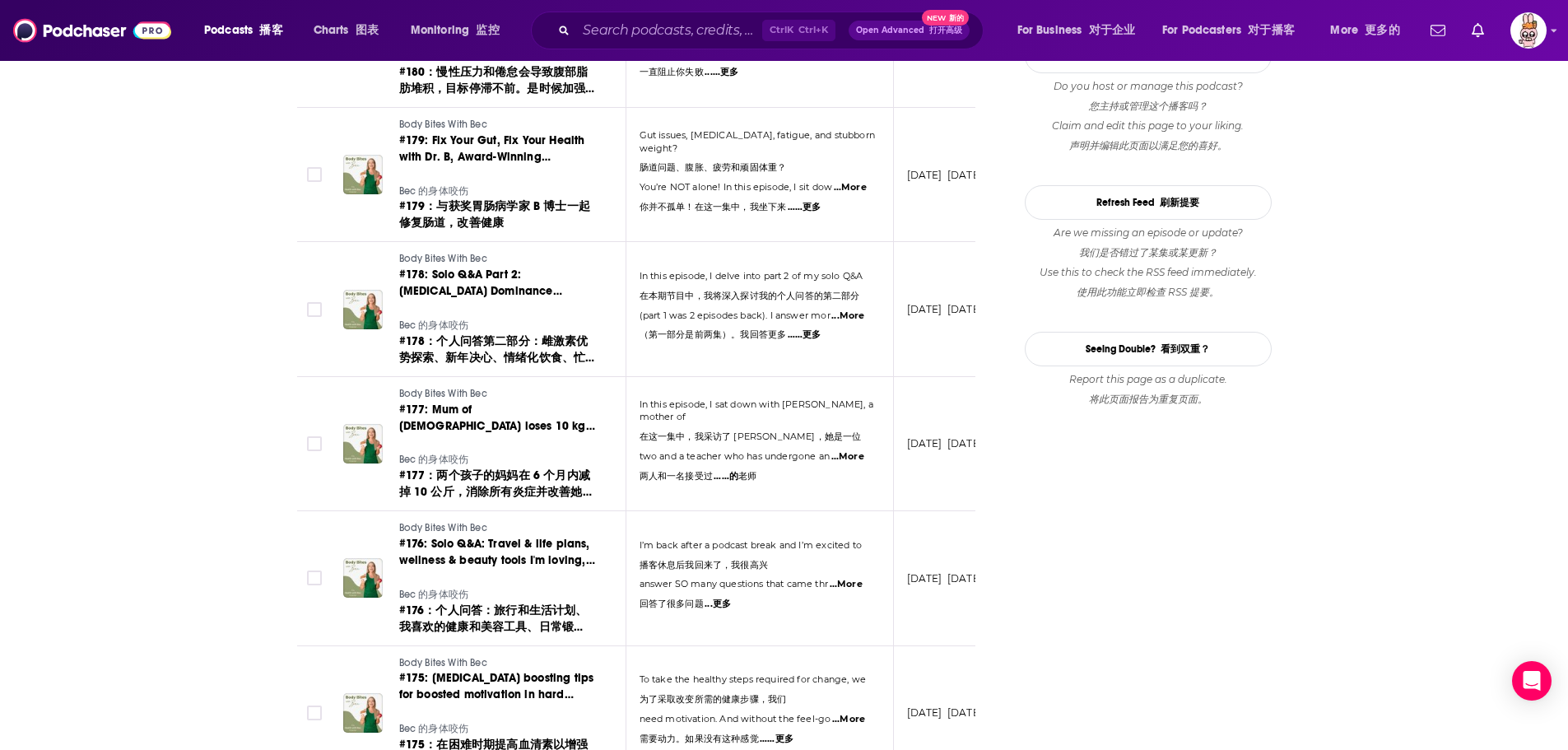
click at [850, 581] on span "...More" at bounding box center [846, 584] width 33 height 13
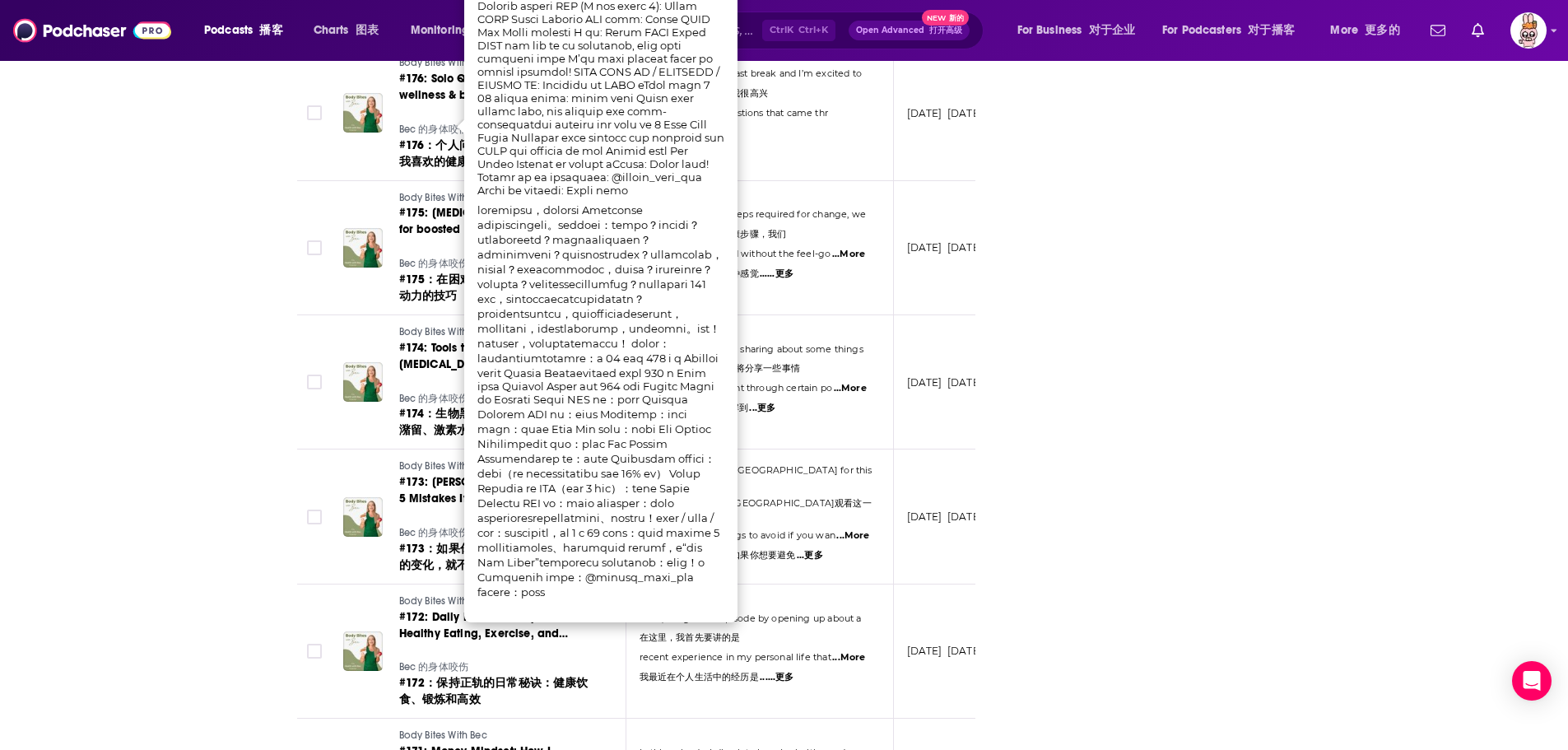
scroll to position [3127, 0]
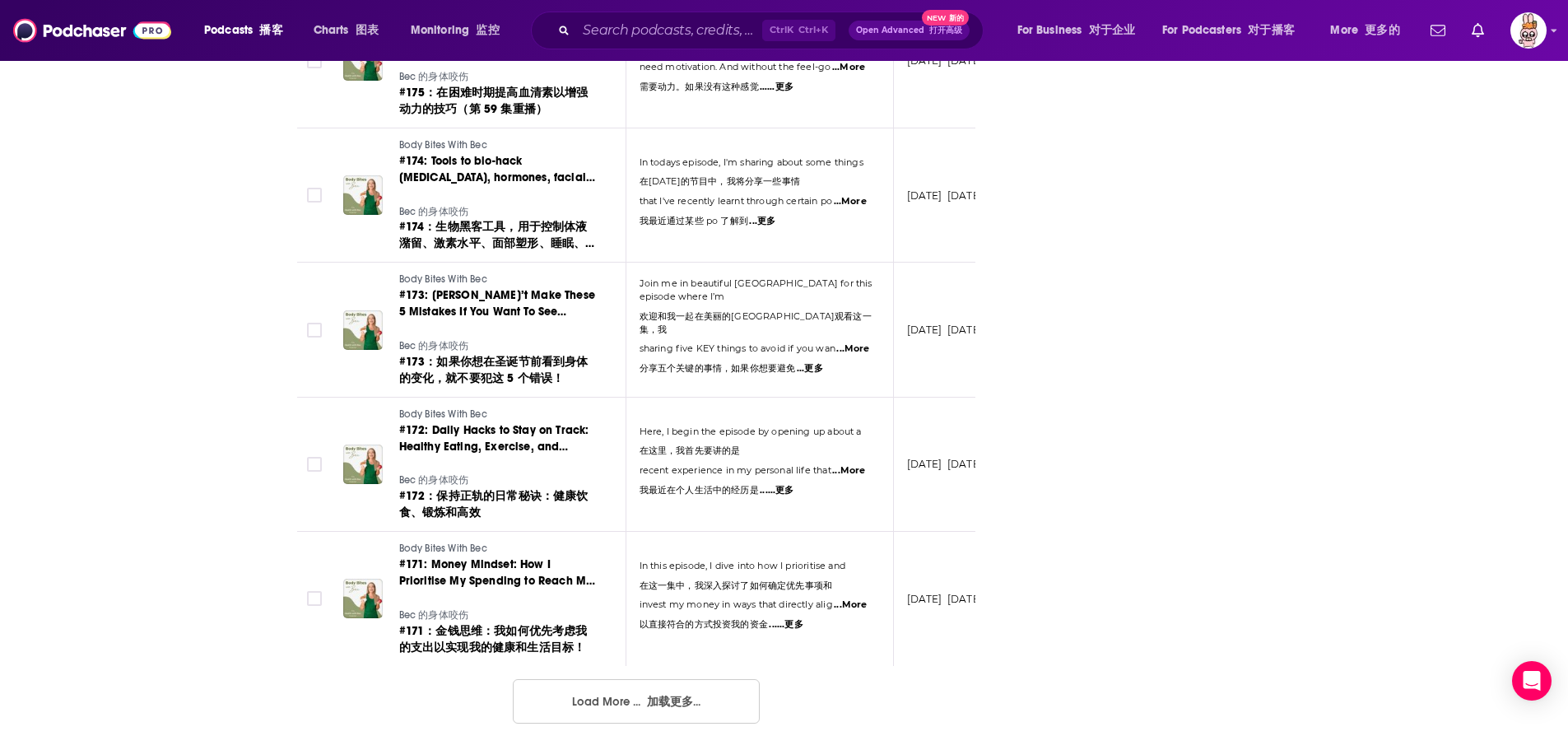
scroll to position [3299, 0]
click at [851, 464] on span "...More" at bounding box center [849, 471] width 33 height 13
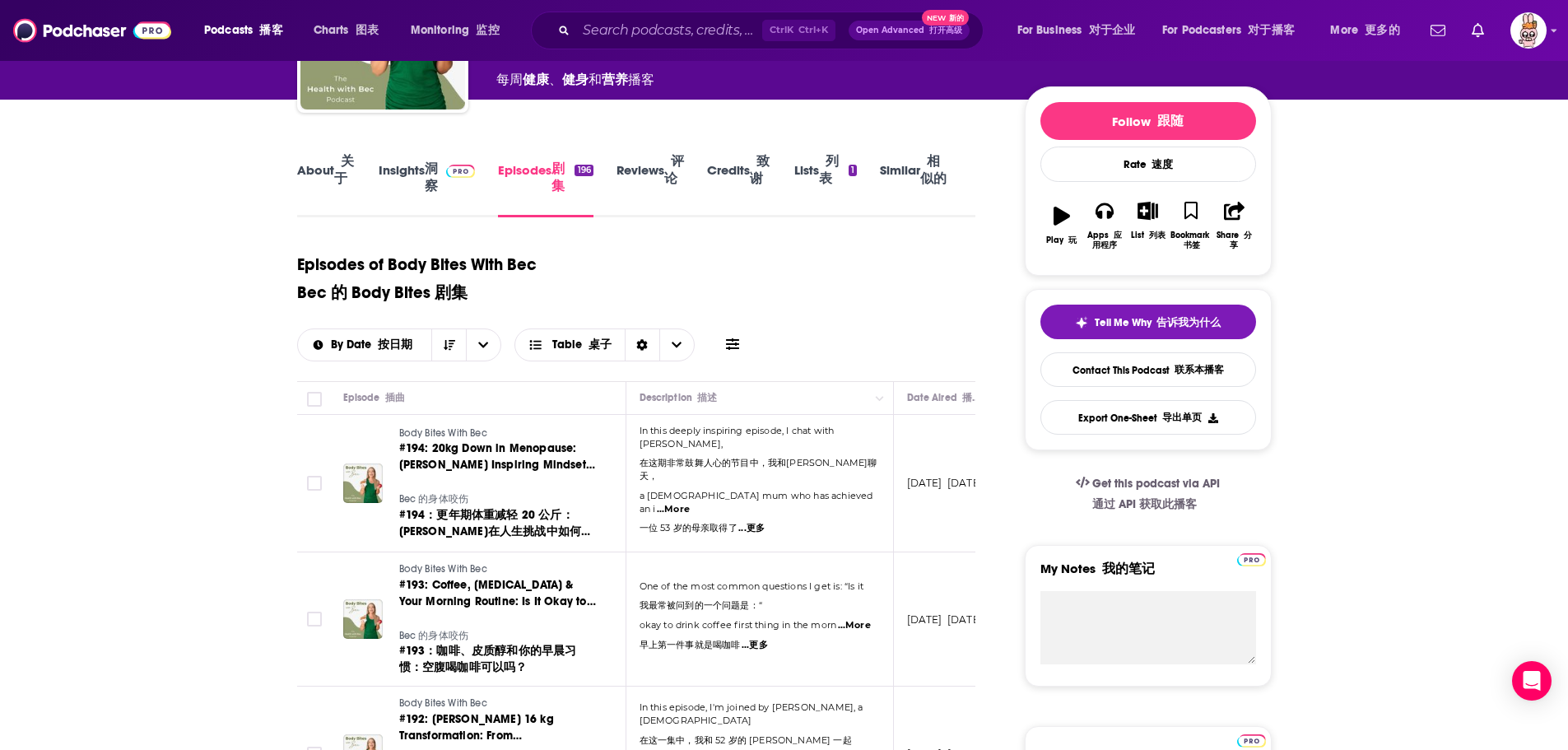
scroll to position [0, 0]
